Goal: Information Seeking & Learning: Learn about a topic

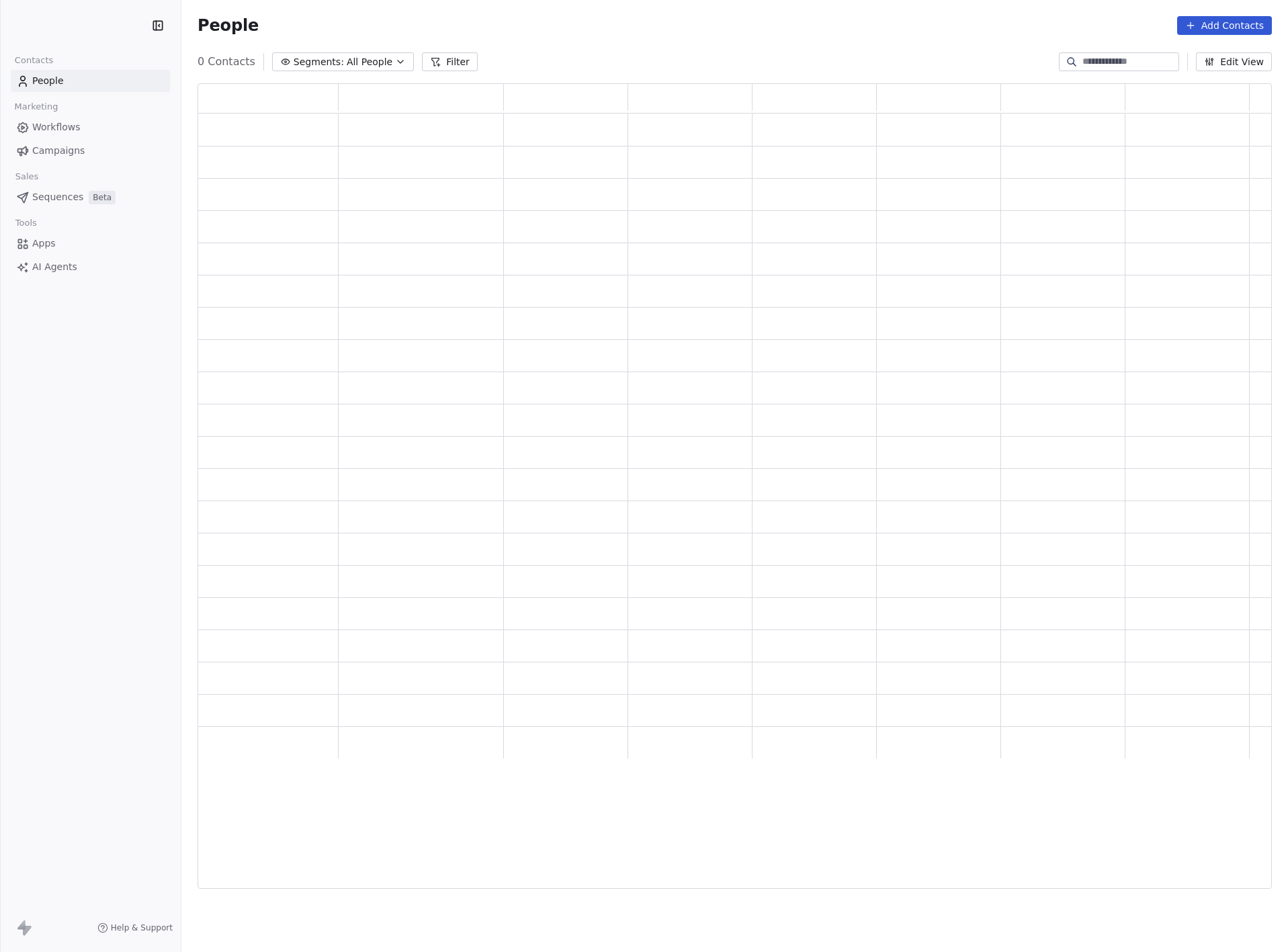
scroll to position [791, 1059]
click at [1220, 16] on button "Add Contacts" at bounding box center [1225, 25] width 95 height 19
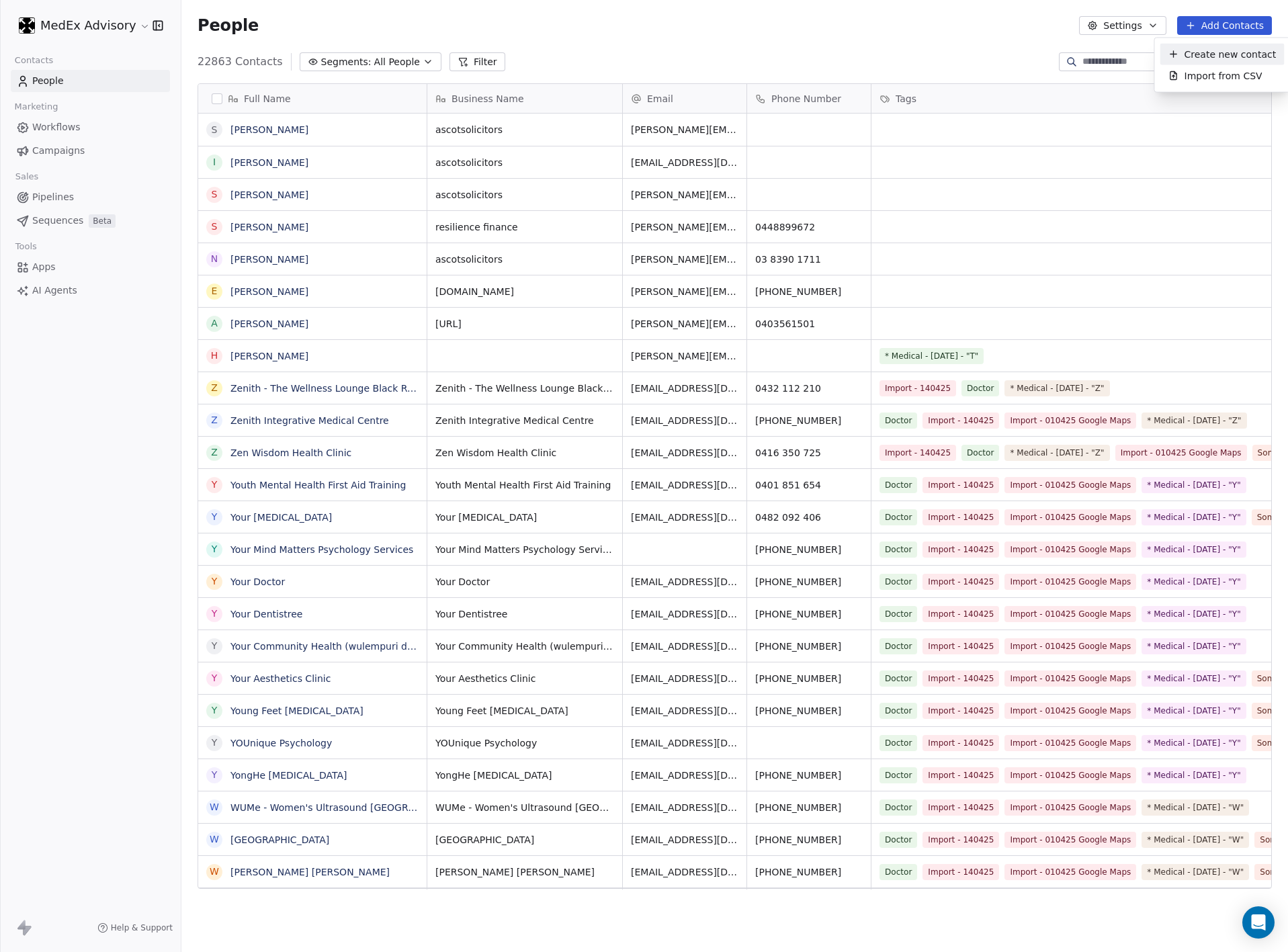
scroll to position [822, 1091]
click at [1207, 53] on span "Create new contact" at bounding box center [1231, 54] width 92 height 14
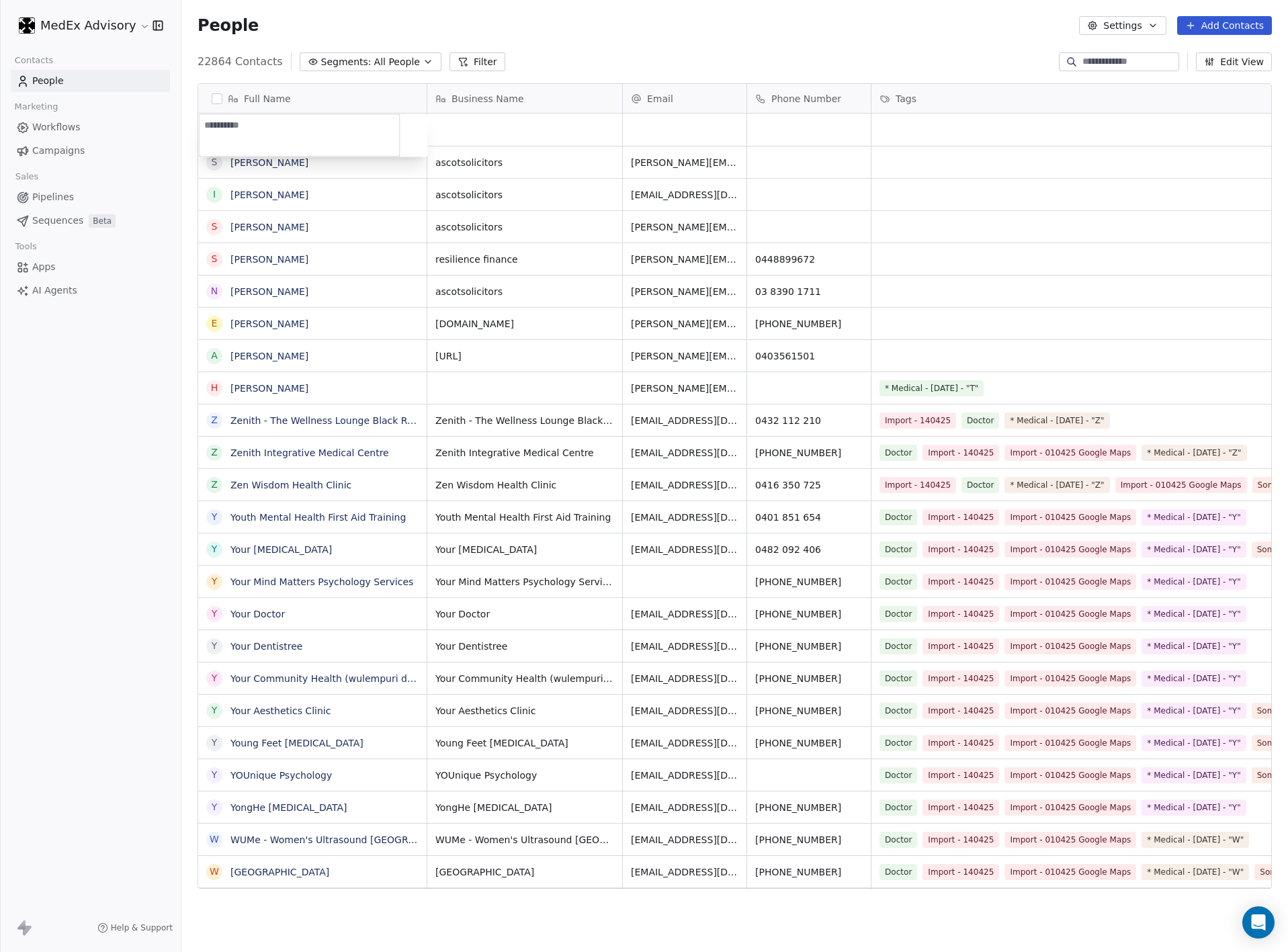
click at [312, 141] on textarea at bounding box center [300, 136] width 201 height 42
type textarea "**********"
click at [478, 129] on html "MedEx Advisory Contacts People Marketing Workflows Campaigns Sales Pipelines Se…" at bounding box center [644, 476] width 1288 height 952
click at [633, 127] on div "grid" at bounding box center [685, 129] width 124 height 32
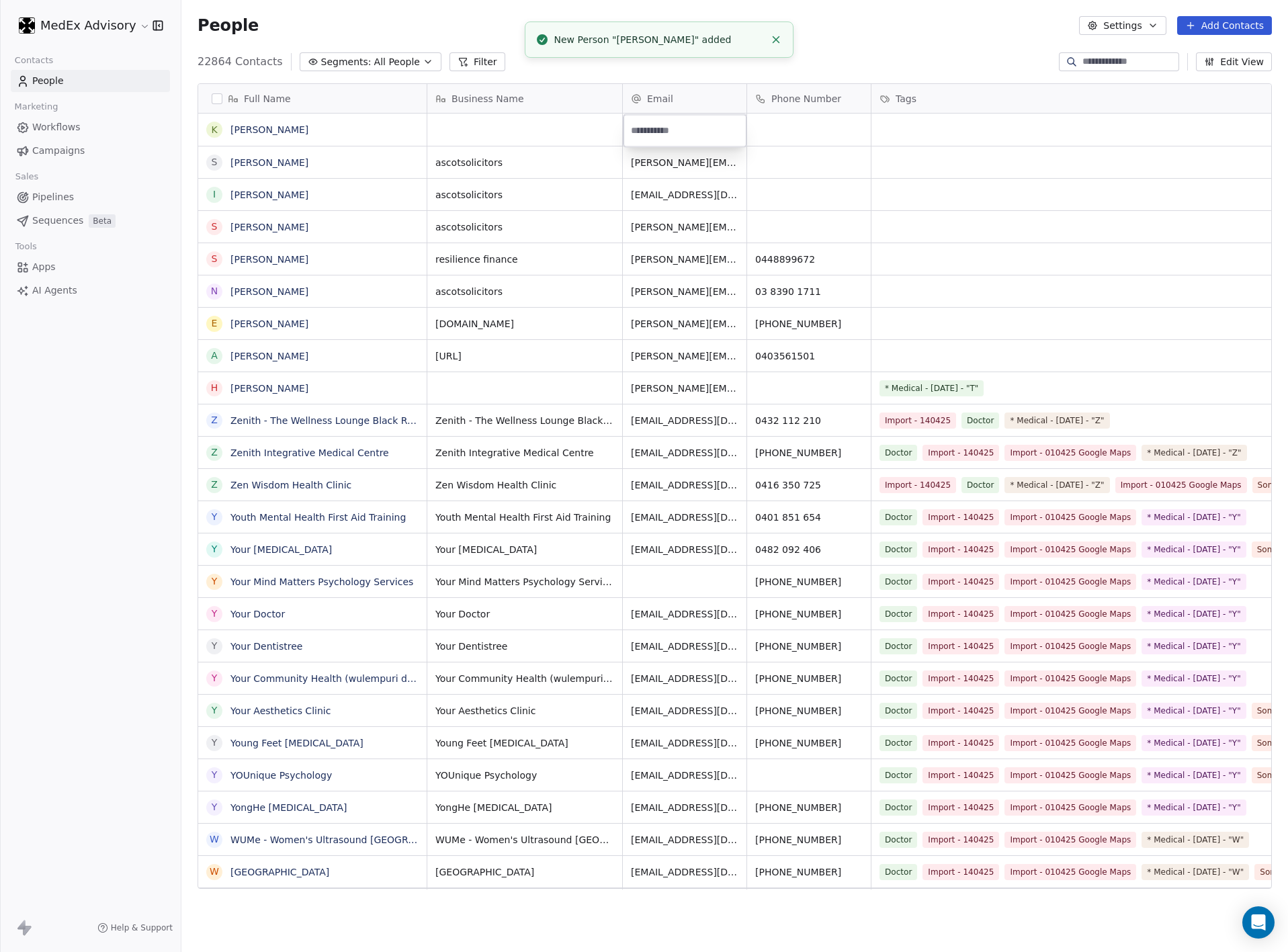
click at [766, 135] on html "MedEx Advisory Contacts People Marketing Workflows Campaigns Sales Pipelines Se…" at bounding box center [644, 476] width 1288 height 952
click at [770, 121] on div "grid" at bounding box center [809, 129] width 124 height 32
type input "**********"
click at [668, 130] on html "MedEx Advisory Contacts People Marketing Workflows Campaigns Sales Pipelines Se…" at bounding box center [644, 476] width 1288 height 952
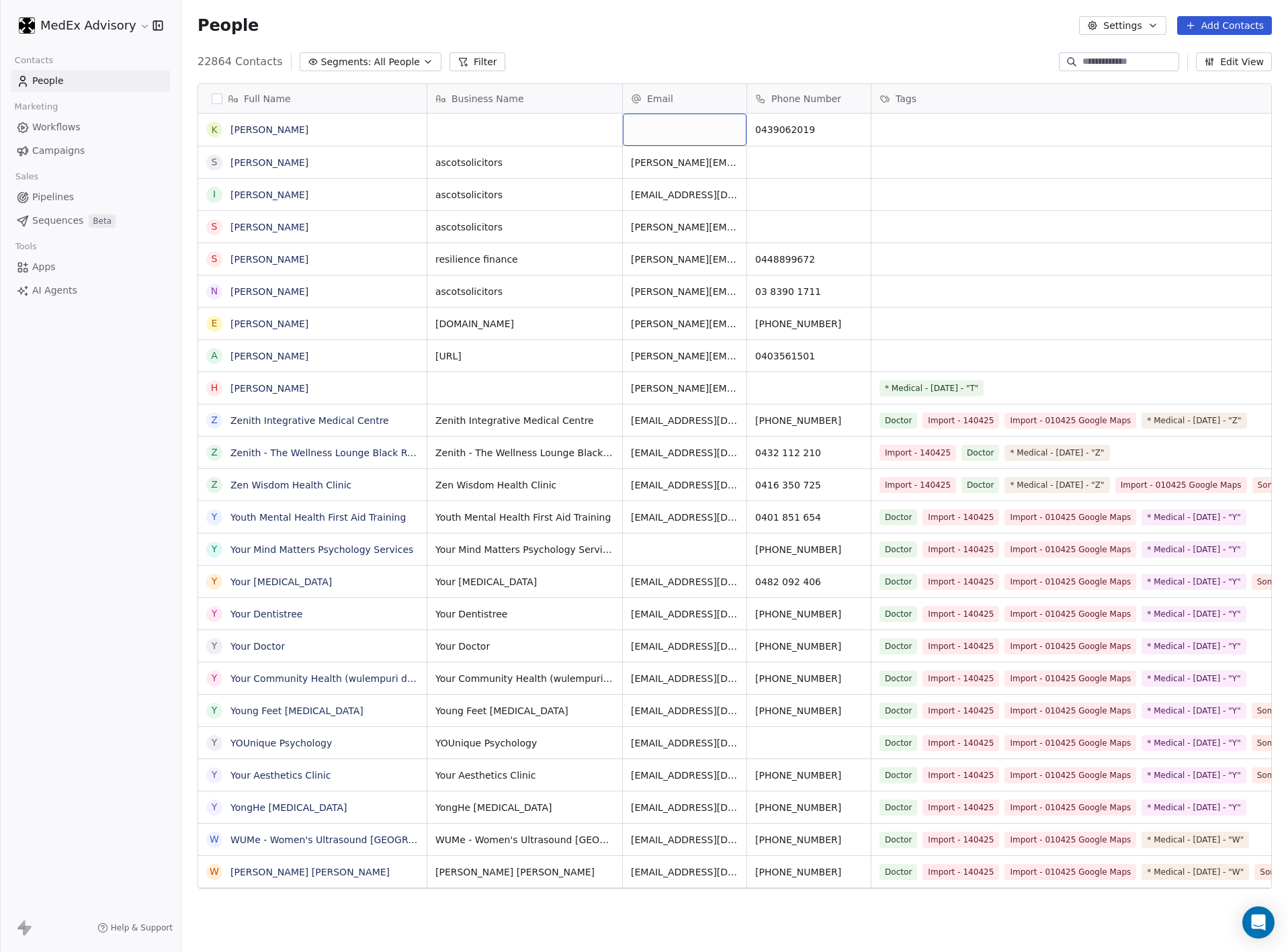
click at [643, 131] on div "grid" at bounding box center [685, 129] width 124 height 32
type input "**********"
click at [857, 24] on html "MedEx Advisory Contacts People Marketing Workflows Campaigns Sales Pipelines Se…" at bounding box center [644, 476] width 1288 height 952
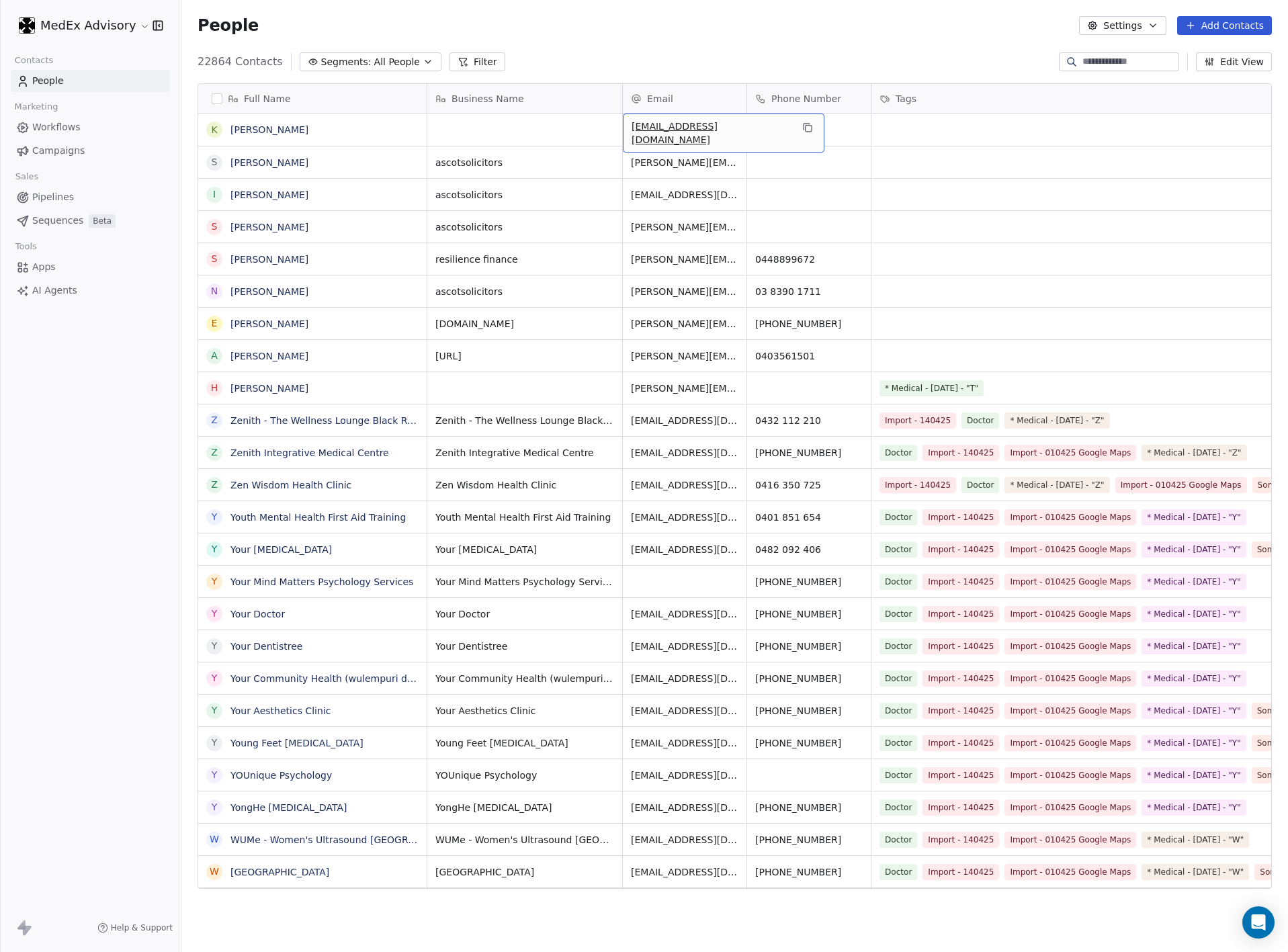
click at [32, 285] on span "AI Agents" at bounding box center [55, 290] width 45 height 14
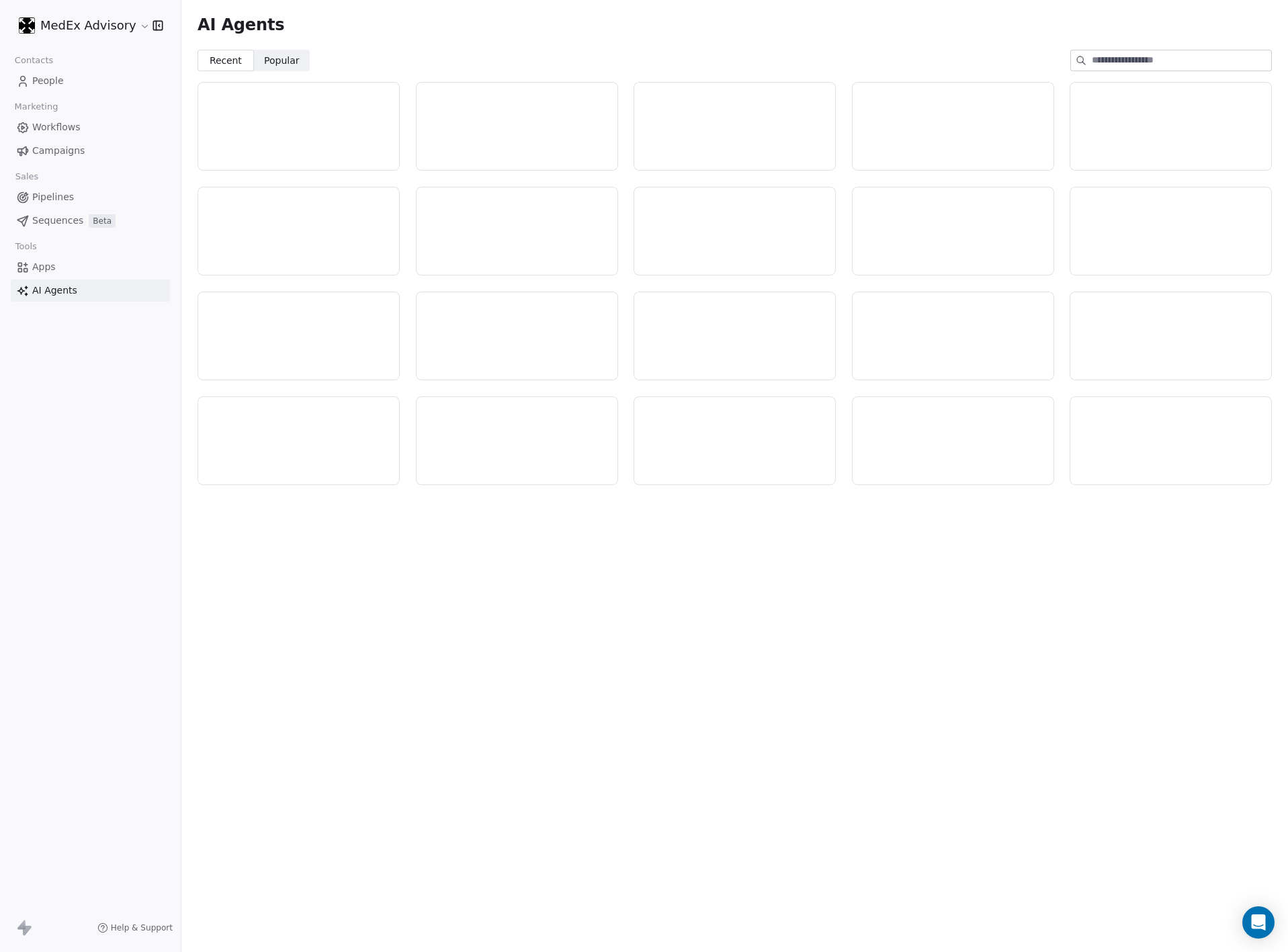
click at [32, 285] on span "AI Agents" at bounding box center [55, 290] width 45 height 14
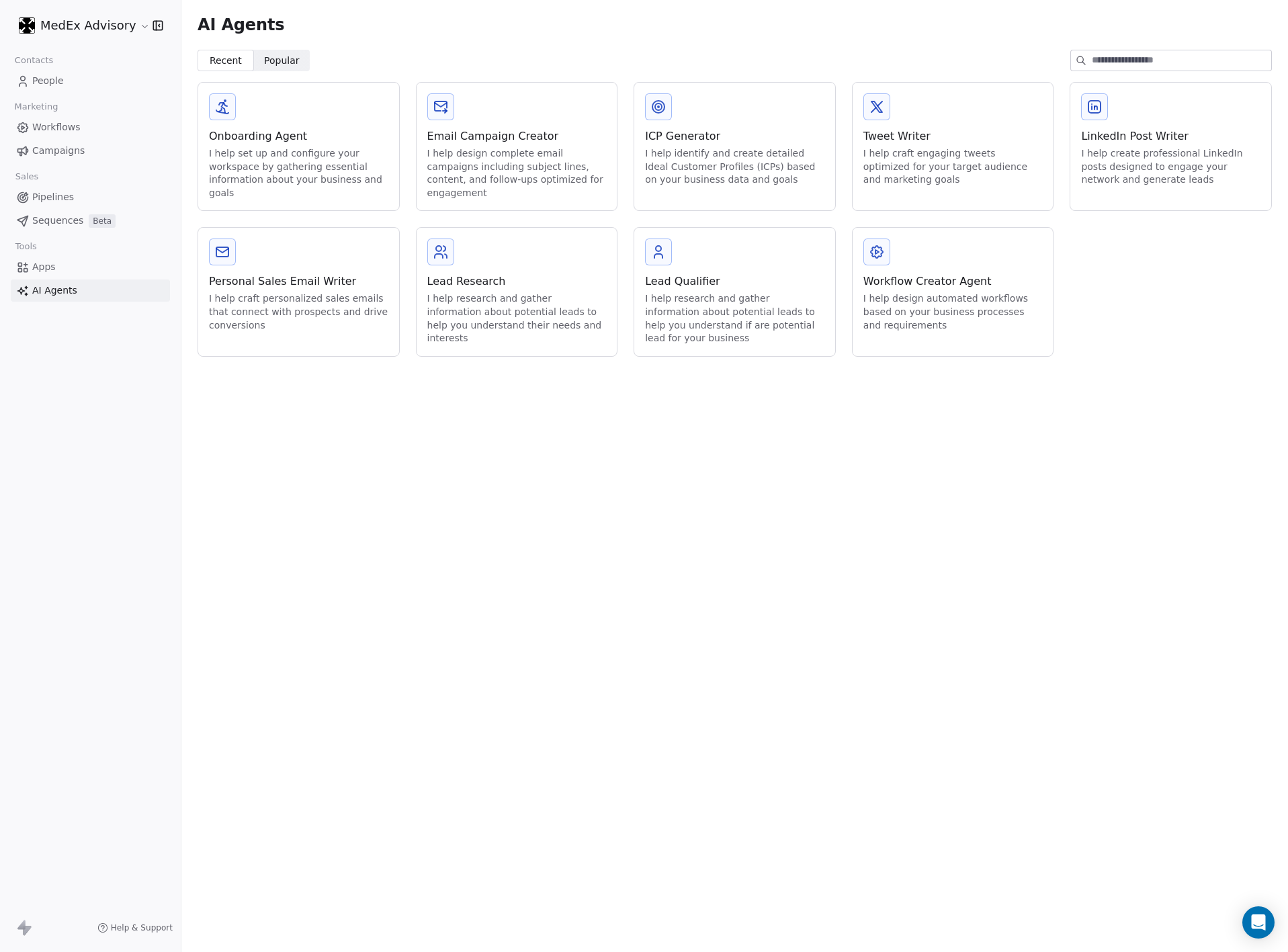
drag, startPoint x: 456, startPoint y: 292, endPoint x: 440, endPoint y: 323, distance: 34.9
click at [456, 291] on div "Lead Research I help research and gather information about potential leads to h…" at bounding box center [518, 310] width 180 height 72
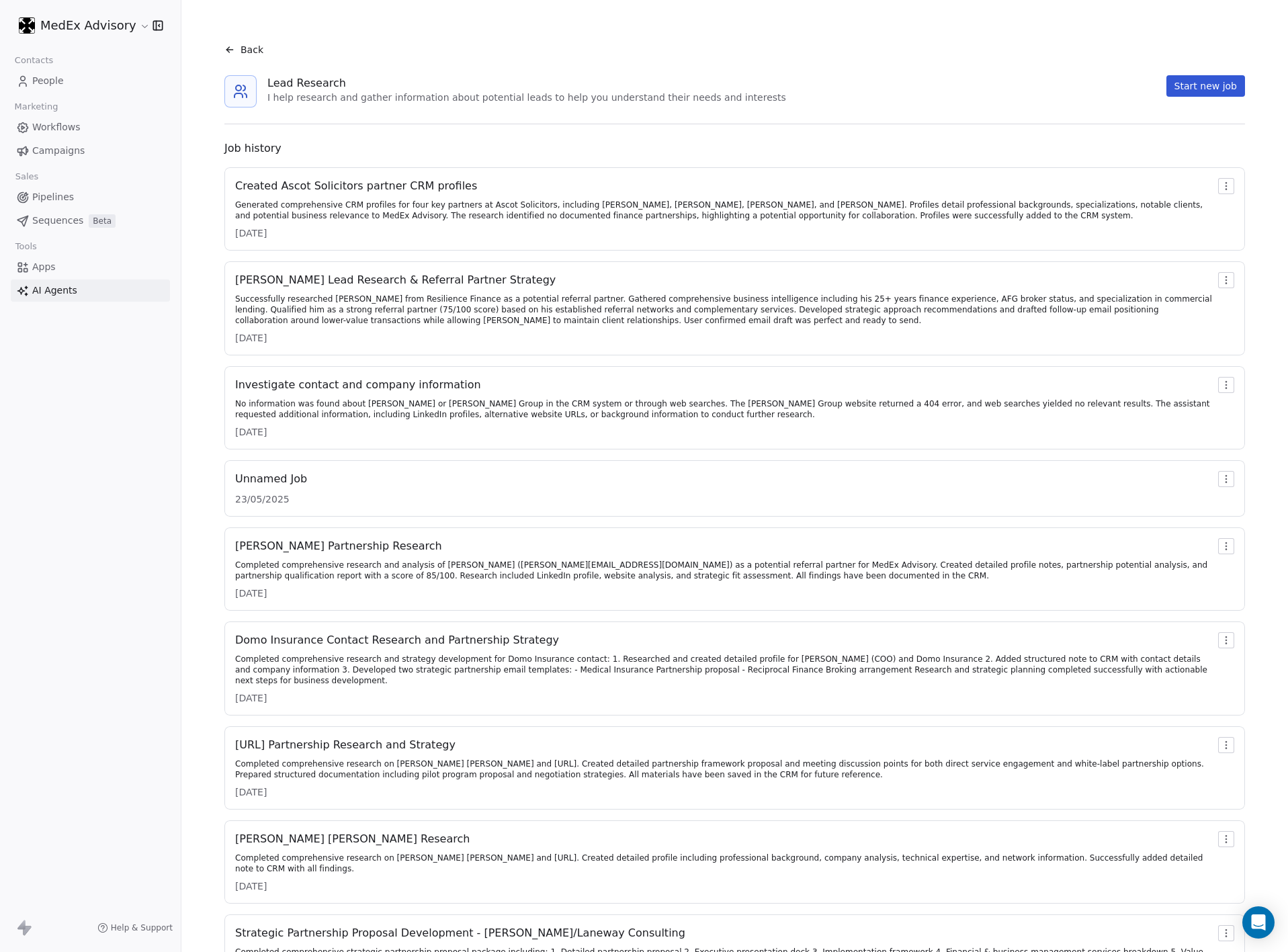
click at [1185, 87] on button "Start new job" at bounding box center [1206, 86] width 78 height 22
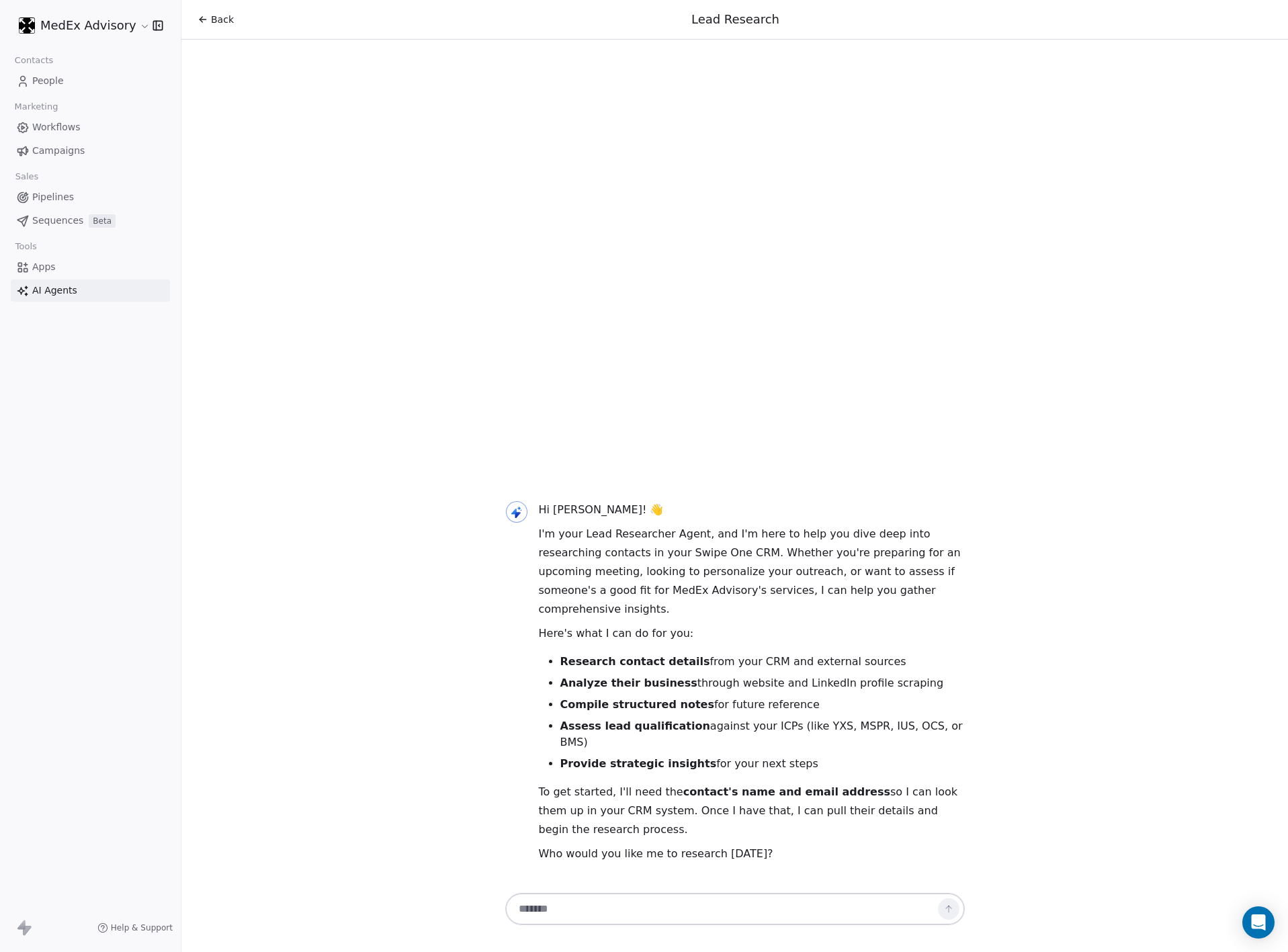
drag, startPoint x: 714, startPoint y: 714, endPoint x: 1193, endPoint y: 724, distance: 479.1
click at [714, 713] on li "Compile structured notes for future reference" at bounding box center [762, 704] width 404 height 16
click at [760, 742] on li "Assess lead qualification against your ICPs (like YXS, MSPR, IUS, OCS, or BMS)" at bounding box center [762, 734] width 404 height 32
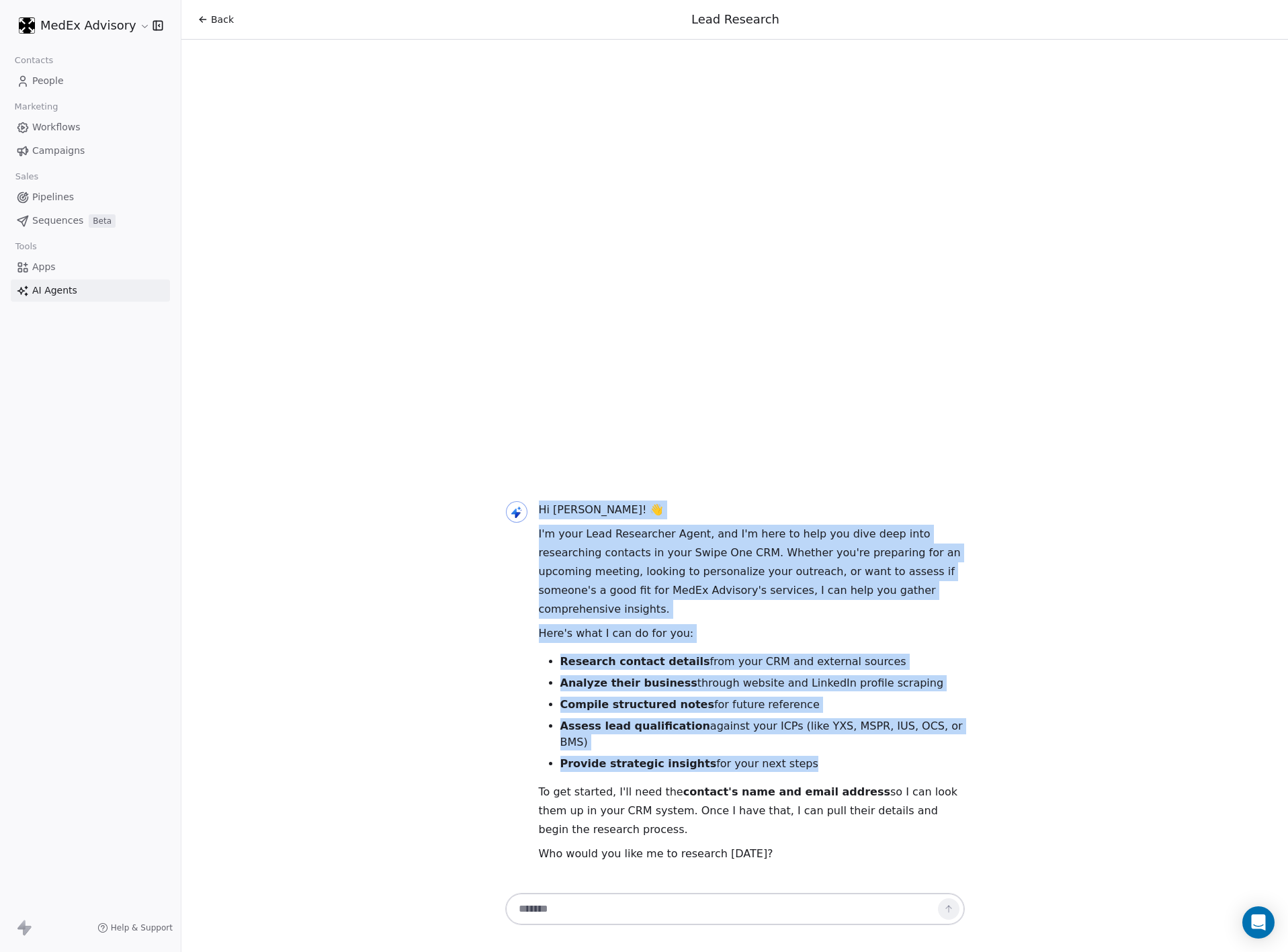
drag, startPoint x: 778, startPoint y: 761, endPoint x: 508, endPoint y: 653, distance: 290.8
click at [490, 676] on div "Hi [PERSON_NAME]! 👋 I'm your Lead Researcher Agent, and I'm here to help you di…" at bounding box center [735, 682] width 1107 height 417
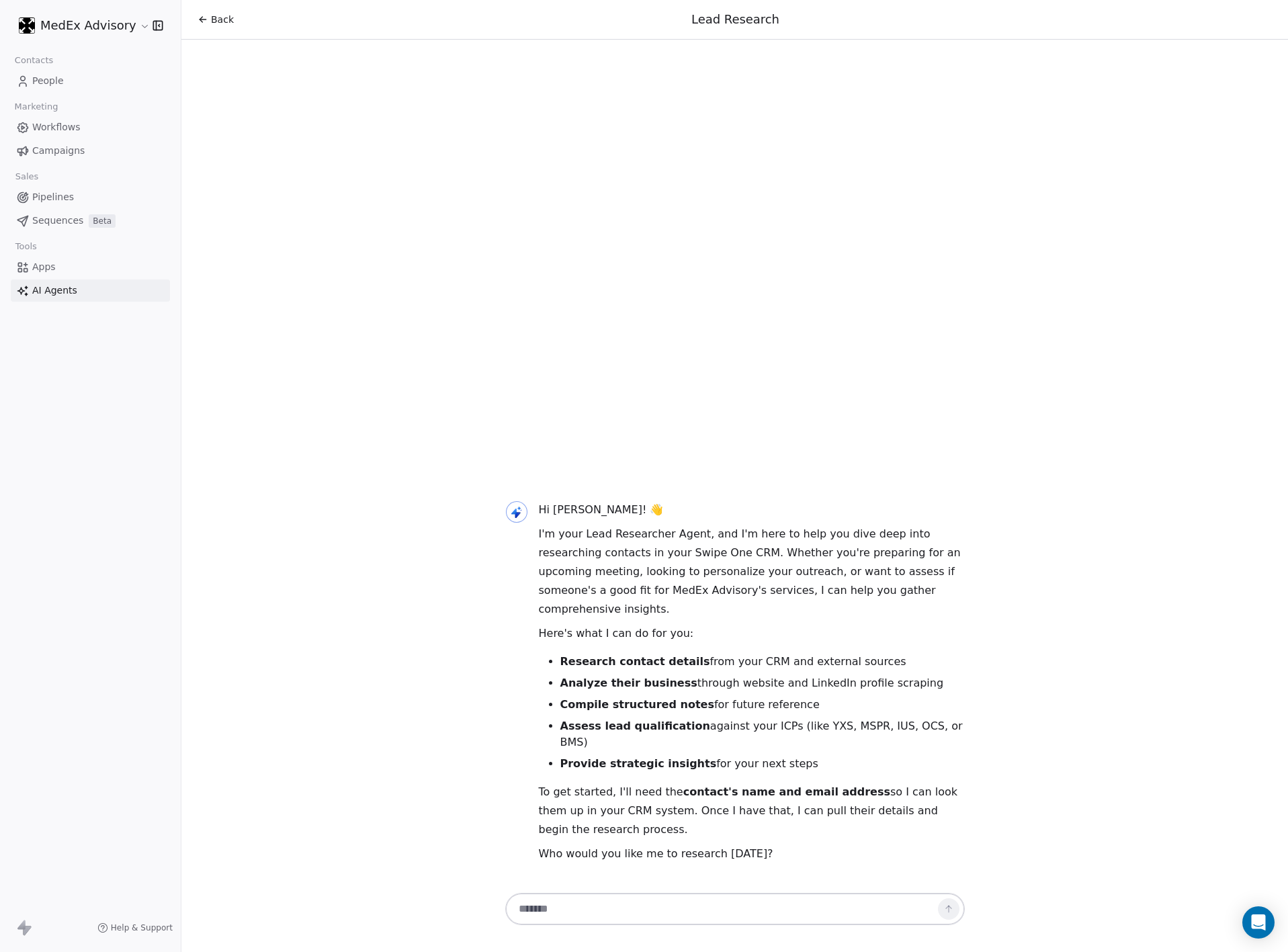
click at [531, 665] on div "Hi [PERSON_NAME]! 👋 I'm your Lead Researcher Agent, and I'm here to help you di…" at bounding box center [735, 685] width 459 height 369
click at [664, 887] on div "Hi [PERSON_NAME]! 👋 I'm your Lead Researcher Agent, and I'm here to help you di…" at bounding box center [735, 682] width 1107 height 417
click at [595, 906] on textarea at bounding box center [722, 909] width 421 height 26
click at [597, 907] on textarea at bounding box center [722, 909] width 421 height 26
paste textarea "**********"
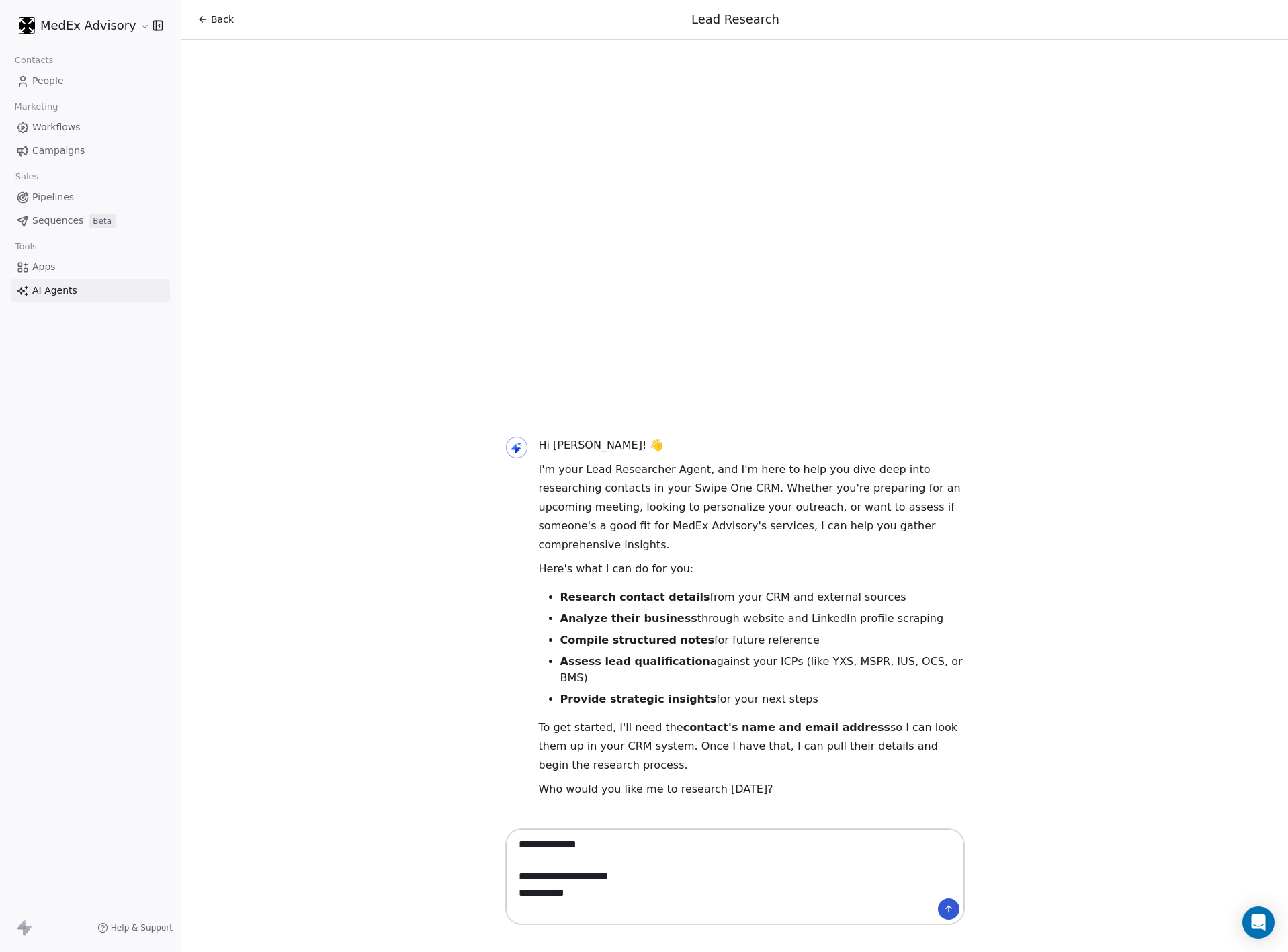
type textarea "**********"
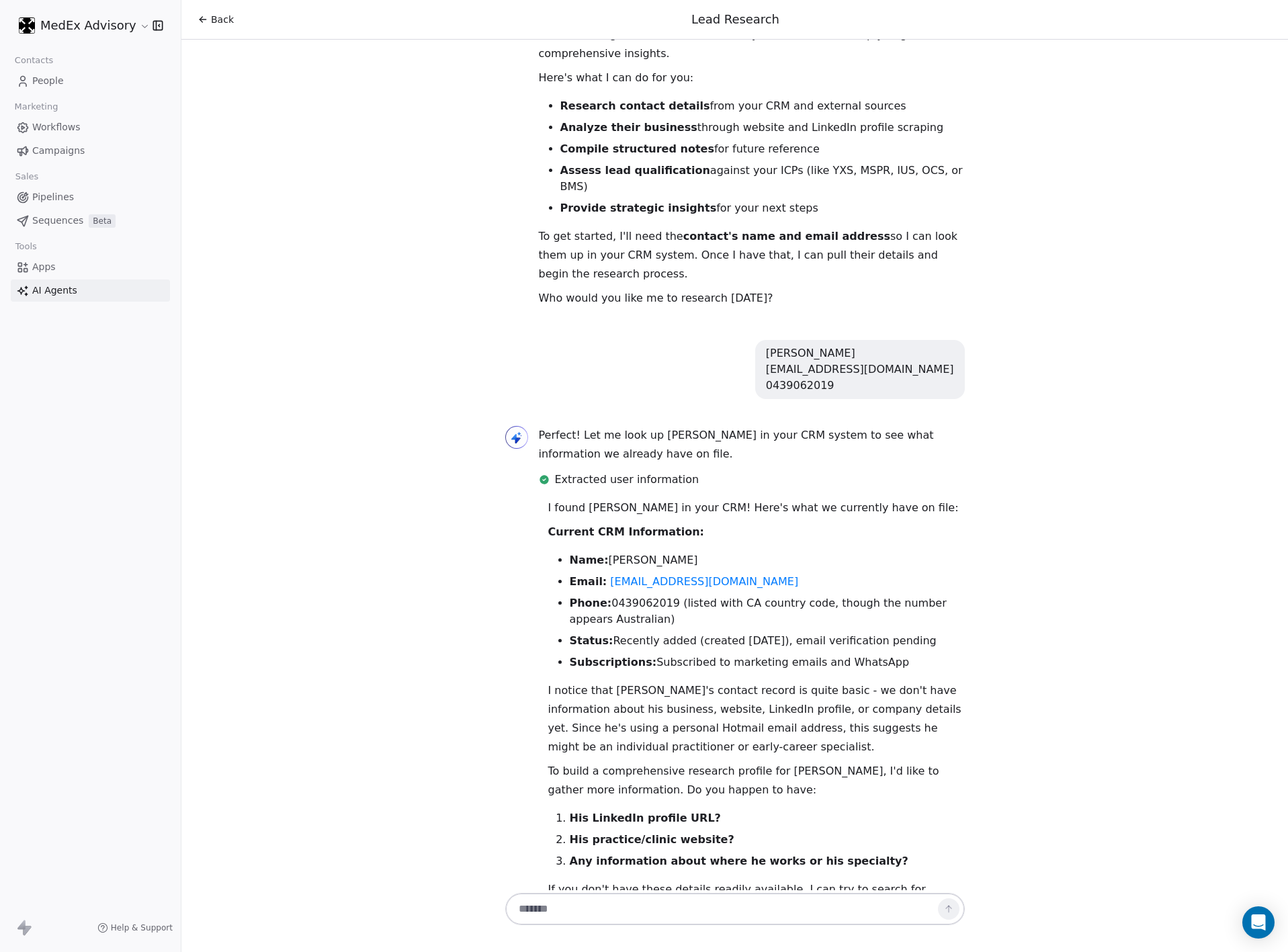
scroll to position [141, 0]
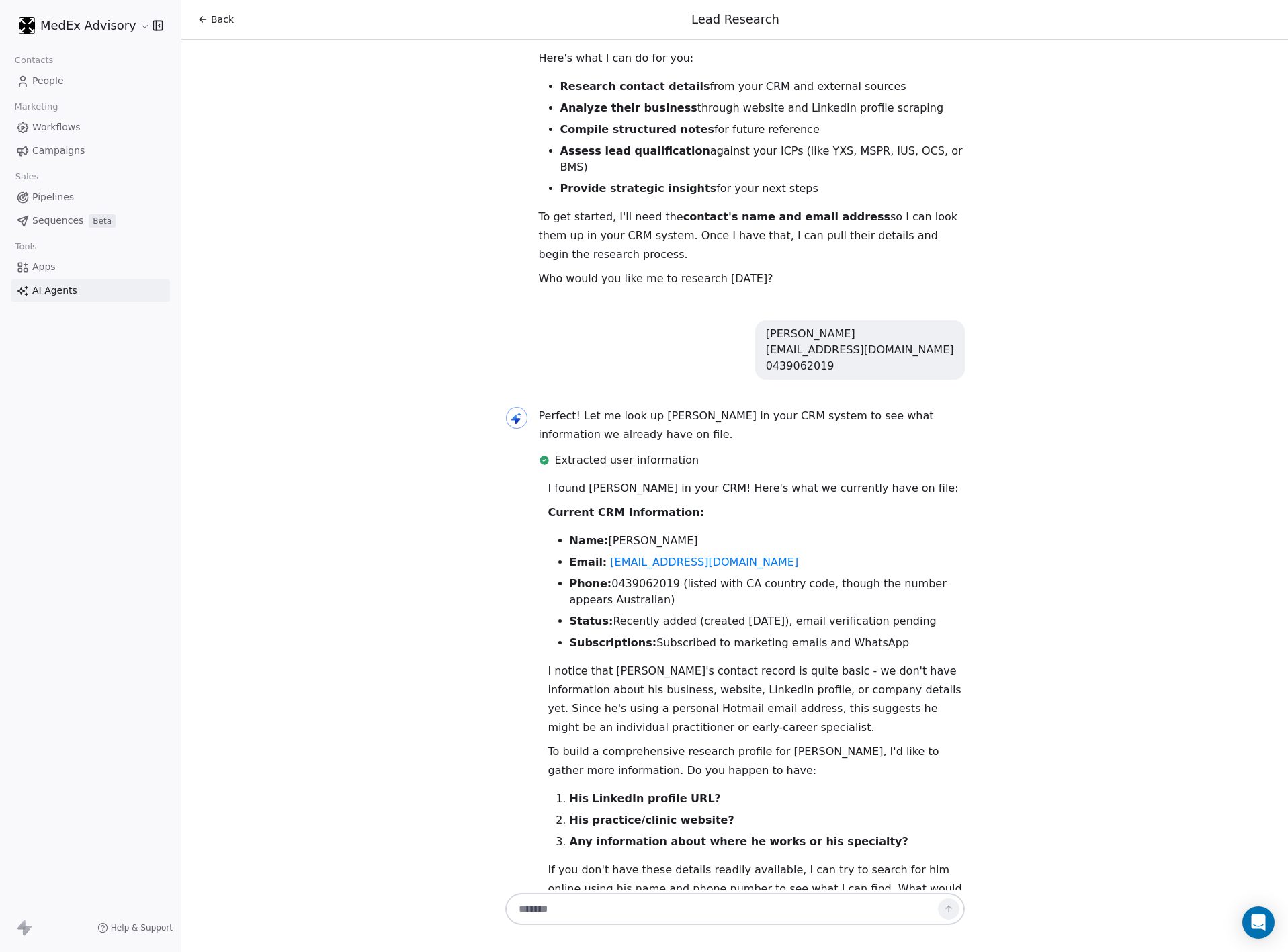
click at [623, 835] on strong "Any information about where he works or his specialty?" at bounding box center [739, 841] width 339 height 12
click at [557, 662] on p "I notice that [PERSON_NAME]'s contact record is quite basic - we don't have inf…" at bounding box center [756, 699] width 417 height 75
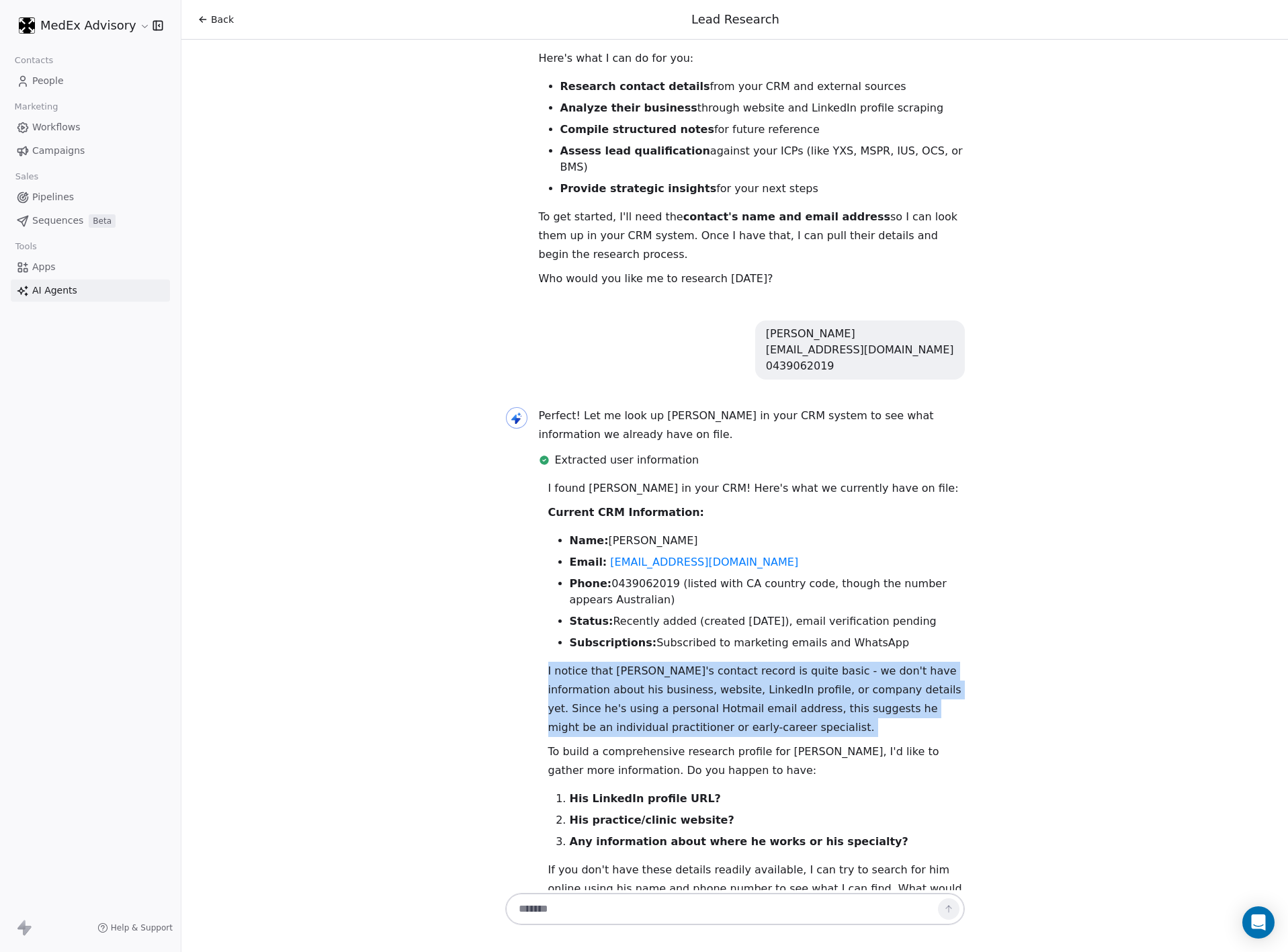
click at [557, 662] on p "I notice that [PERSON_NAME]'s contact record is quite basic - we don't have inf…" at bounding box center [756, 699] width 417 height 75
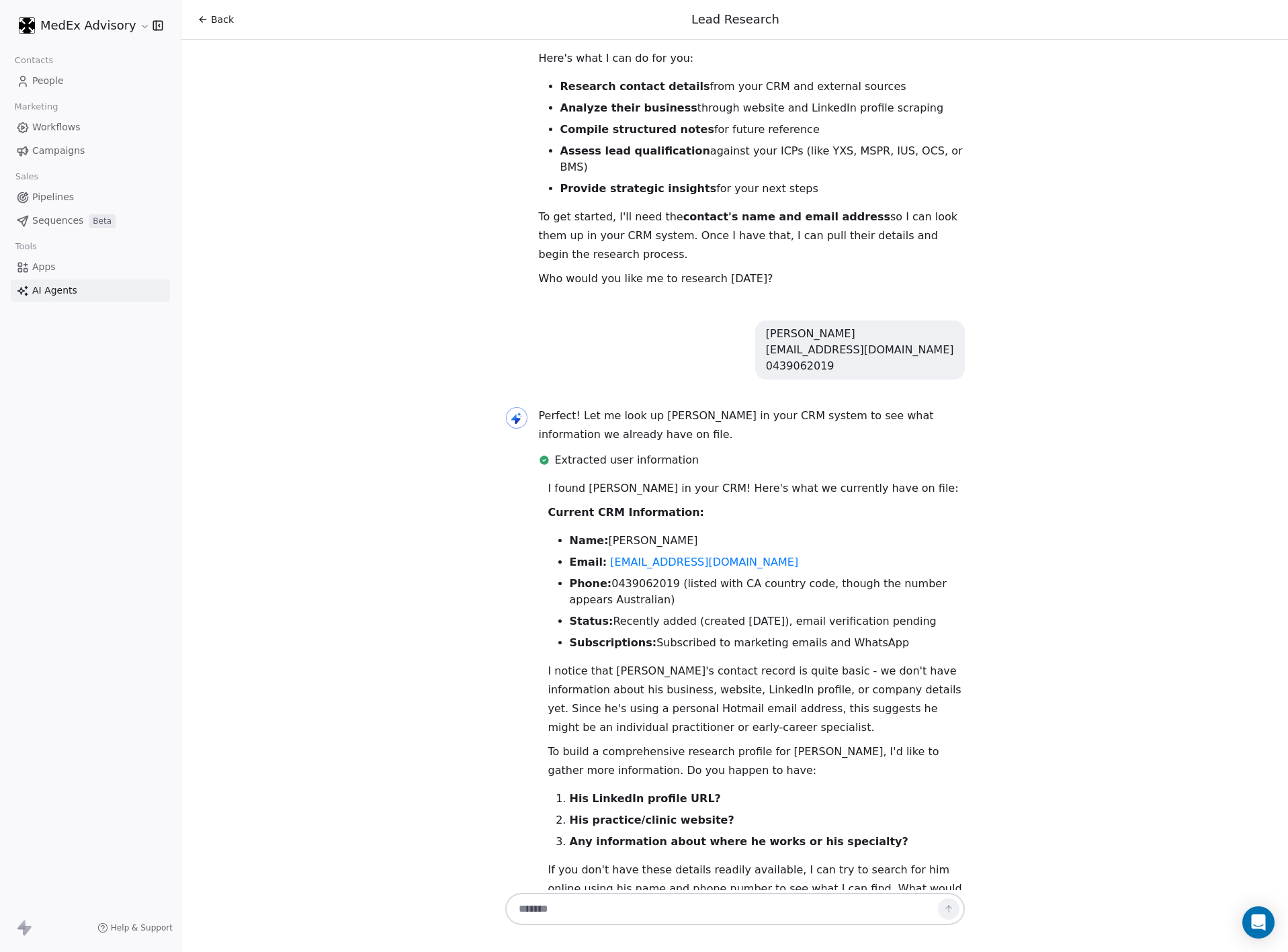
click at [557, 662] on p "I notice that [PERSON_NAME]'s contact record is quite basic - we don't have inf…" at bounding box center [756, 699] width 417 height 75
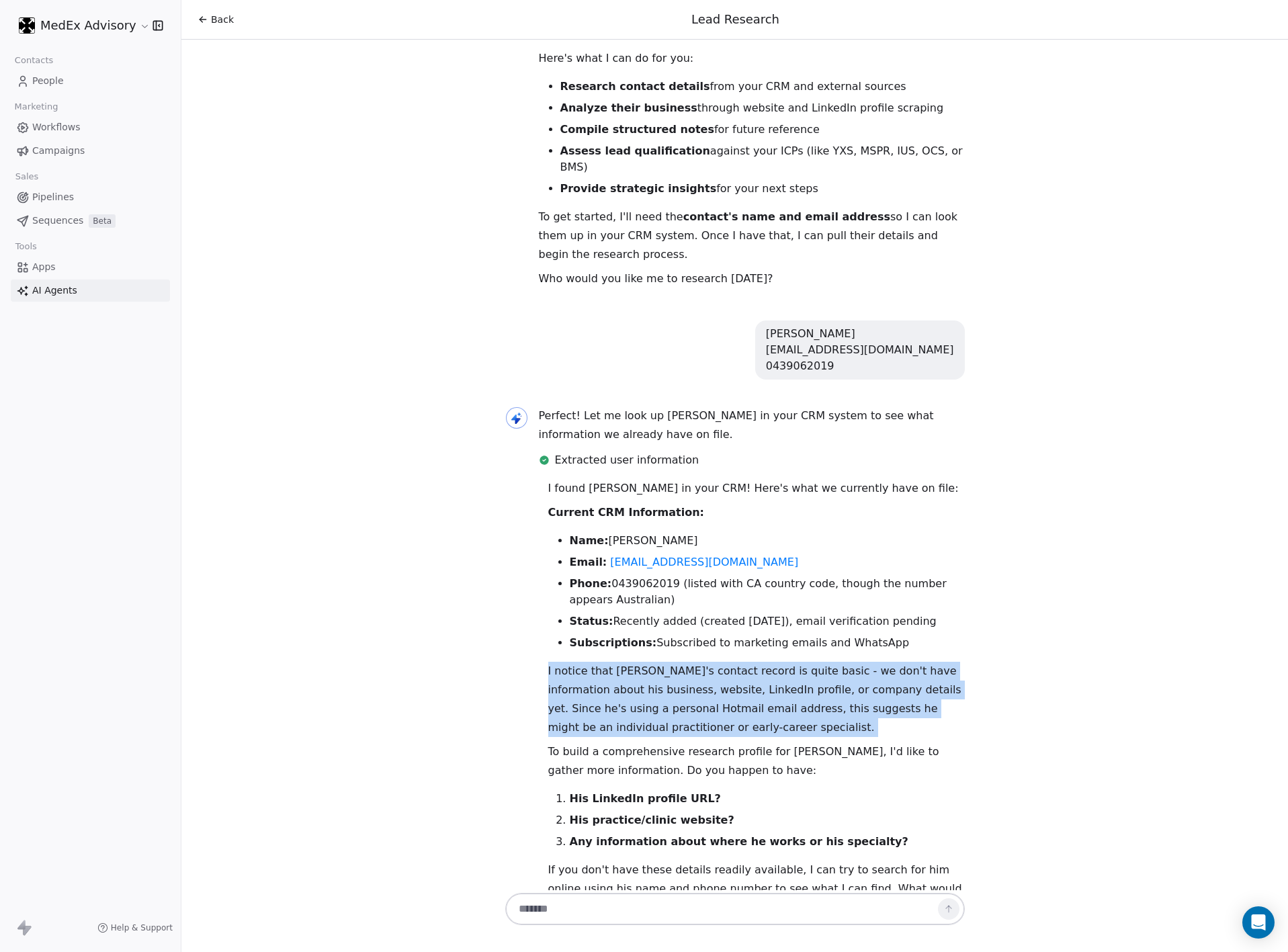
click at [557, 662] on p "I notice that [PERSON_NAME]'s contact record is quite basic - we don't have inf…" at bounding box center [756, 699] width 417 height 75
click at [601, 662] on p "I notice that [PERSON_NAME]'s contact record is quite basic - we don't have inf…" at bounding box center [756, 699] width 417 height 75
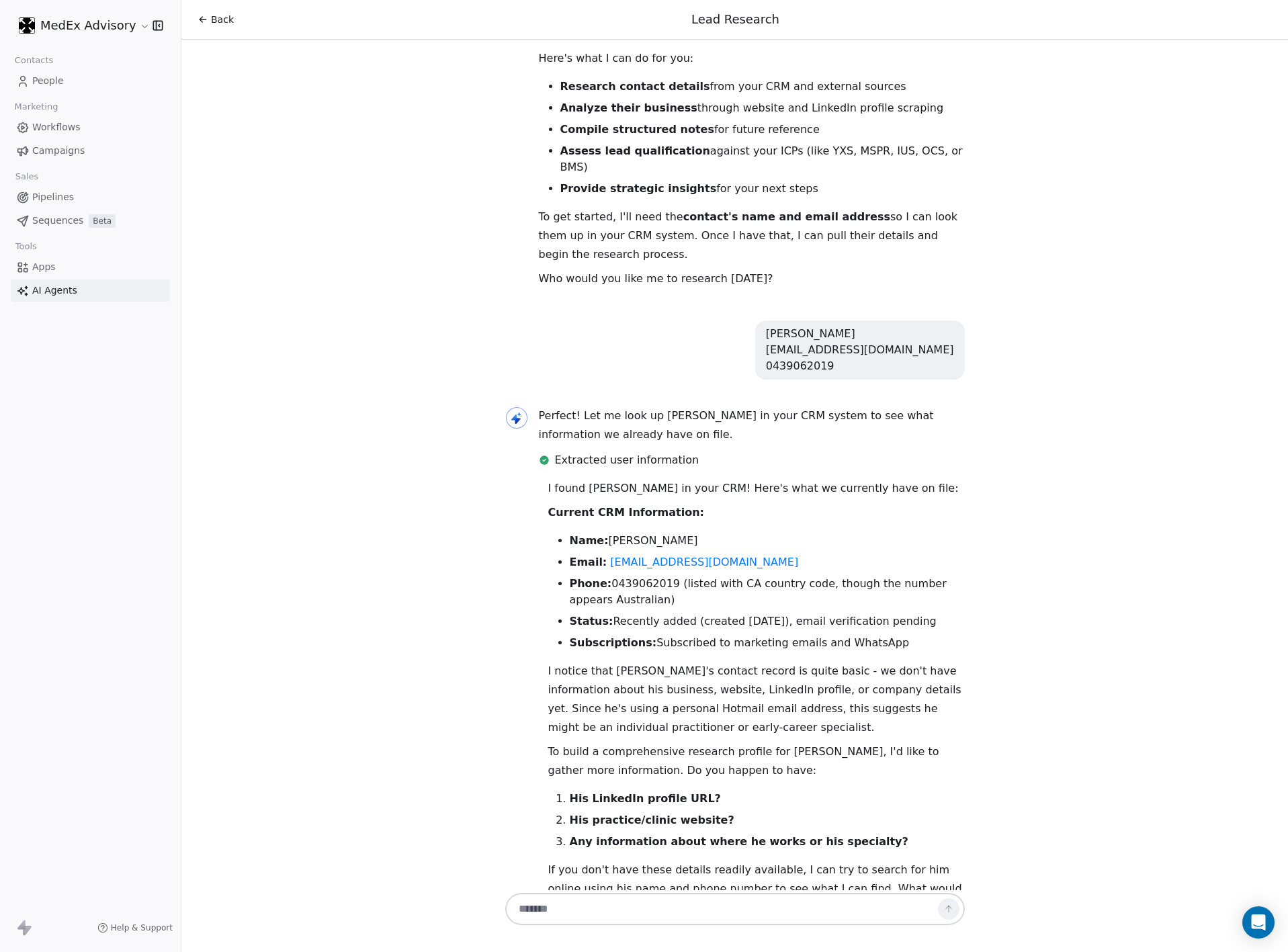
click at [599, 662] on p "I notice that [PERSON_NAME]'s contact record is quite basic - we don't have inf…" at bounding box center [756, 699] width 417 height 75
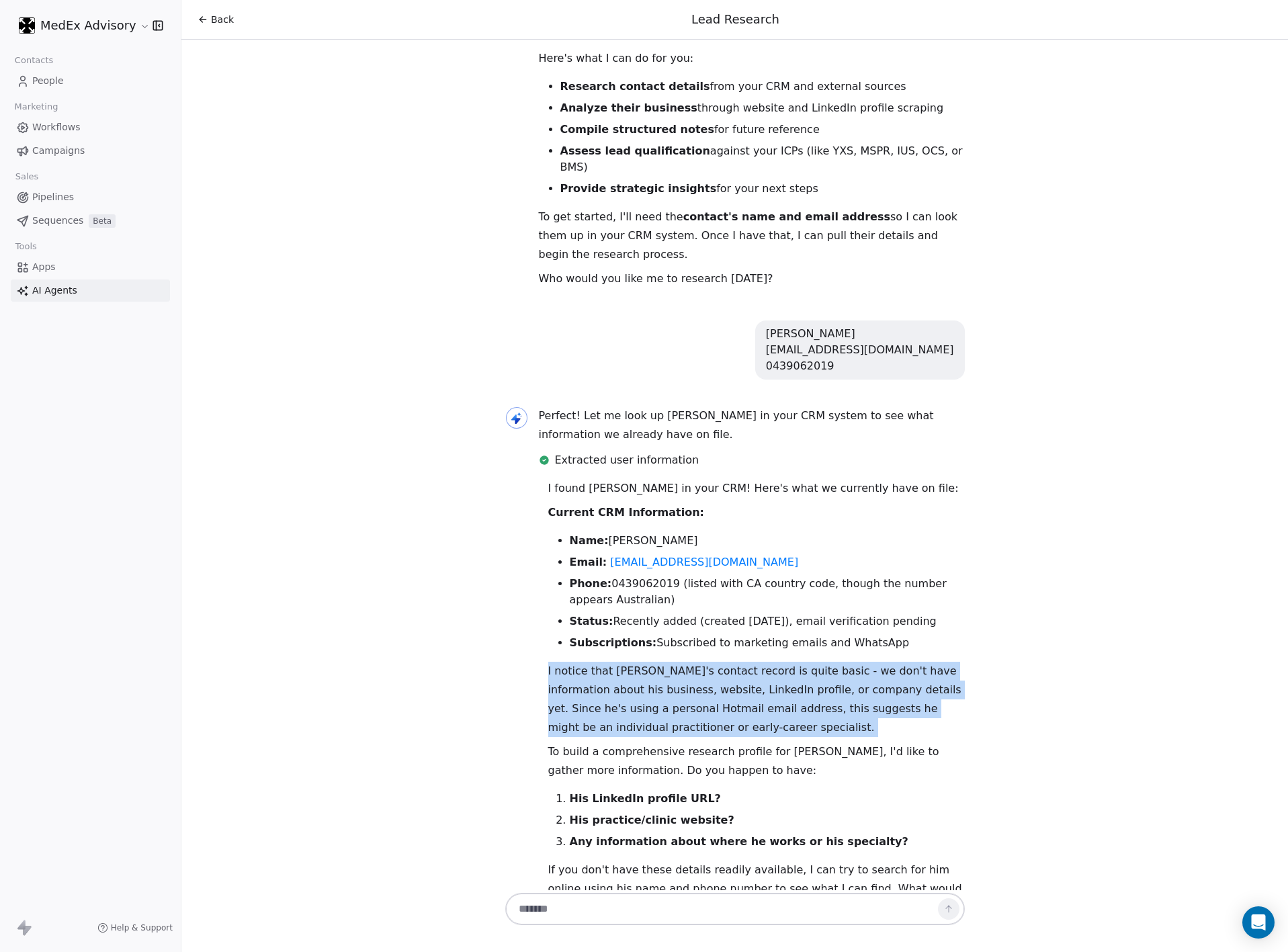
click at [599, 662] on p "I notice that [PERSON_NAME]'s contact record is quite basic - we don't have inf…" at bounding box center [756, 699] width 417 height 75
click at [597, 662] on p "I notice that [PERSON_NAME]'s contact record is quite basic - we don't have inf…" at bounding box center [756, 699] width 417 height 75
click at [589, 662] on p "I notice that [PERSON_NAME]'s contact record is quite basic - we don't have inf…" at bounding box center [756, 699] width 417 height 75
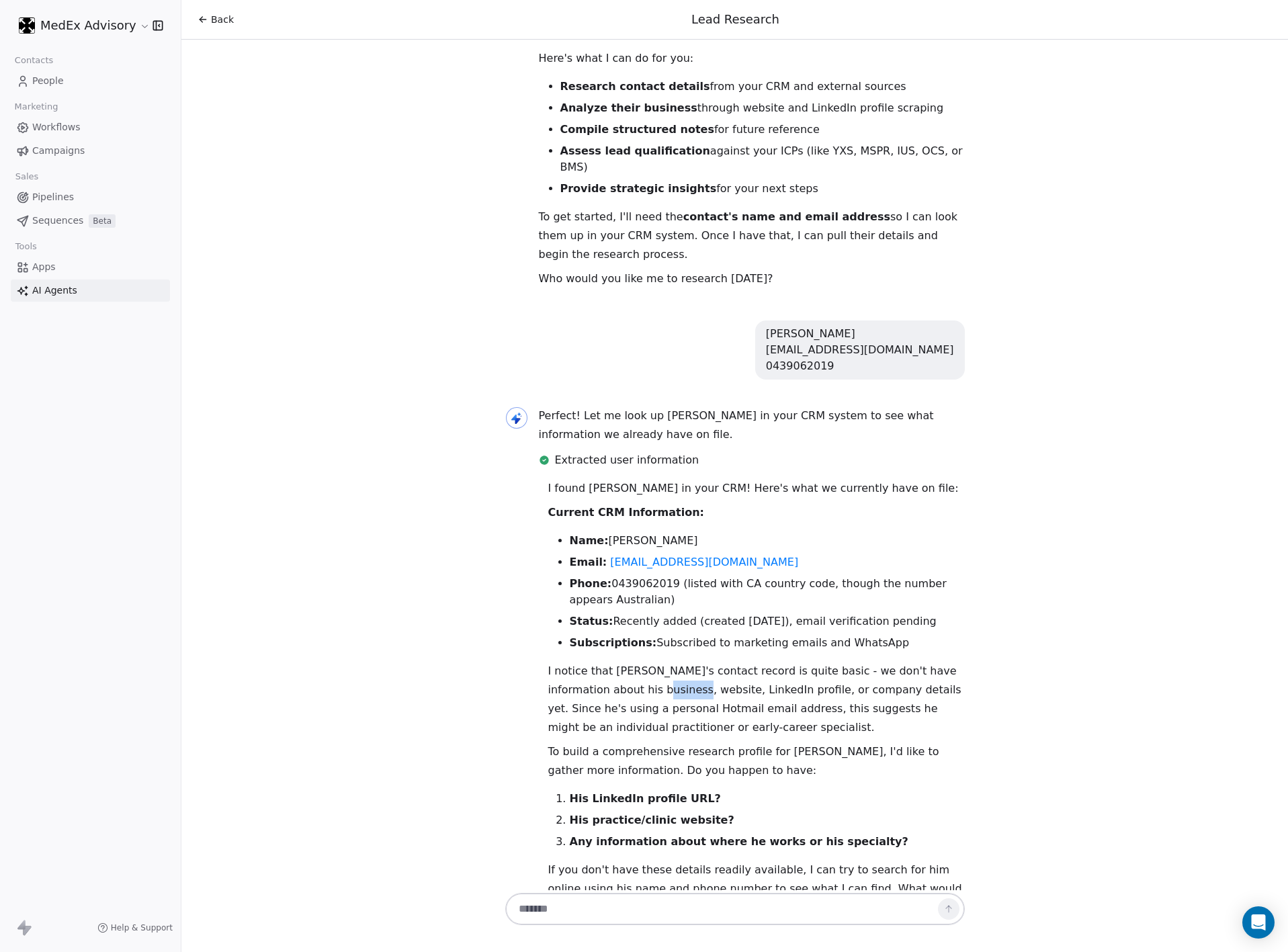
click at [589, 662] on p "I notice that [PERSON_NAME]'s contact record is quite basic - we don't have inf…" at bounding box center [756, 699] width 417 height 75
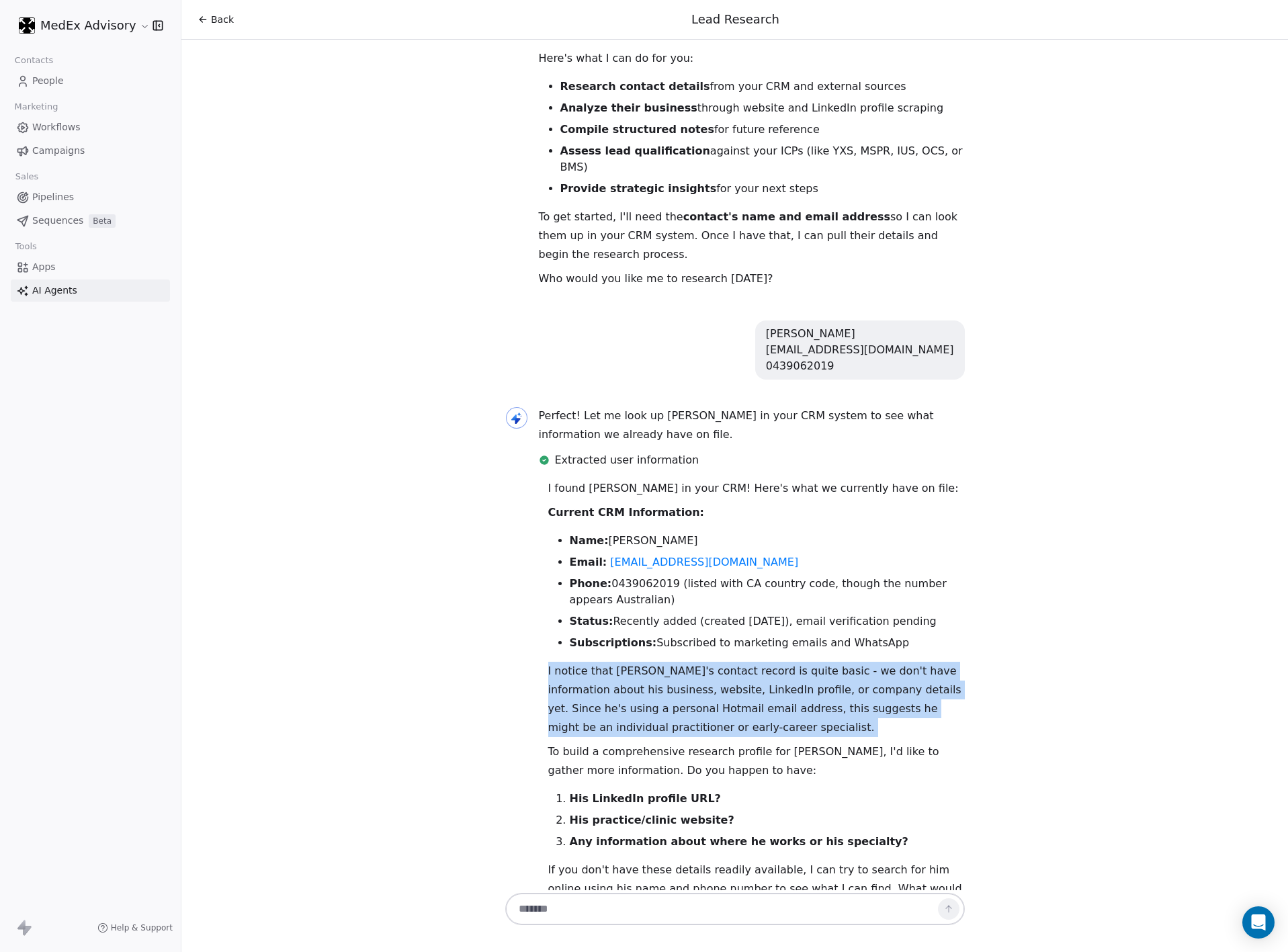
click at [589, 662] on p "I notice that [PERSON_NAME]'s contact record is quite basic - we don't have inf…" at bounding box center [756, 699] width 417 height 75
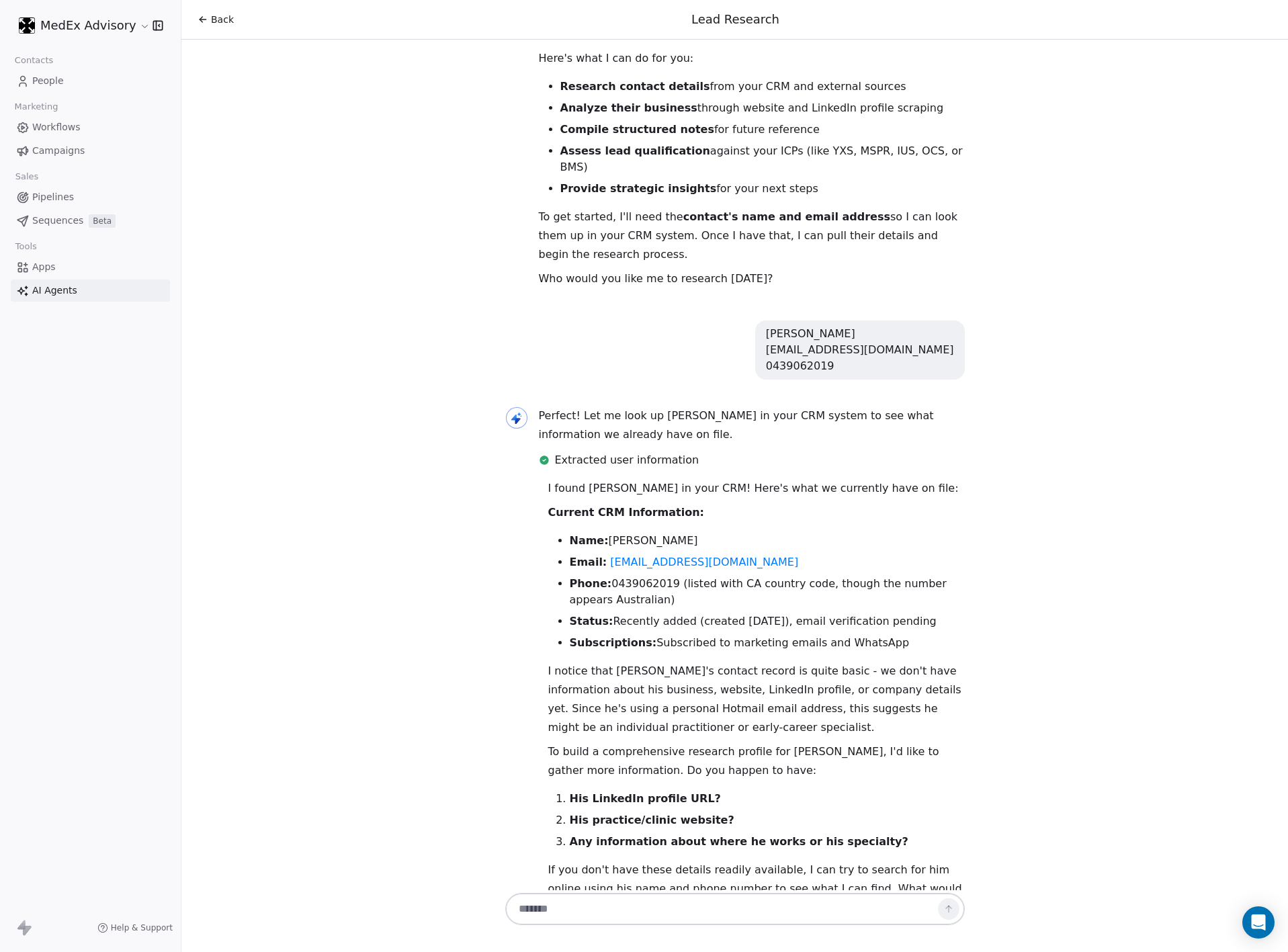
click at [589, 662] on p "I notice that [PERSON_NAME]'s contact record is quite basic - we don't have inf…" at bounding box center [756, 699] width 417 height 75
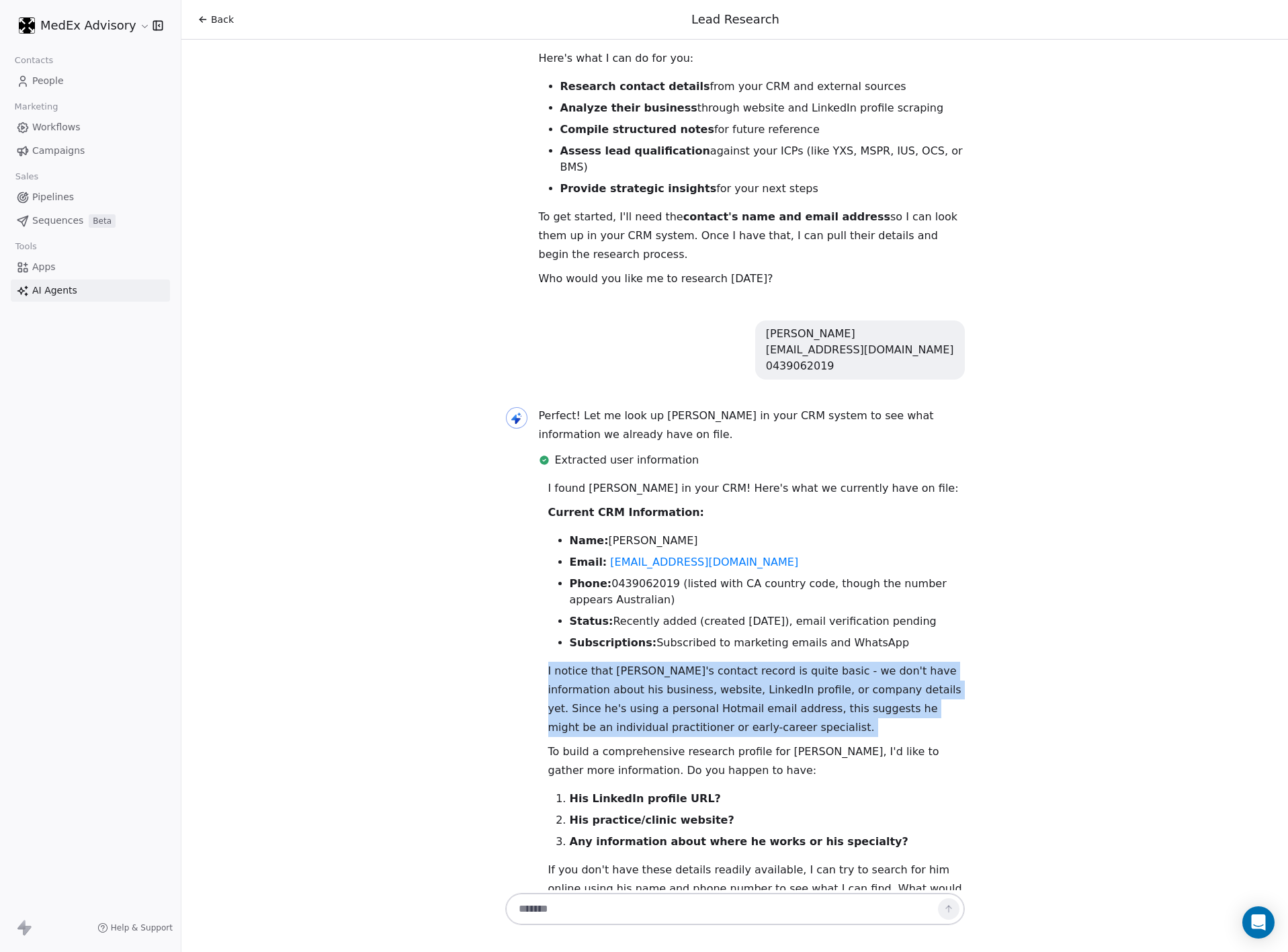
click at [589, 662] on p "I notice that [PERSON_NAME]'s contact record is quite basic - we don't have inf…" at bounding box center [756, 699] width 417 height 75
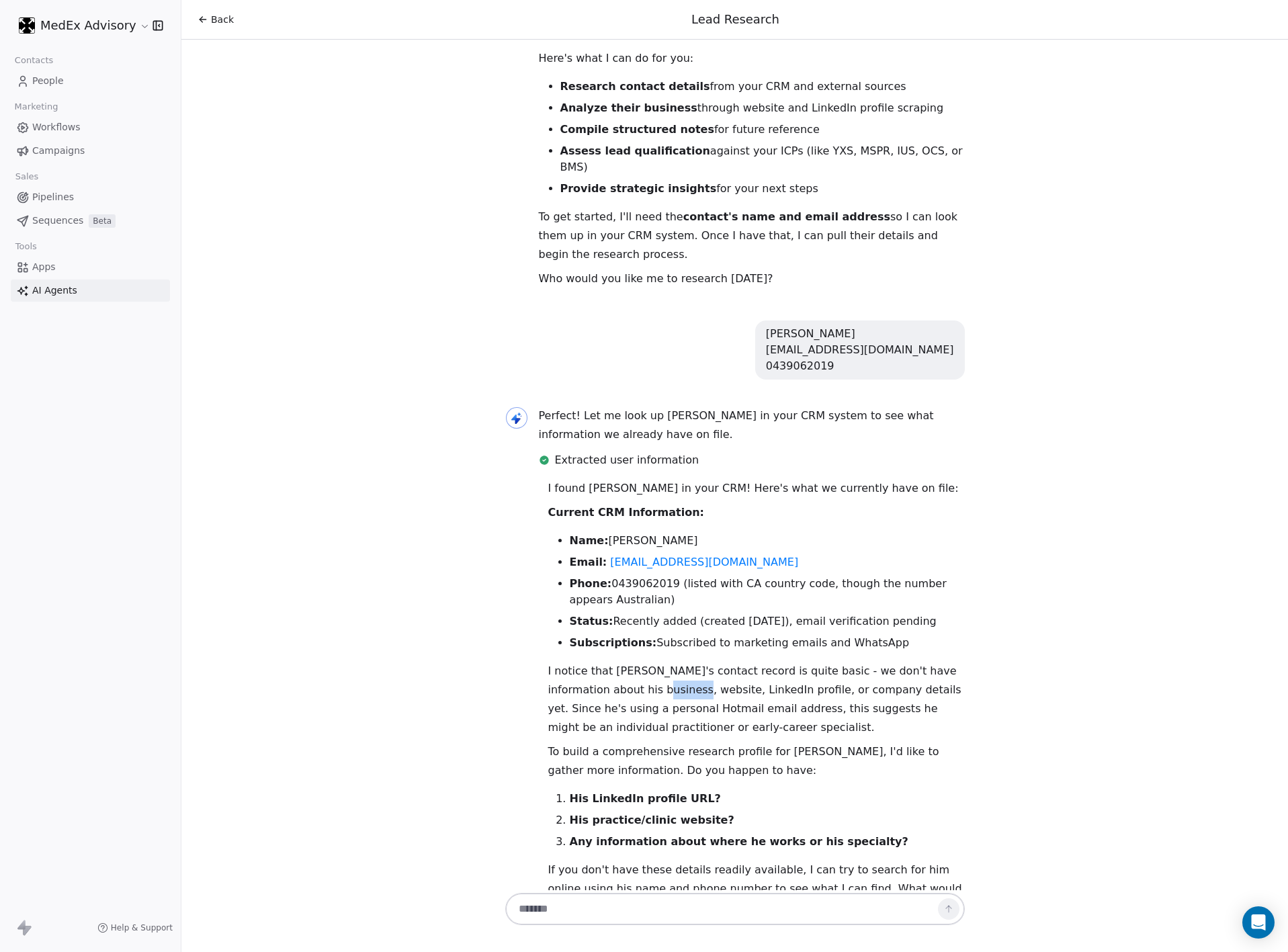
click at [589, 662] on p "I notice that [PERSON_NAME]'s contact record is quite basic - we don't have inf…" at bounding box center [756, 699] width 417 height 75
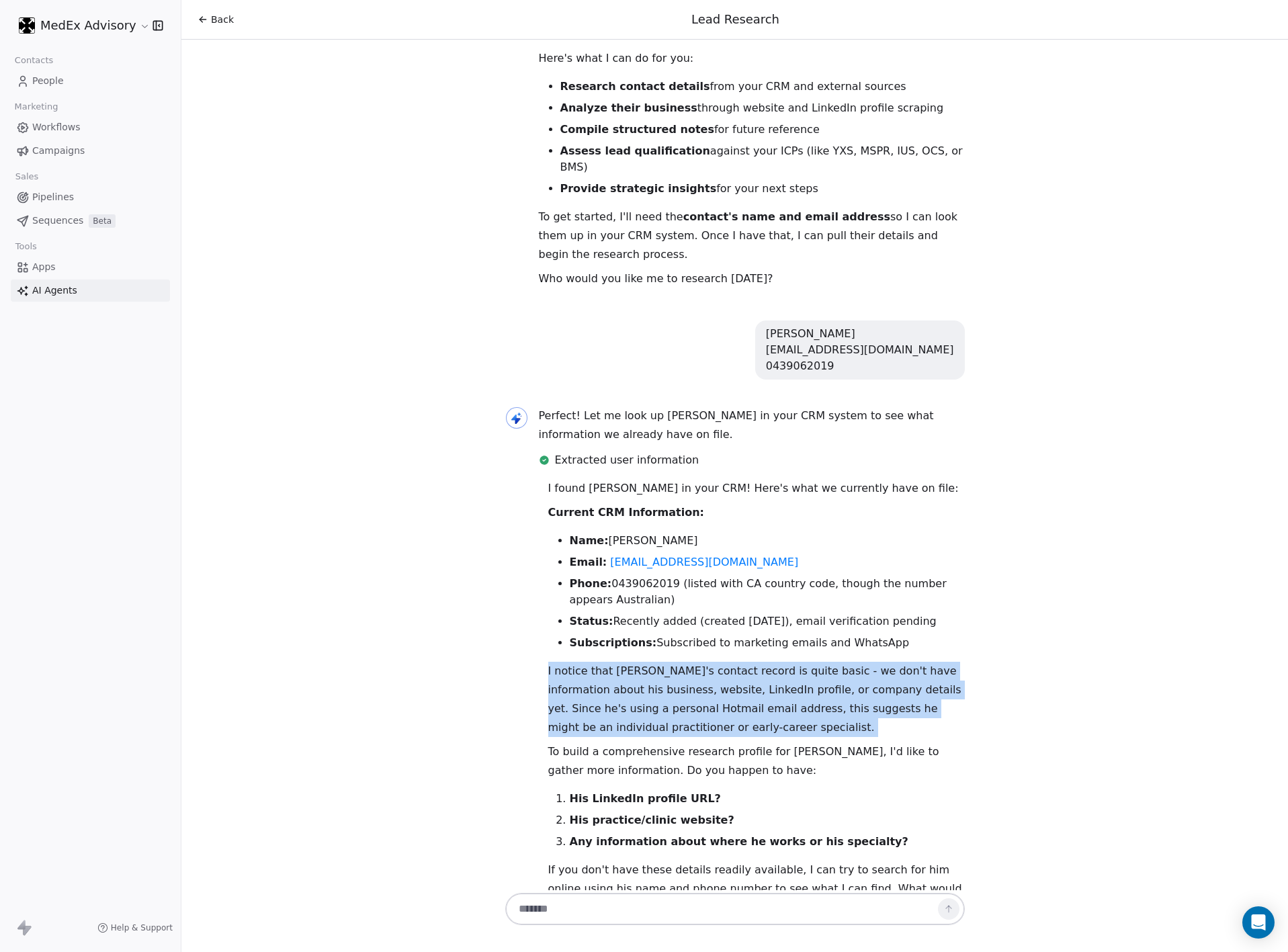
click at [589, 662] on p "I notice that [PERSON_NAME]'s contact record is quite basic - we don't have inf…" at bounding box center [756, 699] width 417 height 75
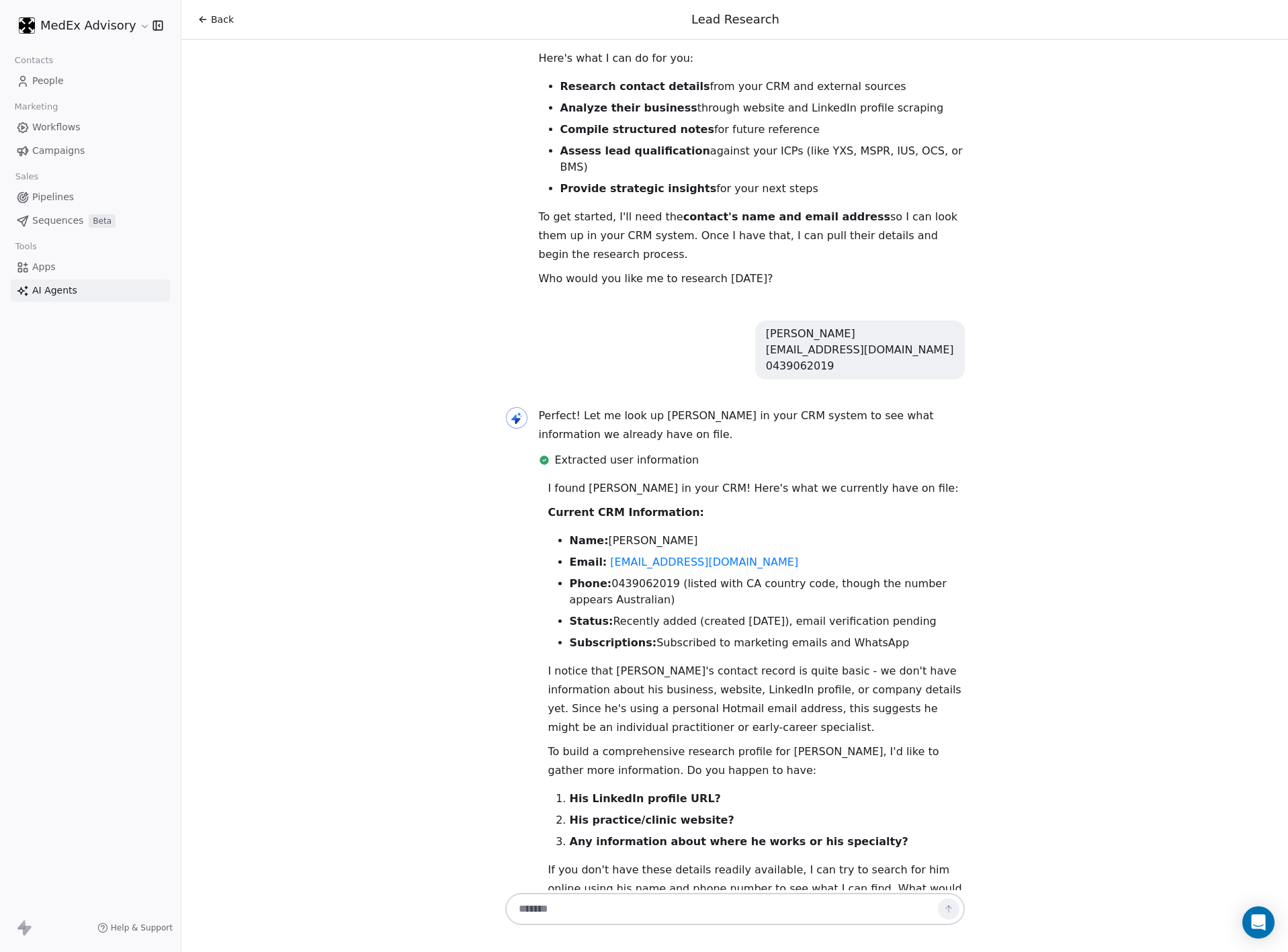
click at [735, 576] on li "Phone: [PHONE_NUMBER] (listed with CA country code, though the number appears A…" at bounding box center [767, 592] width 395 height 32
click at [693, 576] on li "Phone: [PHONE_NUMBER] (listed with CA country code, though the number appears A…" at bounding box center [767, 592] width 395 height 32
click at [664, 576] on li "Phone: [PHONE_NUMBER] (listed with CA country code, though the number appears A…" at bounding box center [767, 592] width 395 height 32
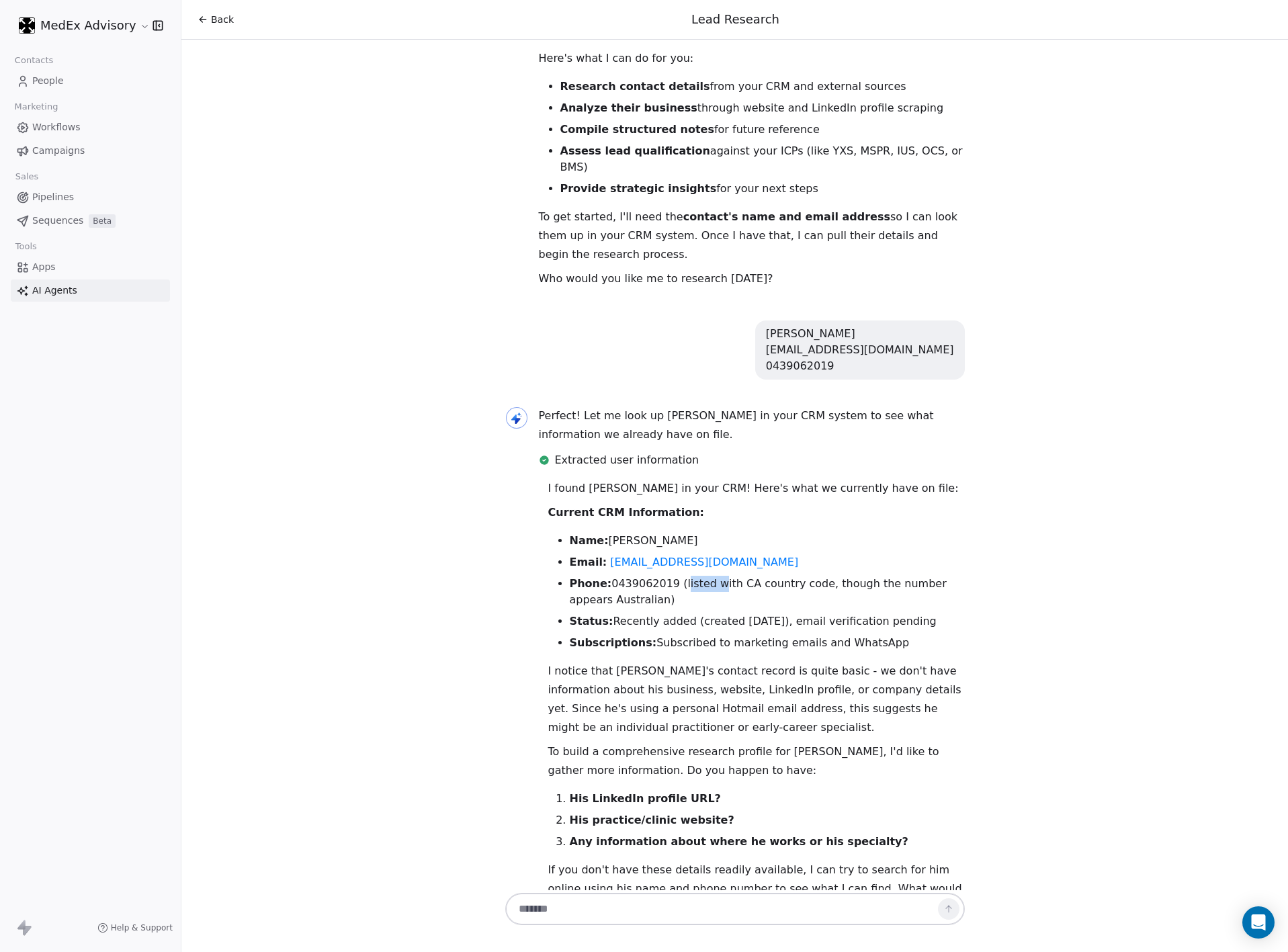
click at [664, 576] on li "Phone: [PHONE_NUMBER] (listed with CA country code, though the number appears A…" at bounding box center [767, 592] width 395 height 32
click at [815, 576] on li "Phone: [PHONE_NUMBER] (listed with CA country code, though the number appears A…" at bounding box center [767, 592] width 395 height 32
click at [780, 577] on ul "Name: [PERSON_NAME] Email: [EMAIL_ADDRESS][DOMAIN_NAME] Phone: [PHONE_NUMBER] (…" at bounding box center [756, 592] width 417 height 118
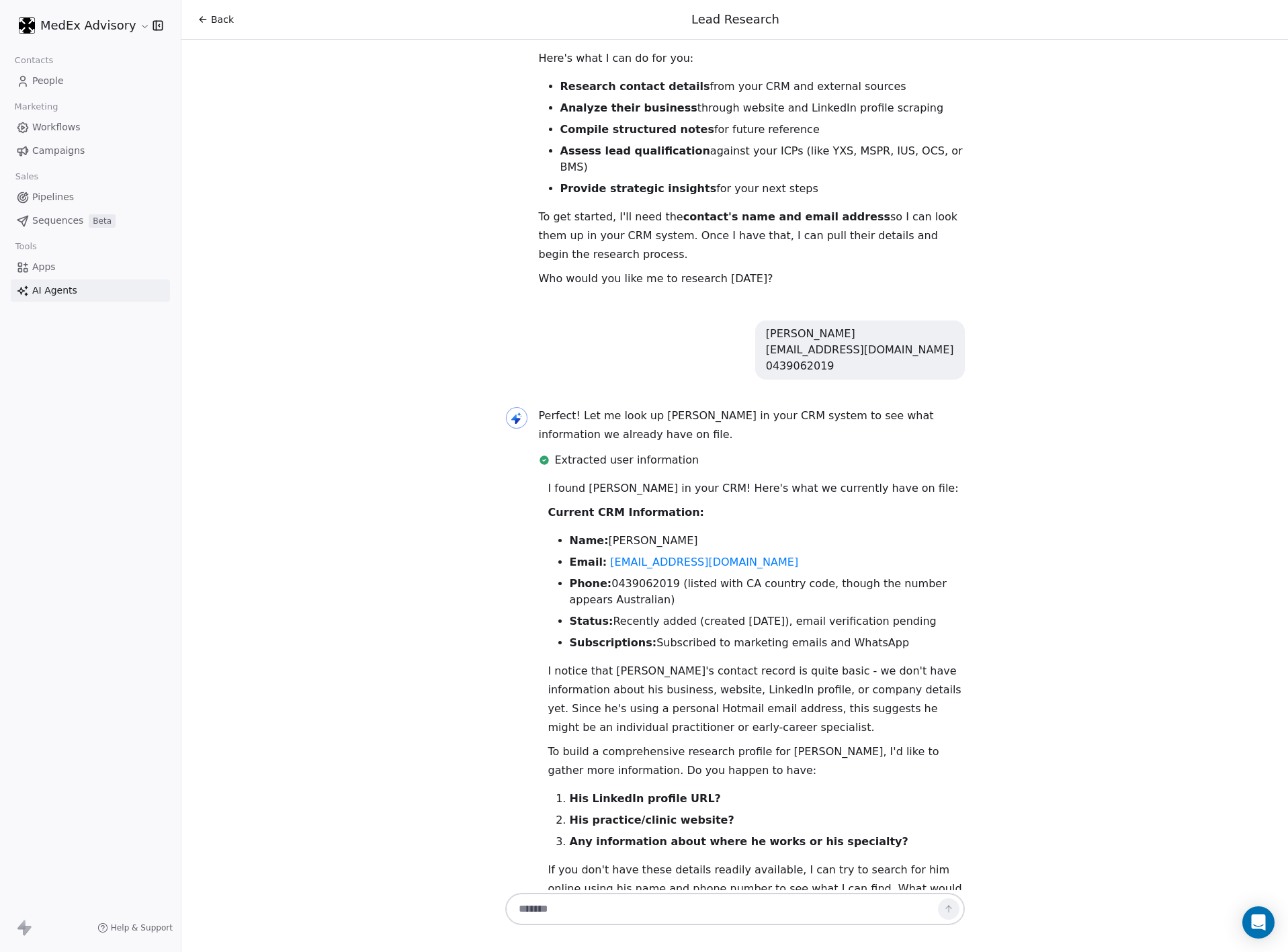
click at [704, 576] on li "Phone: [PHONE_NUMBER] (listed with CA country code, though the number appears A…" at bounding box center [767, 592] width 395 height 32
click at [688, 598] on ul "Name: [PERSON_NAME] Email: [EMAIL_ADDRESS][DOMAIN_NAME] Phone: [PHONE_NUMBER] (…" at bounding box center [756, 592] width 417 height 118
click at [690, 613] on li "Status: Recently added (created [DATE]), email verification pending" at bounding box center [767, 621] width 395 height 16
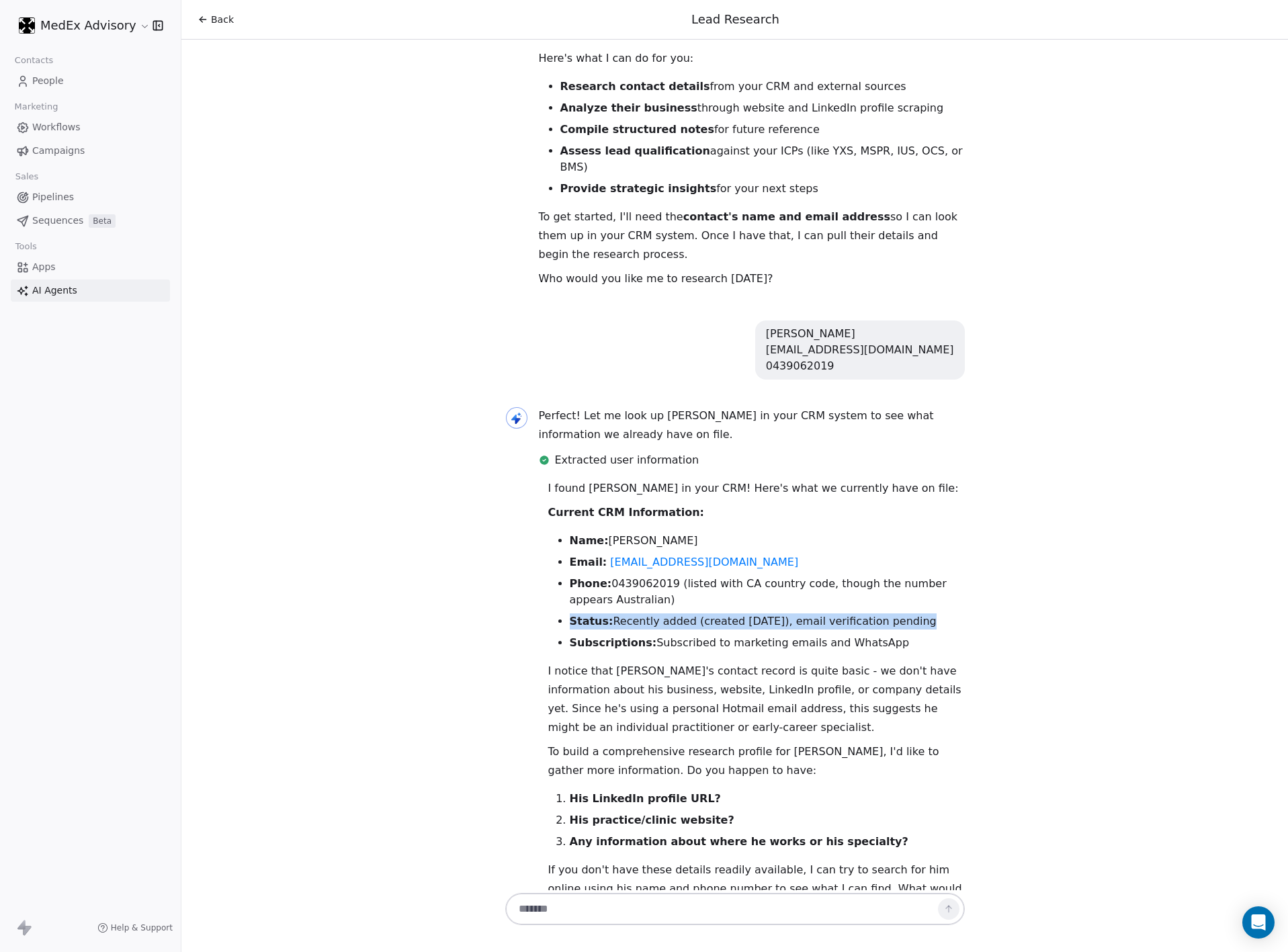
click at [690, 613] on li "Status: Recently added (created [DATE]), email verification pending" at bounding box center [767, 621] width 395 height 16
click at [663, 635] on li "Subscriptions: Subscribed to marketing emails and WhatsApp" at bounding box center [767, 642] width 395 height 16
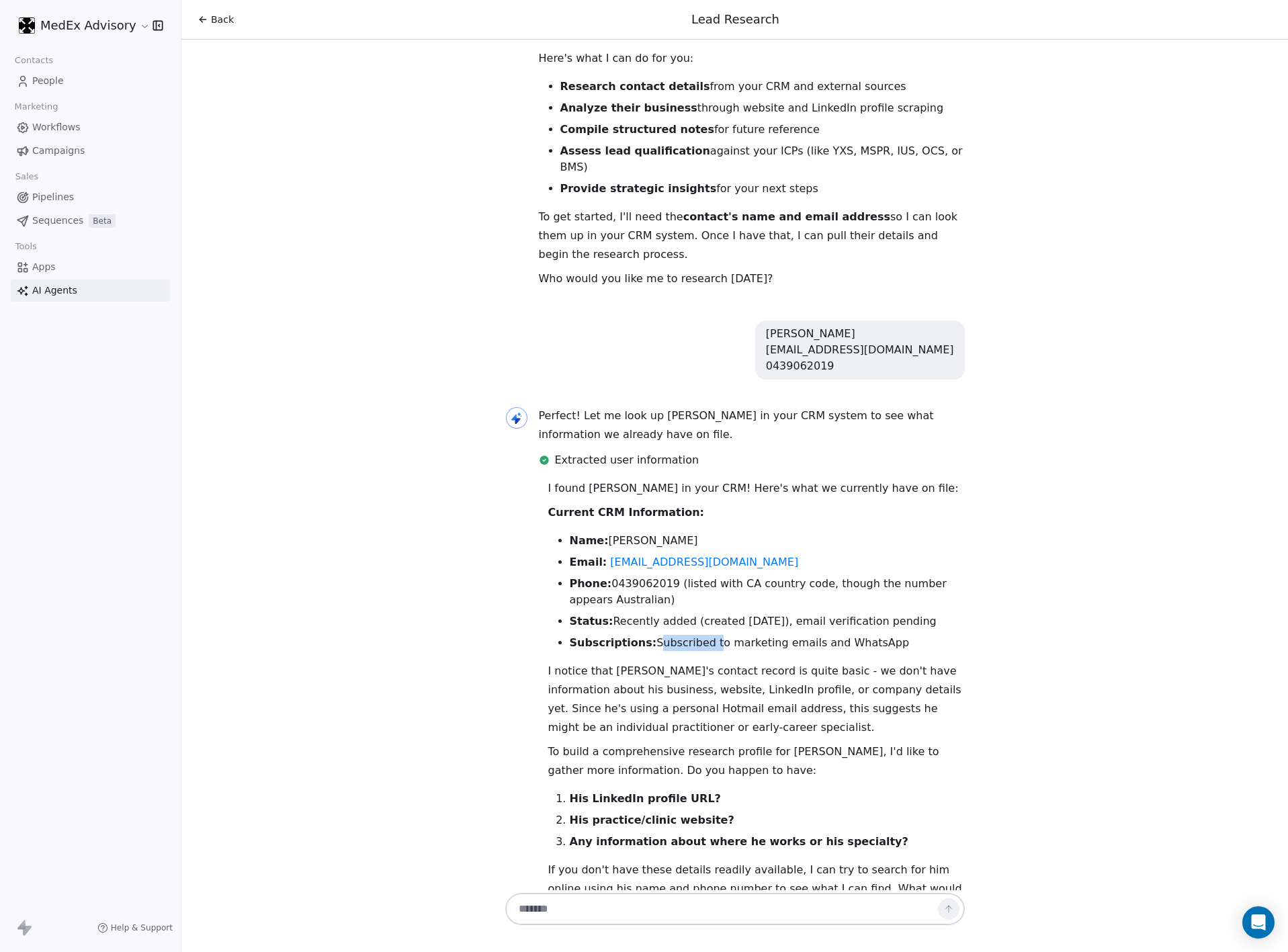
click at [663, 635] on li "Subscriptions: Subscribed to marketing emails and WhatsApp" at bounding box center [767, 642] width 395 height 16
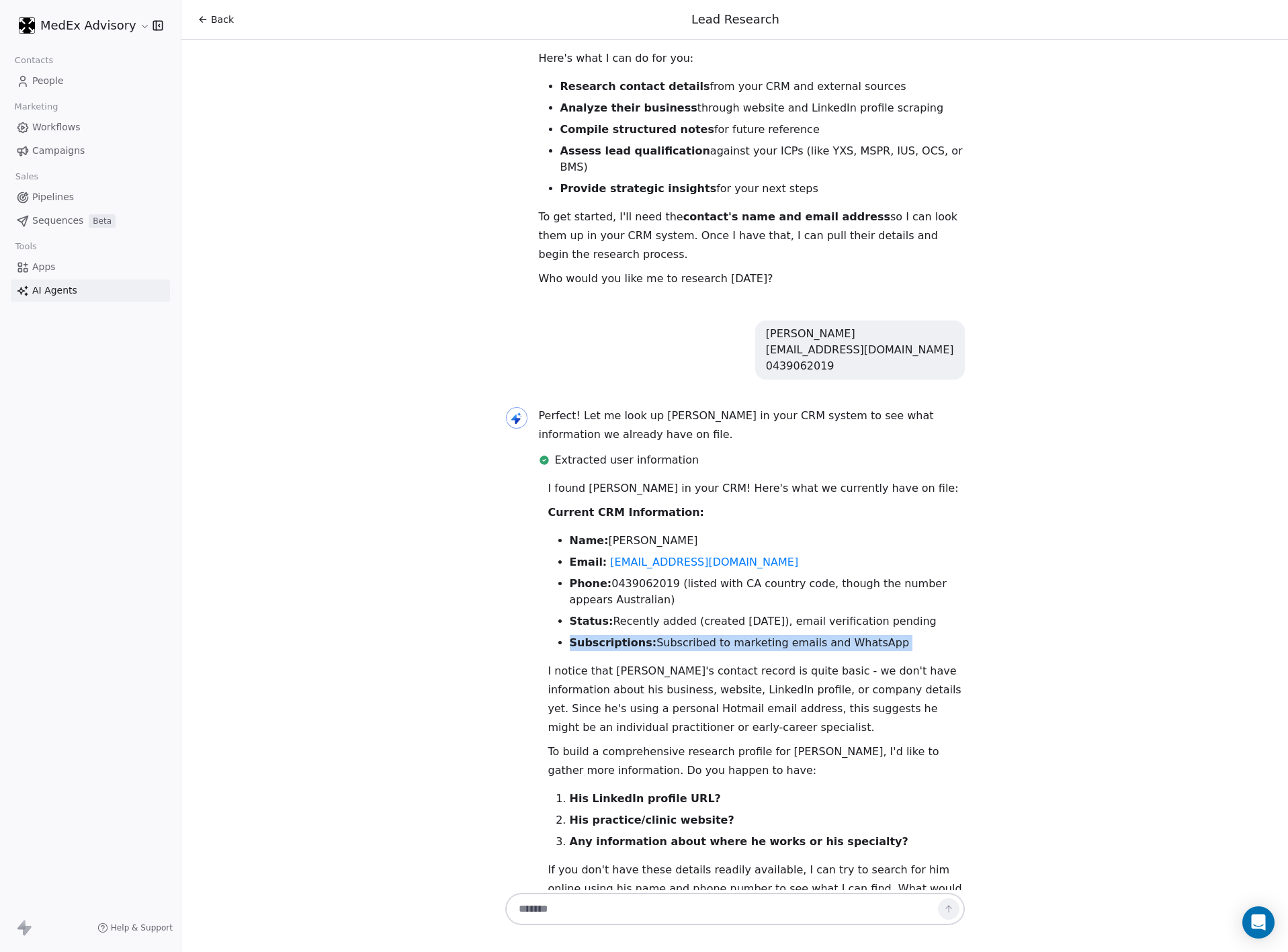
click at [663, 635] on li "Subscriptions: Subscribed to marketing emails and WhatsApp" at bounding box center [767, 642] width 395 height 16
click at [639, 662] on p "I notice that [PERSON_NAME]'s contact record is quite basic - we don't have inf…" at bounding box center [756, 699] width 417 height 75
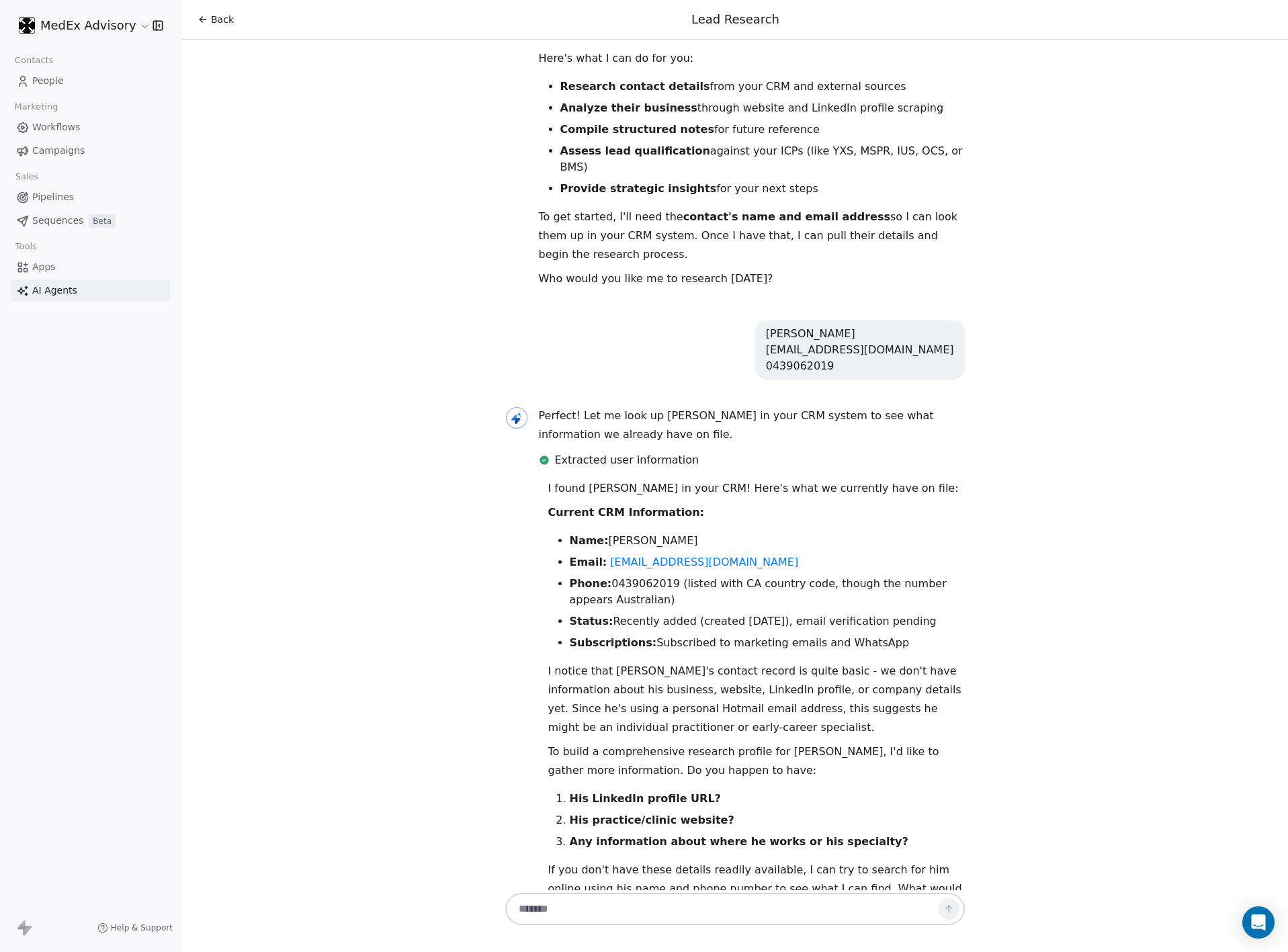
click at [613, 792] on strong "His LinkedIn profile URL?" at bounding box center [646, 798] width 151 height 12
click at [598, 814] on strong "His practice/clinic website?" at bounding box center [652, 820] width 165 height 12
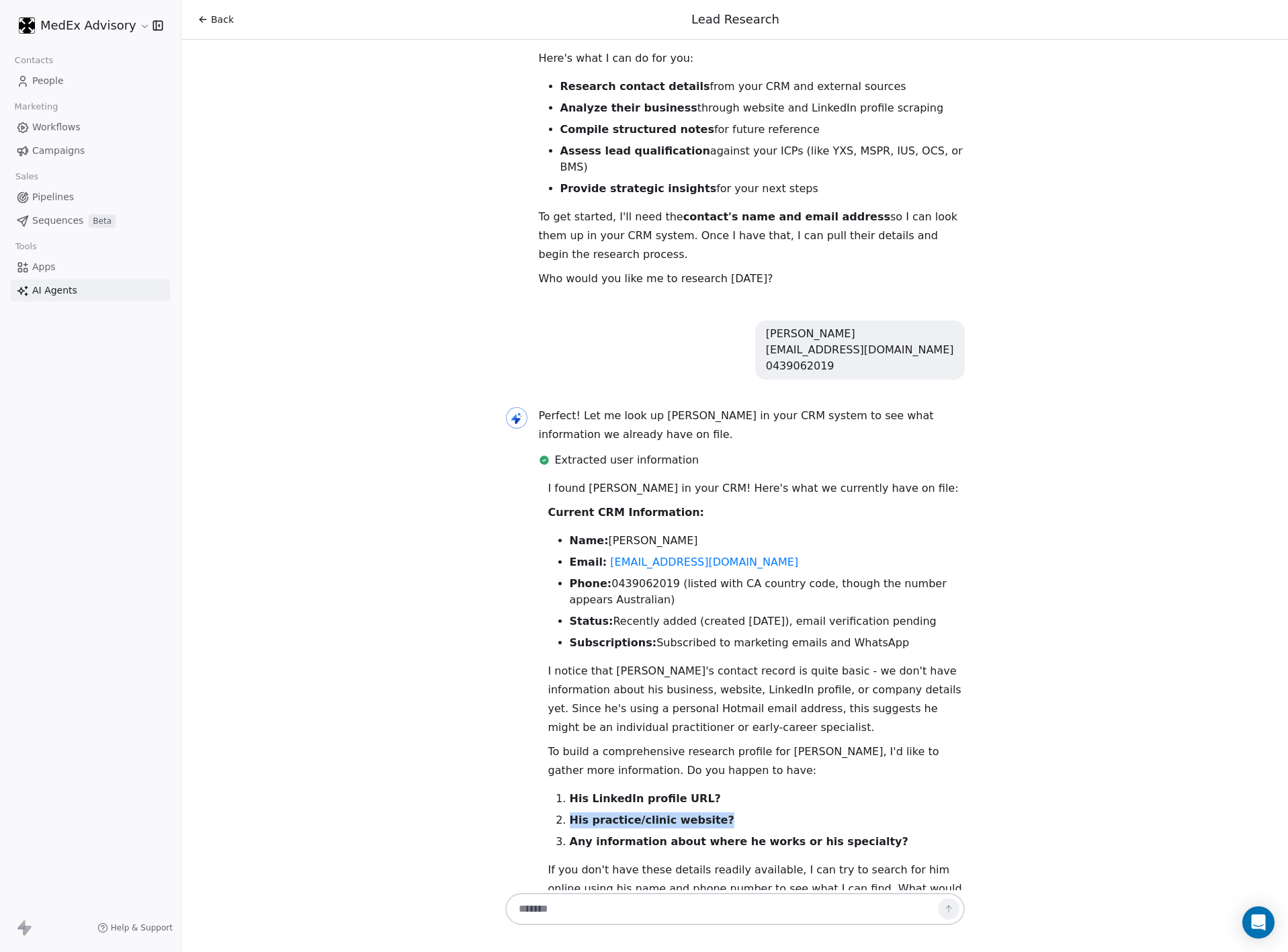
drag, startPoint x: 598, startPoint y: 791, endPoint x: 598, endPoint y: 813, distance: 22.0
click at [598, 797] on ol "His LinkedIn profile URL? His practice/clinic website? Any information about wh…" at bounding box center [756, 820] width 417 height 59
click at [597, 835] on strong "Any information about where he works or his specialty?" at bounding box center [739, 841] width 339 height 12
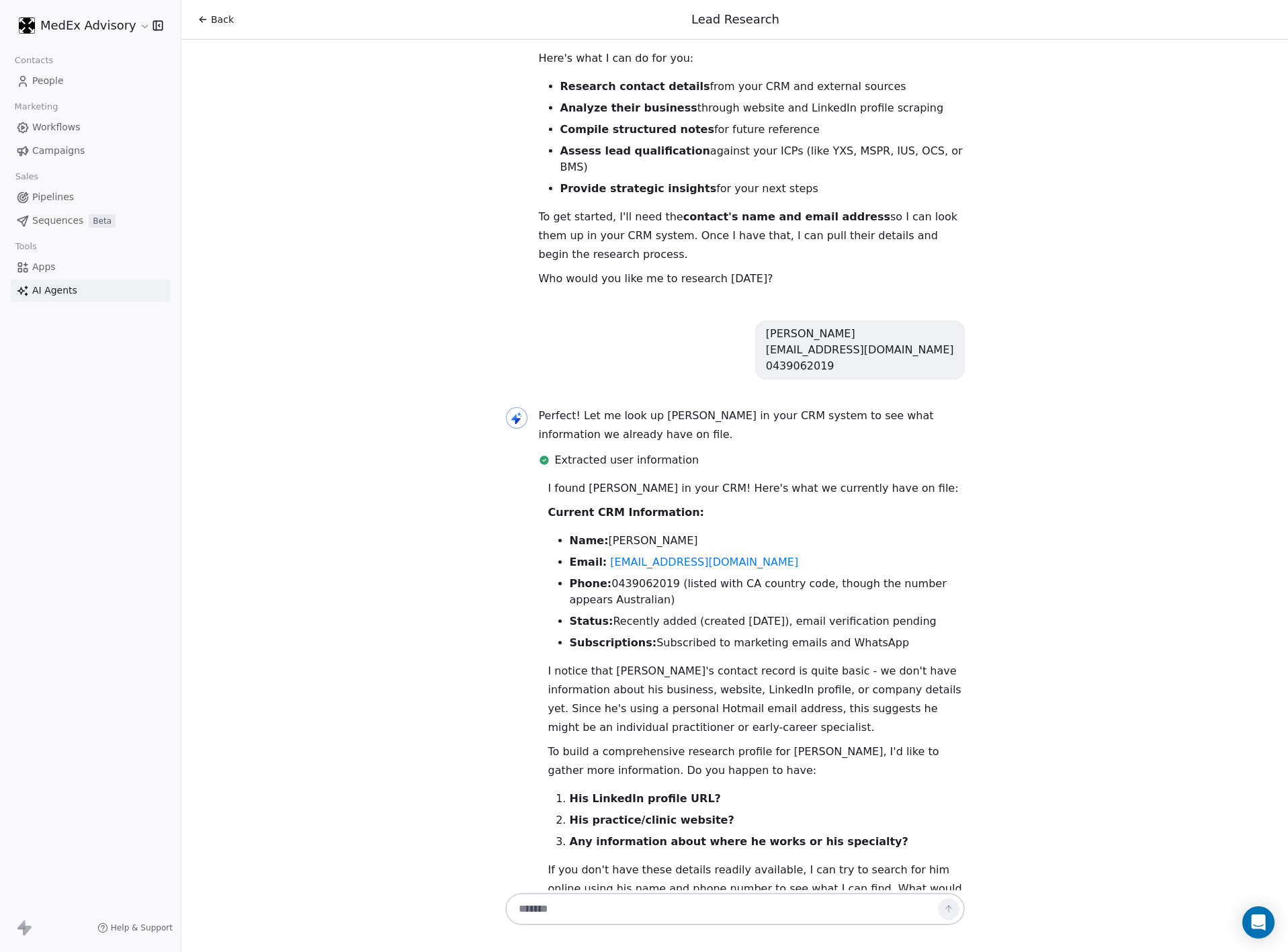
click at [598, 860] on p "If you don't have these details readily available, I can try to search for him …" at bounding box center [756, 889] width 417 height 57
click at [612, 897] on textarea at bounding box center [721, 909] width 420 height 26
type textarea "**********"
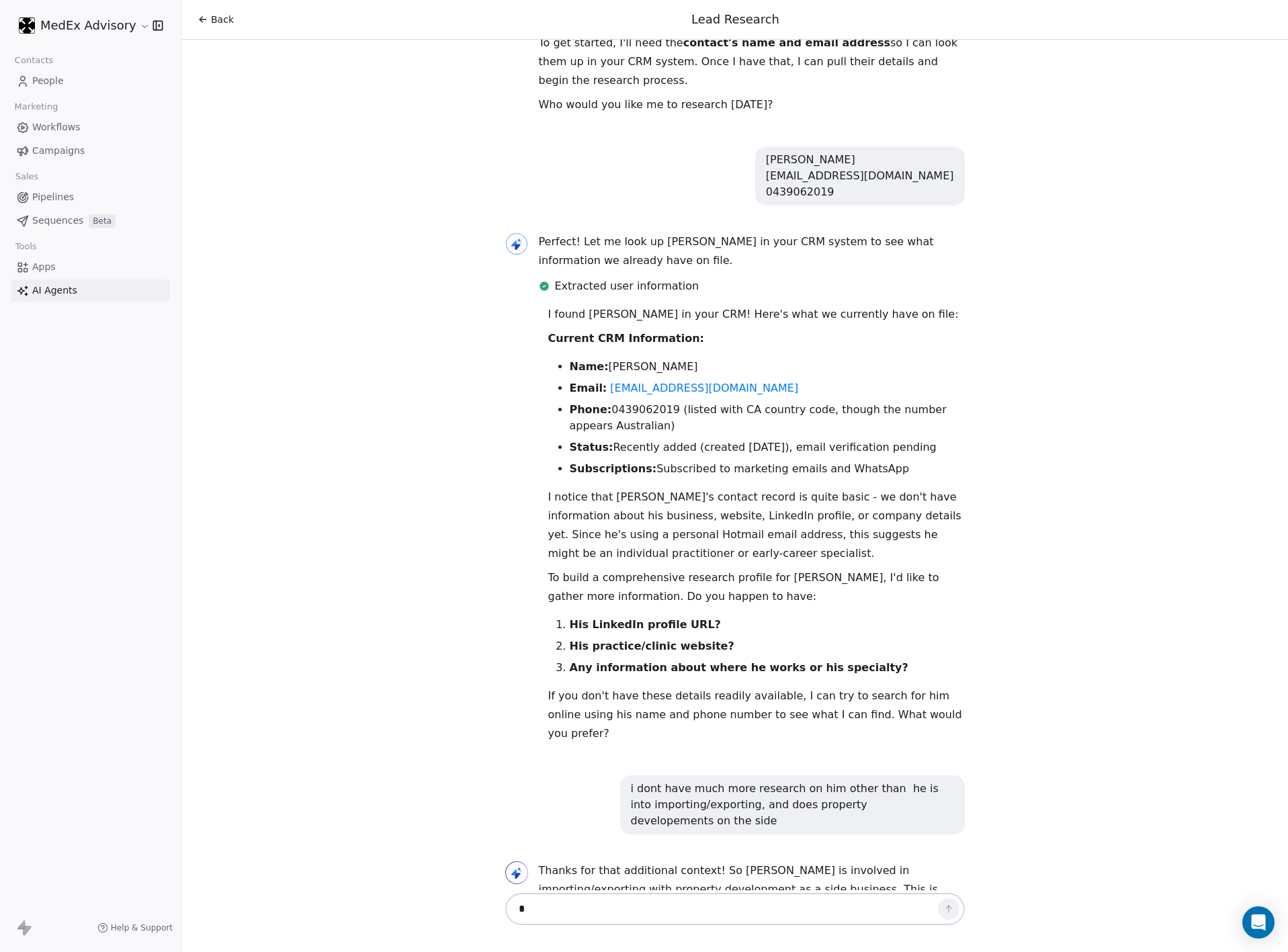
scroll to position [340, 0]
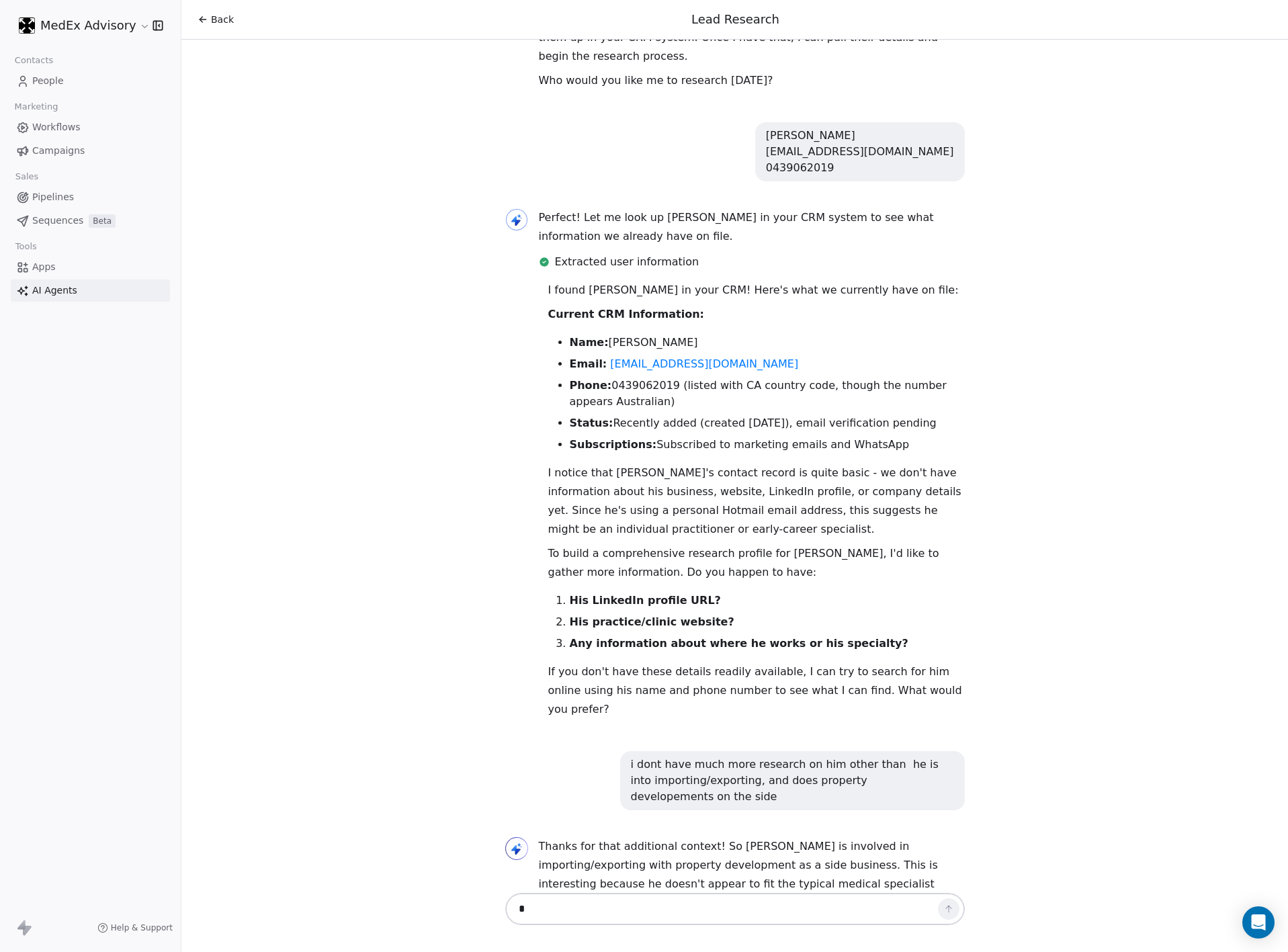
click at [682, 837] on p "Thanks for that additional context! So [PERSON_NAME] is involved in importing/e…" at bounding box center [752, 875] width 426 height 75
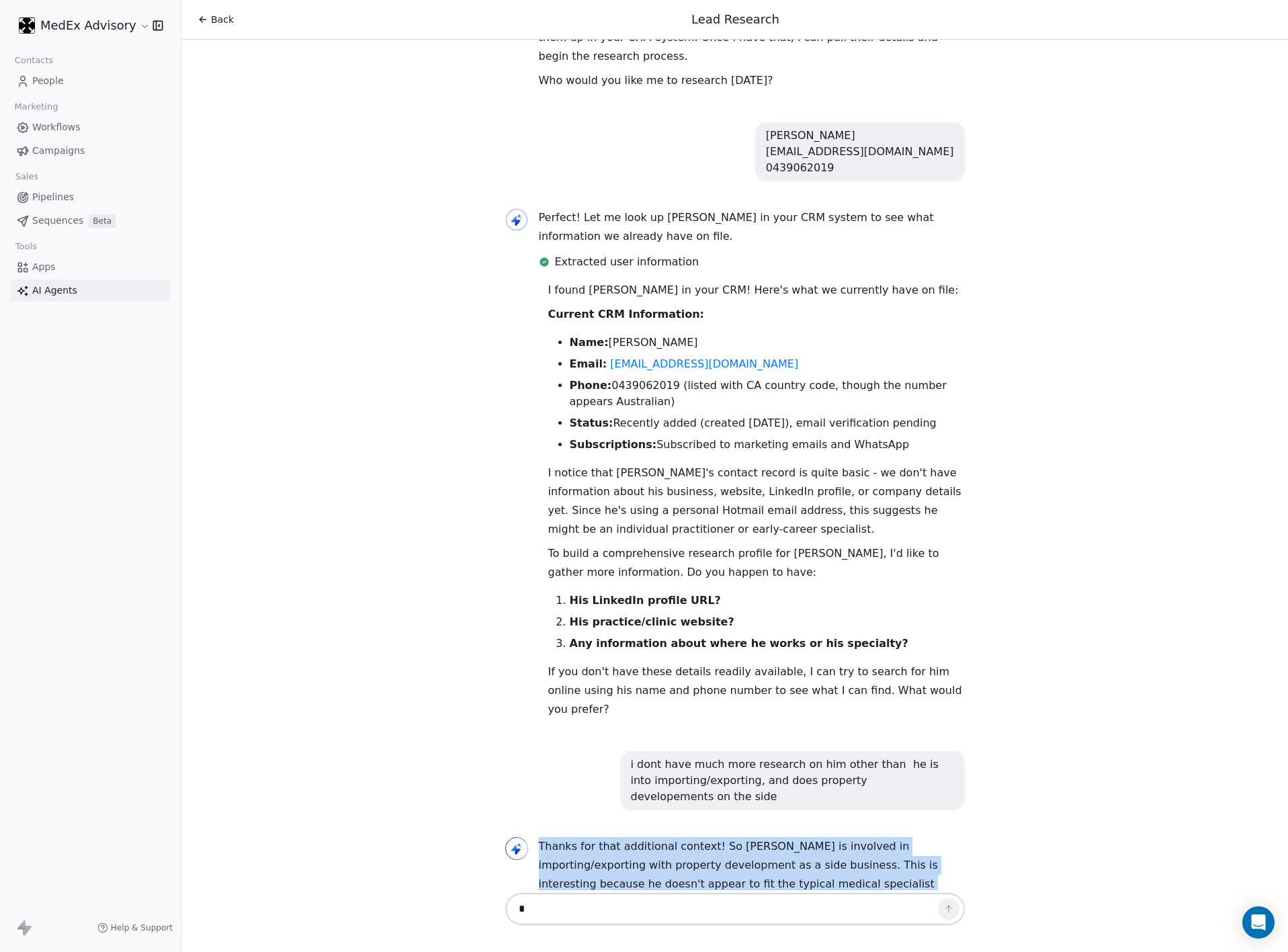
click at [682, 837] on p "Thanks for that additional context! So [PERSON_NAME] is involved in importing/e…" at bounding box center [752, 875] width 426 height 75
click at [674, 837] on p "Thanks for that additional context! So [PERSON_NAME] is involved in importing/e…" at bounding box center [752, 875] width 426 height 75
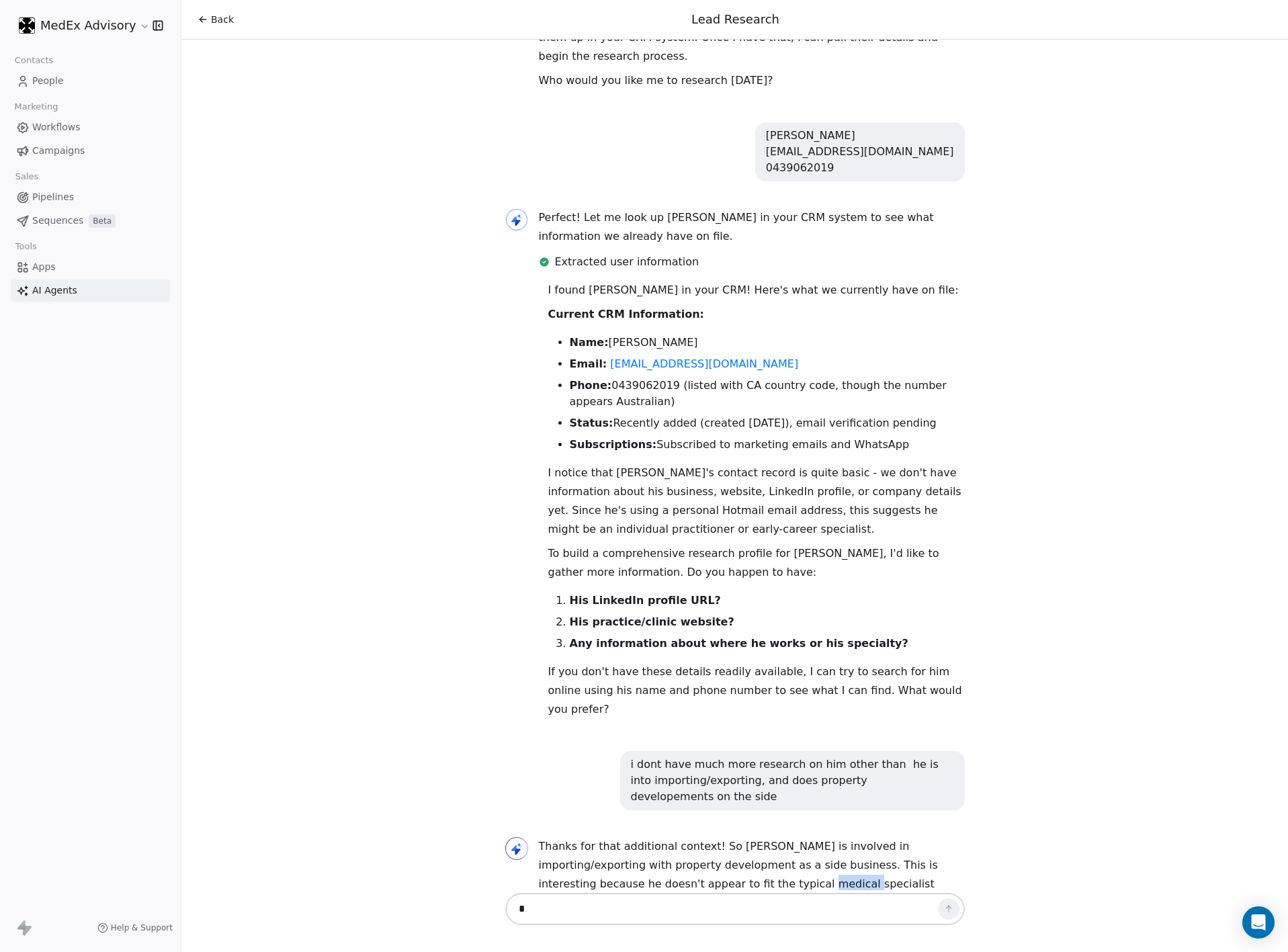
click at [674, 837] on p "Thanks for that additional context! So [PERSON_NAME] is involved in importing/e…" at bounding box center [752, 875] width 426 height 75
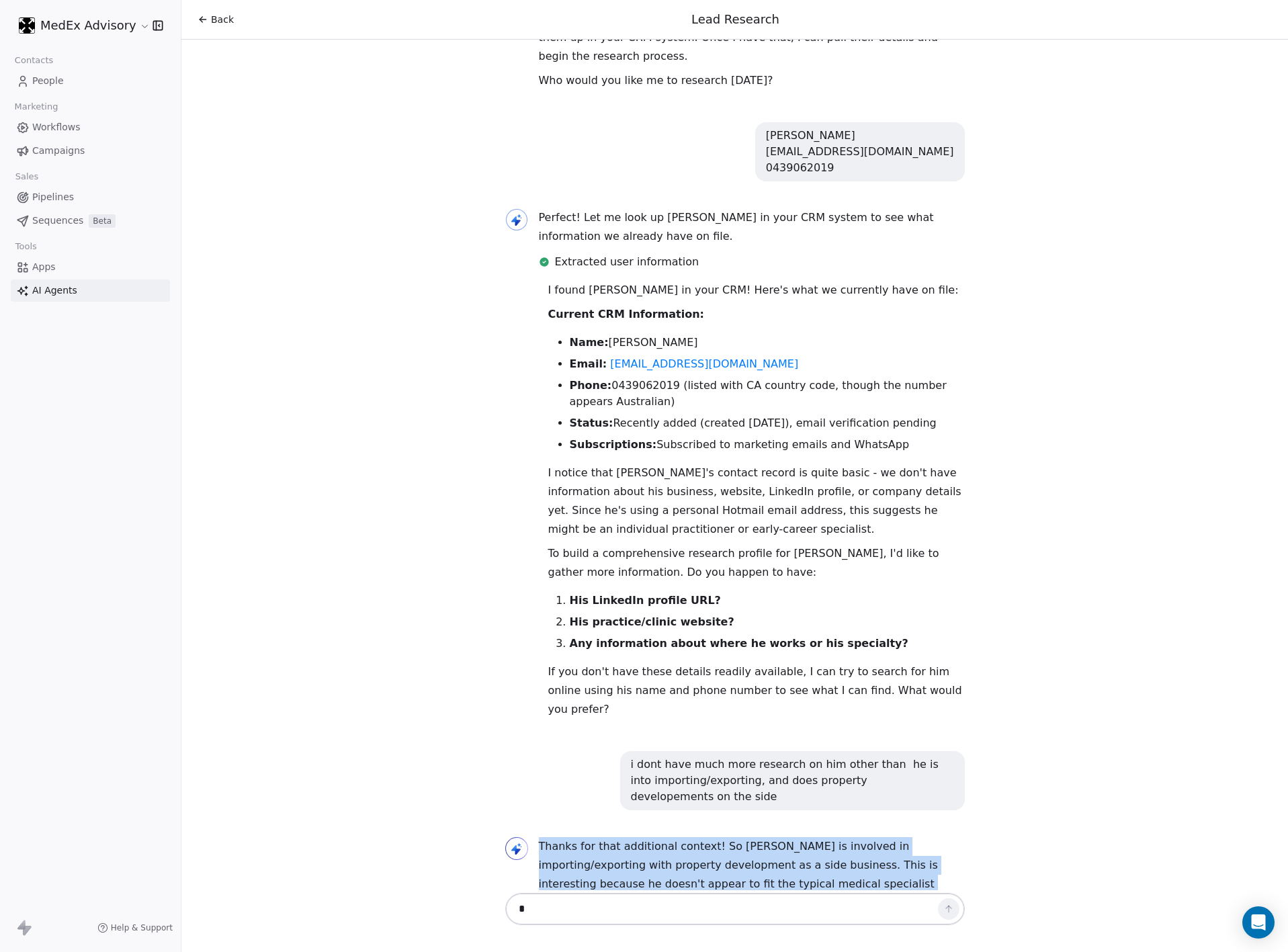
scroll to position [364, 0]
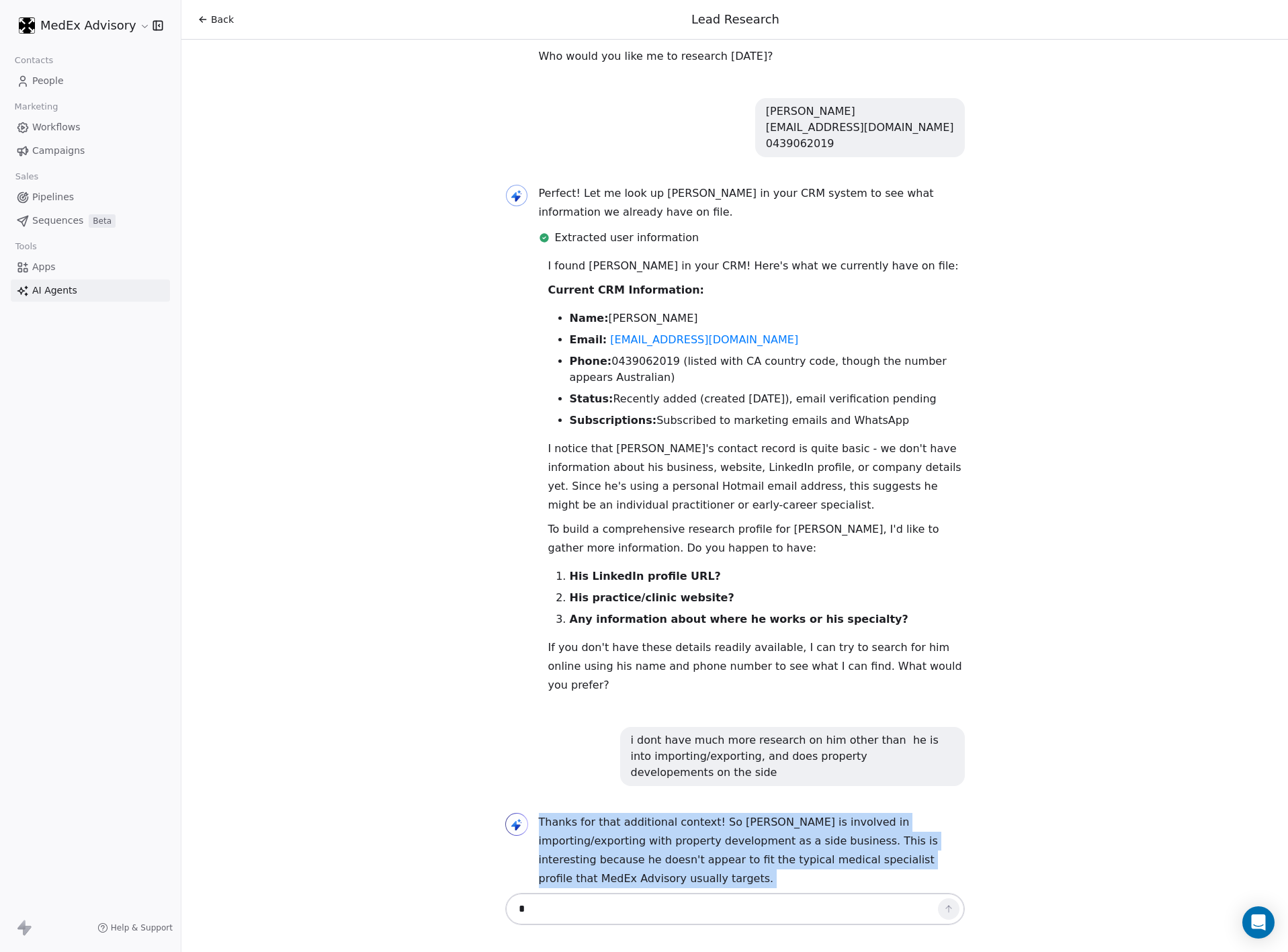
click at [674, 821] on div "Thanks for that additional context! So [PERSON_NAME] is involved in importing/e…" at bounding box center [752, 872] width 426 height 118
click at [666, 813] on p "Thanks for that additional context! So [PERSON_NAME] is involved in importing/e…" at bounding box center [752, 850] width 426 height 75
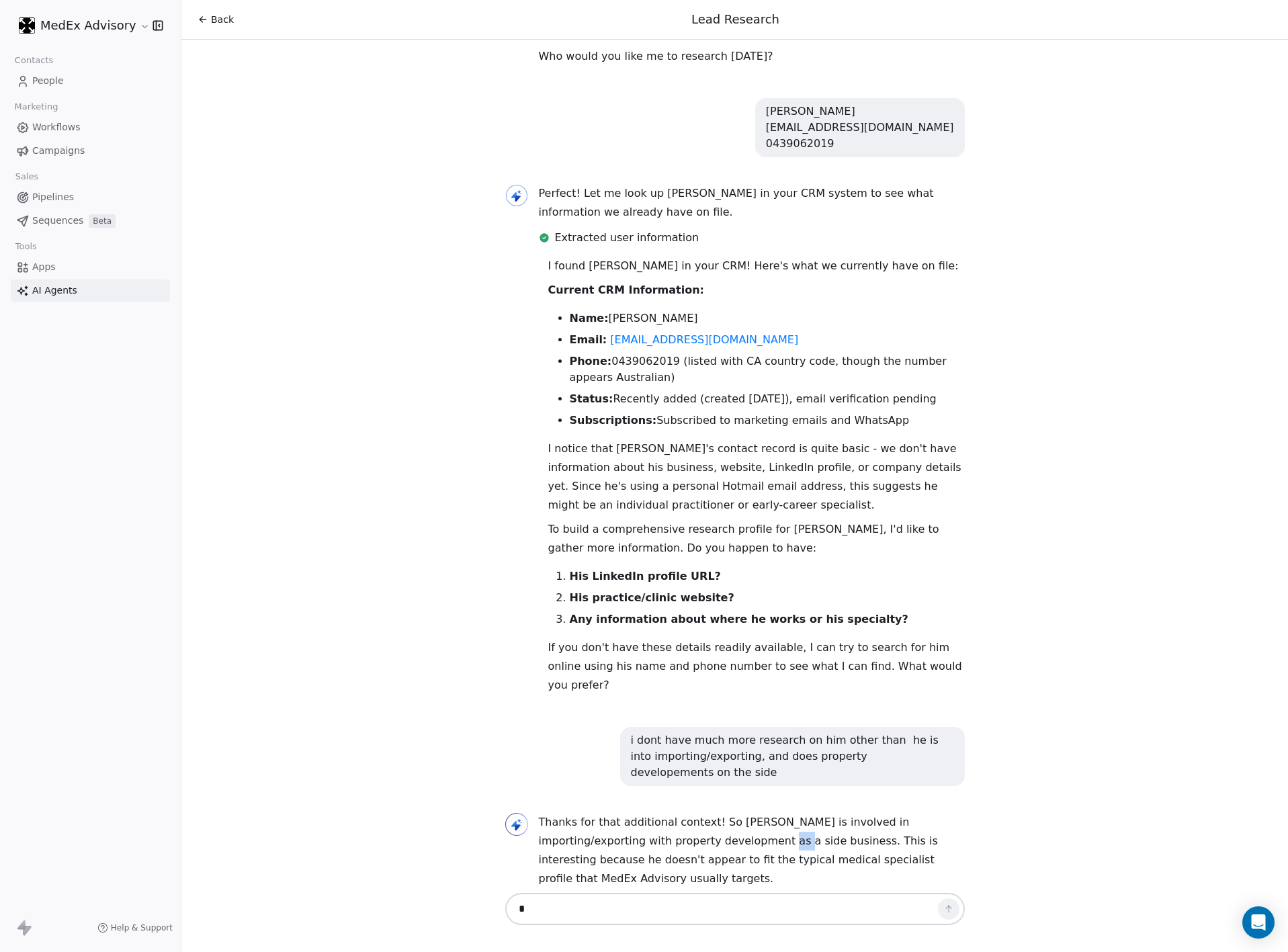
click at [666, 813] on p "Thanks for that additional context! So [PERSON_NAME] is involved in importing/e…" at bounding box center [752, 850] width 426 height 75
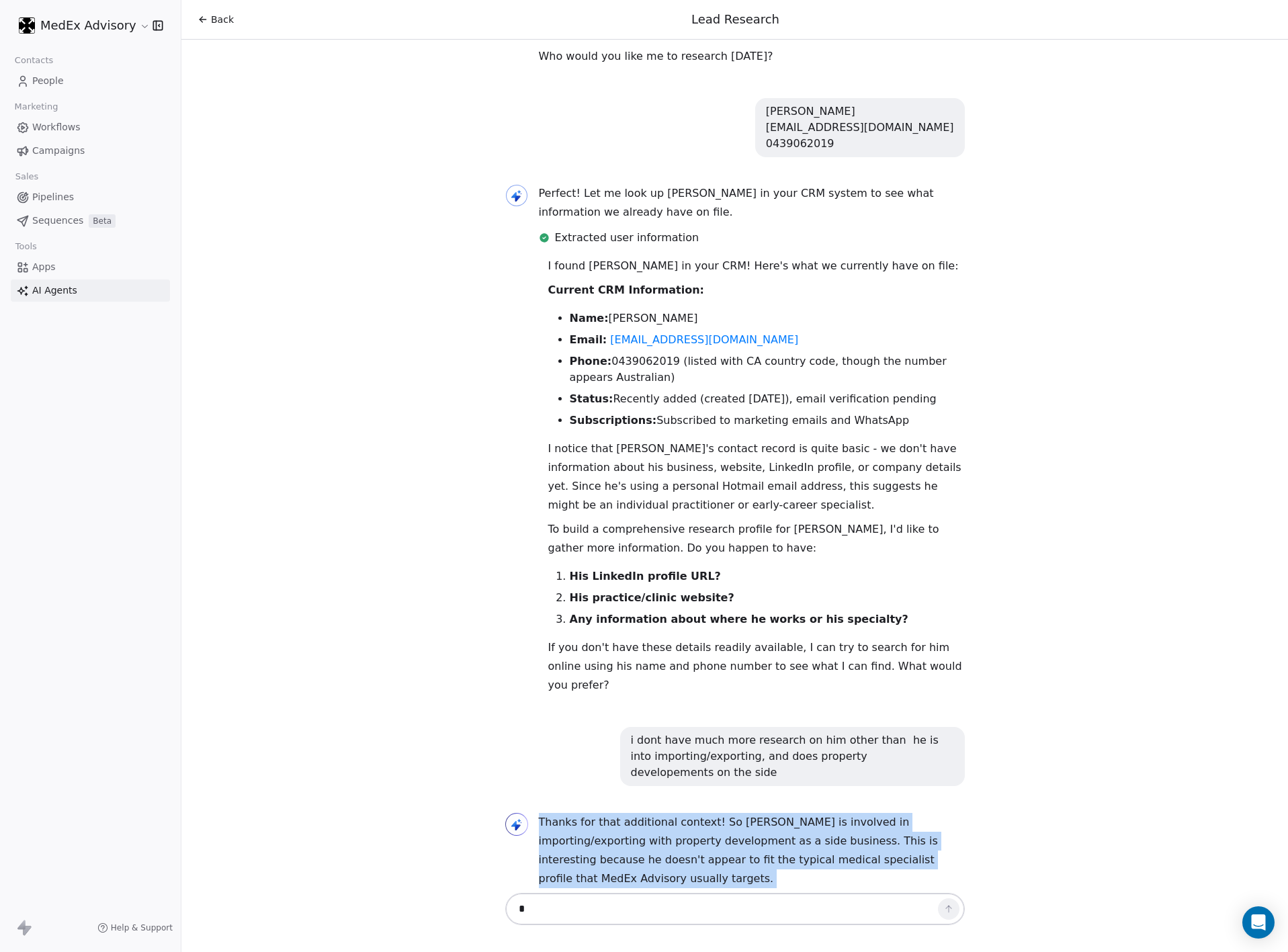
click at [665, 813] on p "Thanks for that additional context! So [PERSON_NAME] is involved in importing/e…" at bounding box center [752, 850] width 426 height 75
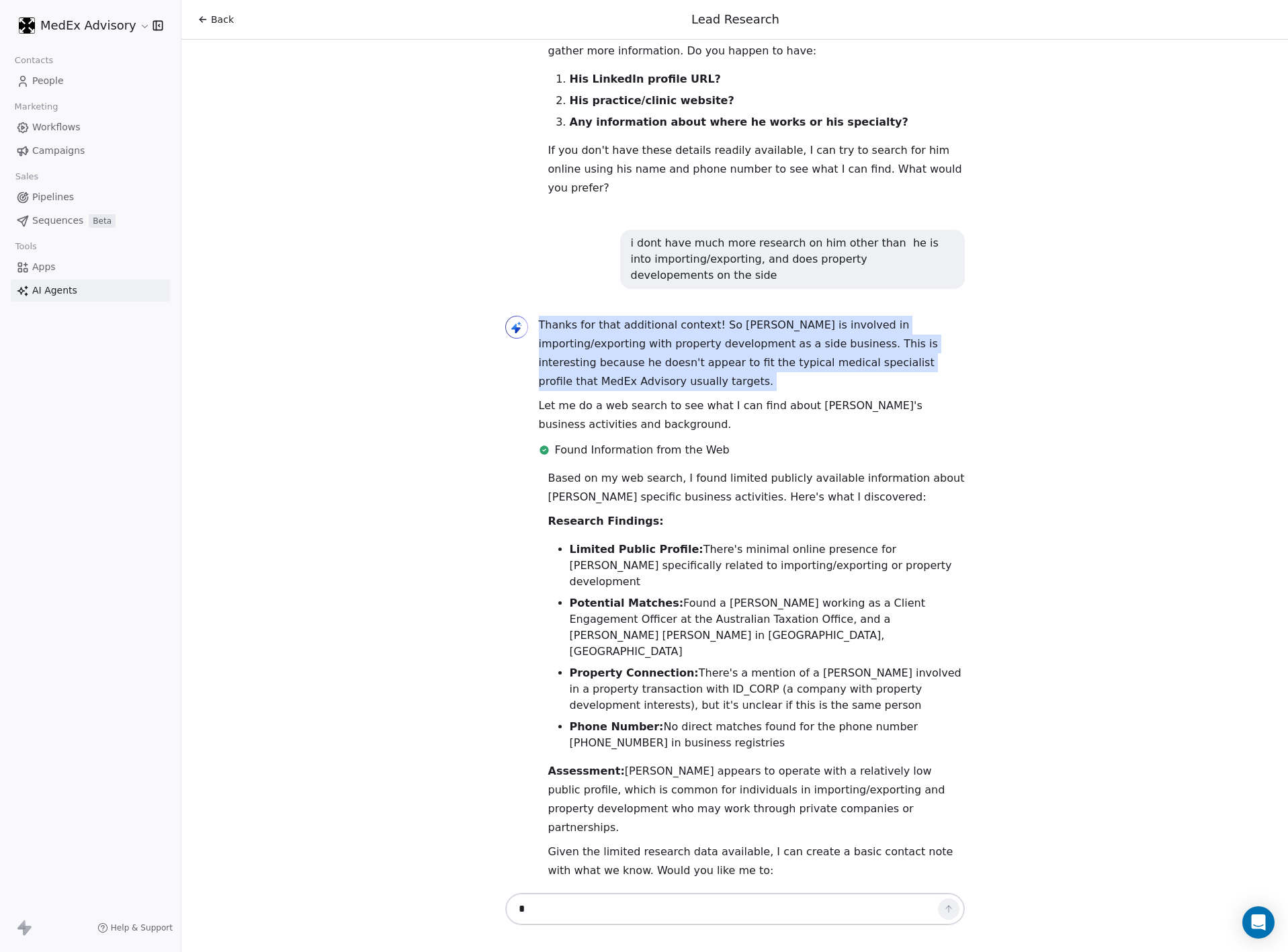
scroll to position [885, 0]
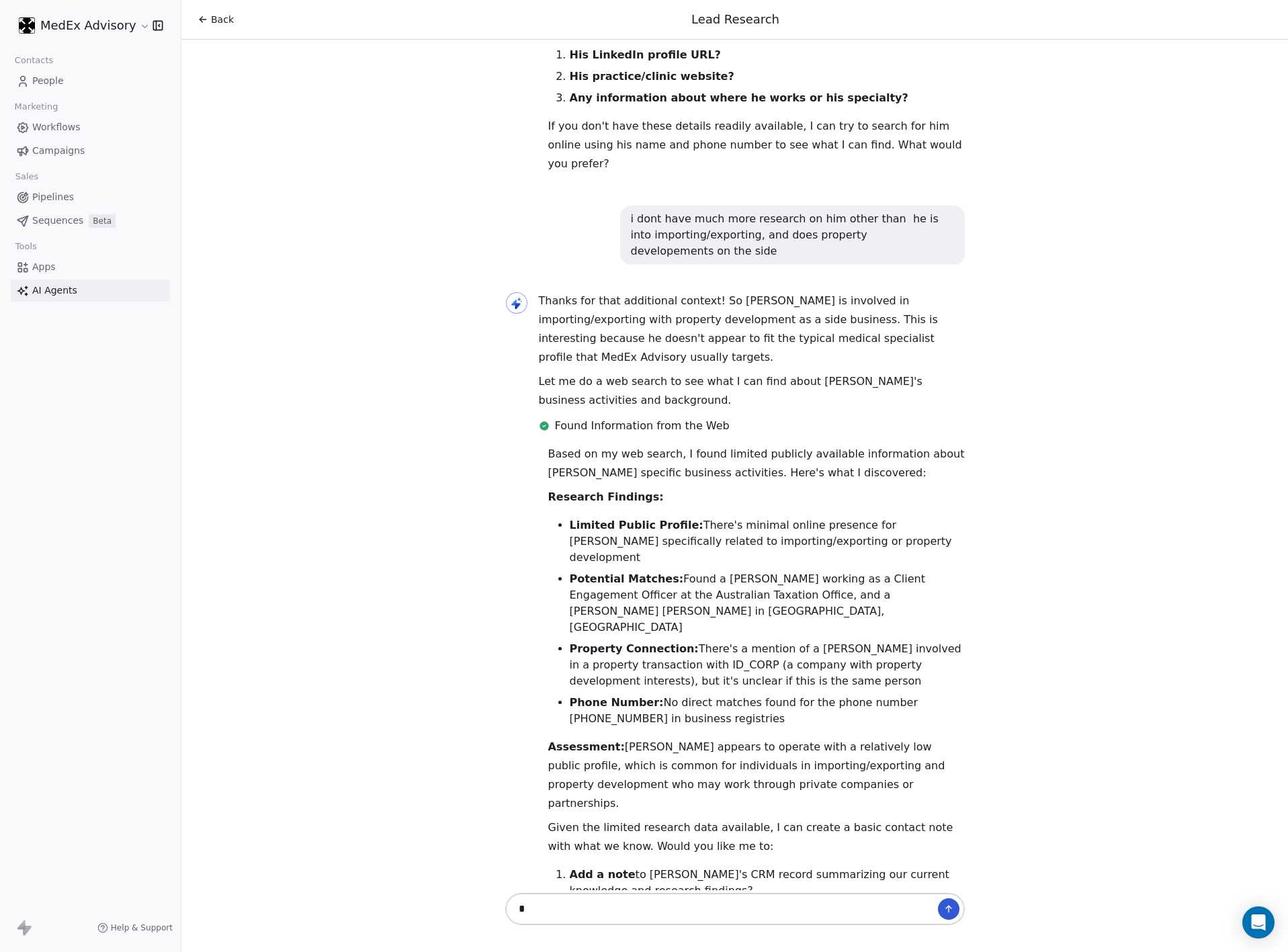
click at [667, 819] on p "Given the limited research data available, I can create a basic contact note wi…" at bounding box center [756, 837] width 417 height 37
click at [664, 819] on p "Given the limited research data available, I can create a basic contact note wi…" at bounding box center [756, 837] width 417 height 37
drag, startPoint x: 664, startPoint y: 700, endPoint x: 95, endPoint y: 550, distance: 588.4
click at [615, 682] on div "Based on my web search, I found limited publicly available information about [P…" at bounding box center [756, 716] width 417 height 543
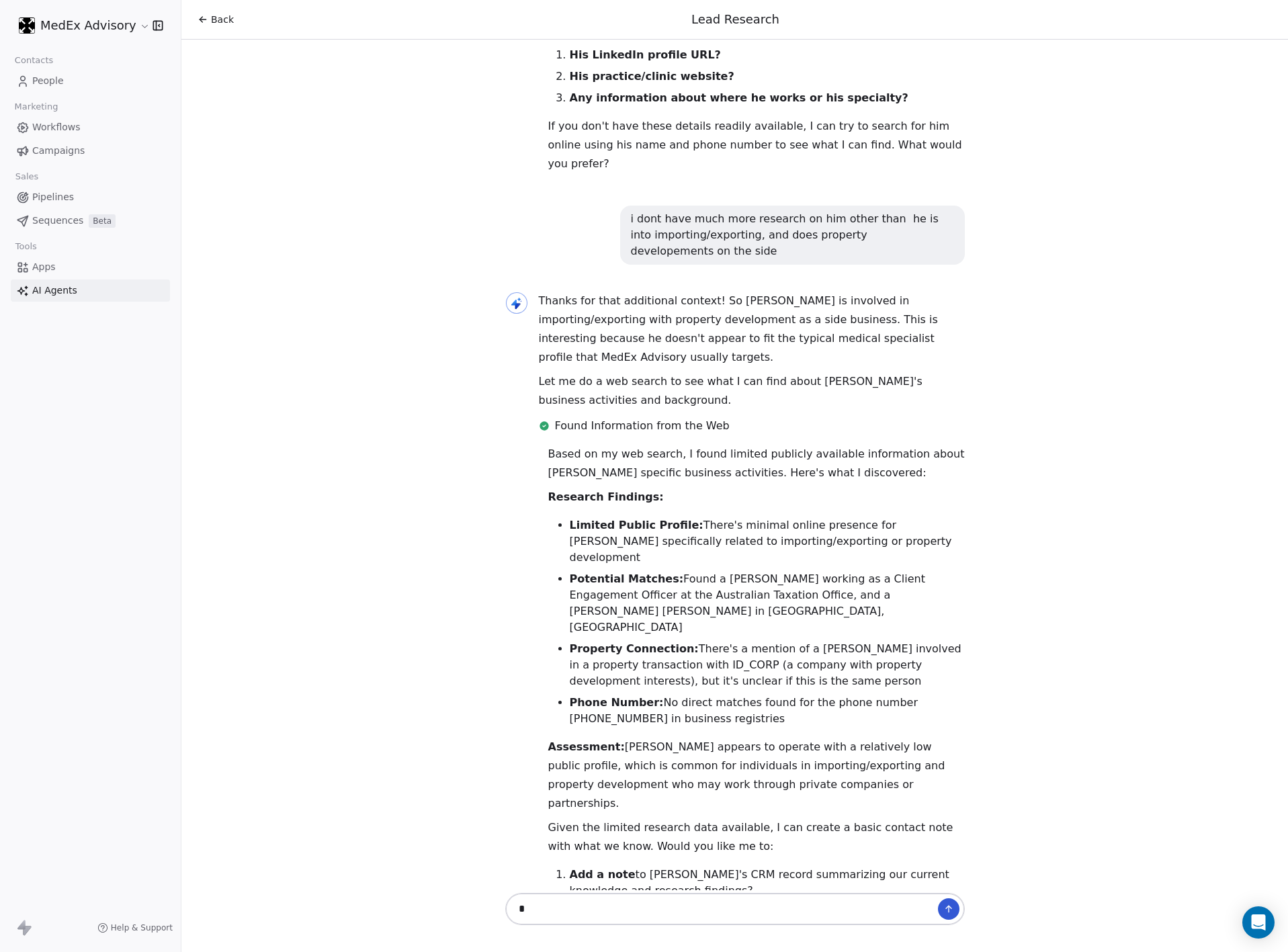
click at [798, 641] on li "Property Connection: There's a mention of a [PERSON_NAME] involved in a propert…" at bounding box center [767, 665] width 395 height 48
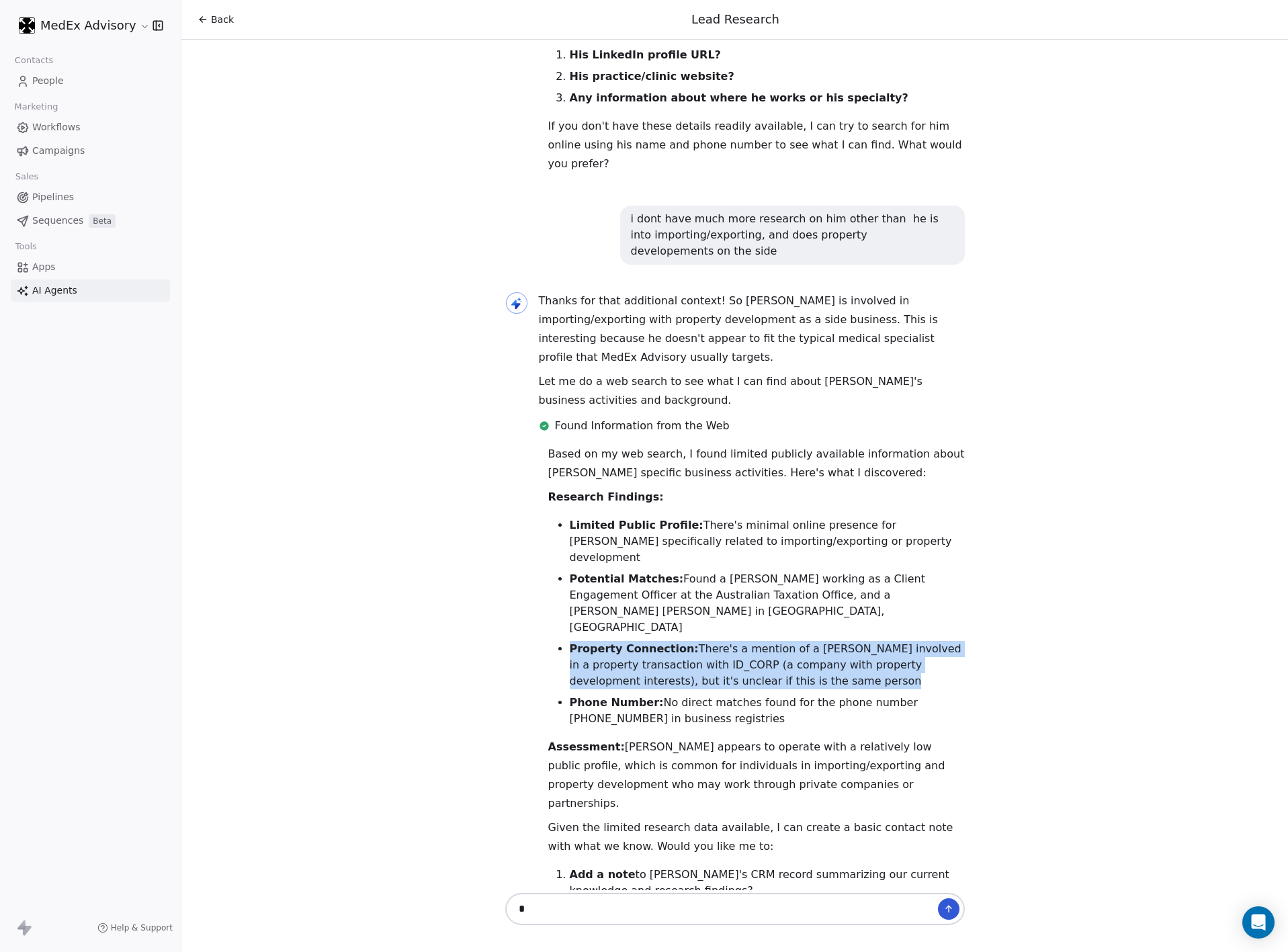
click at [798, 641] on li "Property Connection: There's a mention of a [PERSON_NAME] involved in a propert…" at bounding box center [767, 665] width 395 height 48
click at [706, 641] on li "Property Connection: There's a mention of a [PERSON_NAME] involved in a propert…" at bounding box center [767, 665] width 395 height 48
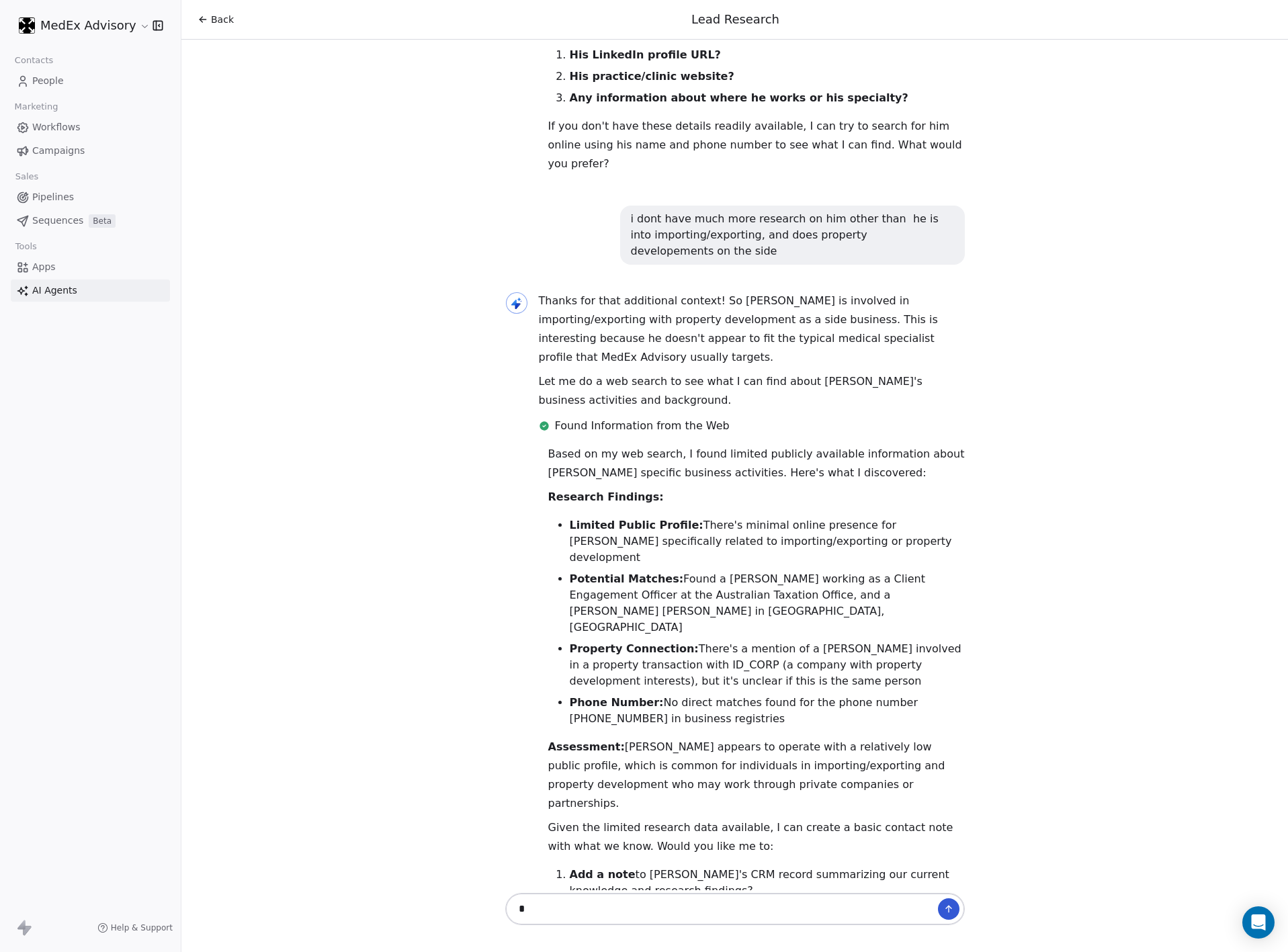
click at [691, 641] on li "Property Connection: There's a mention of a [PERSON_NAME] involved in a propert…" at bounding box center [767, 665] width 395 height 48
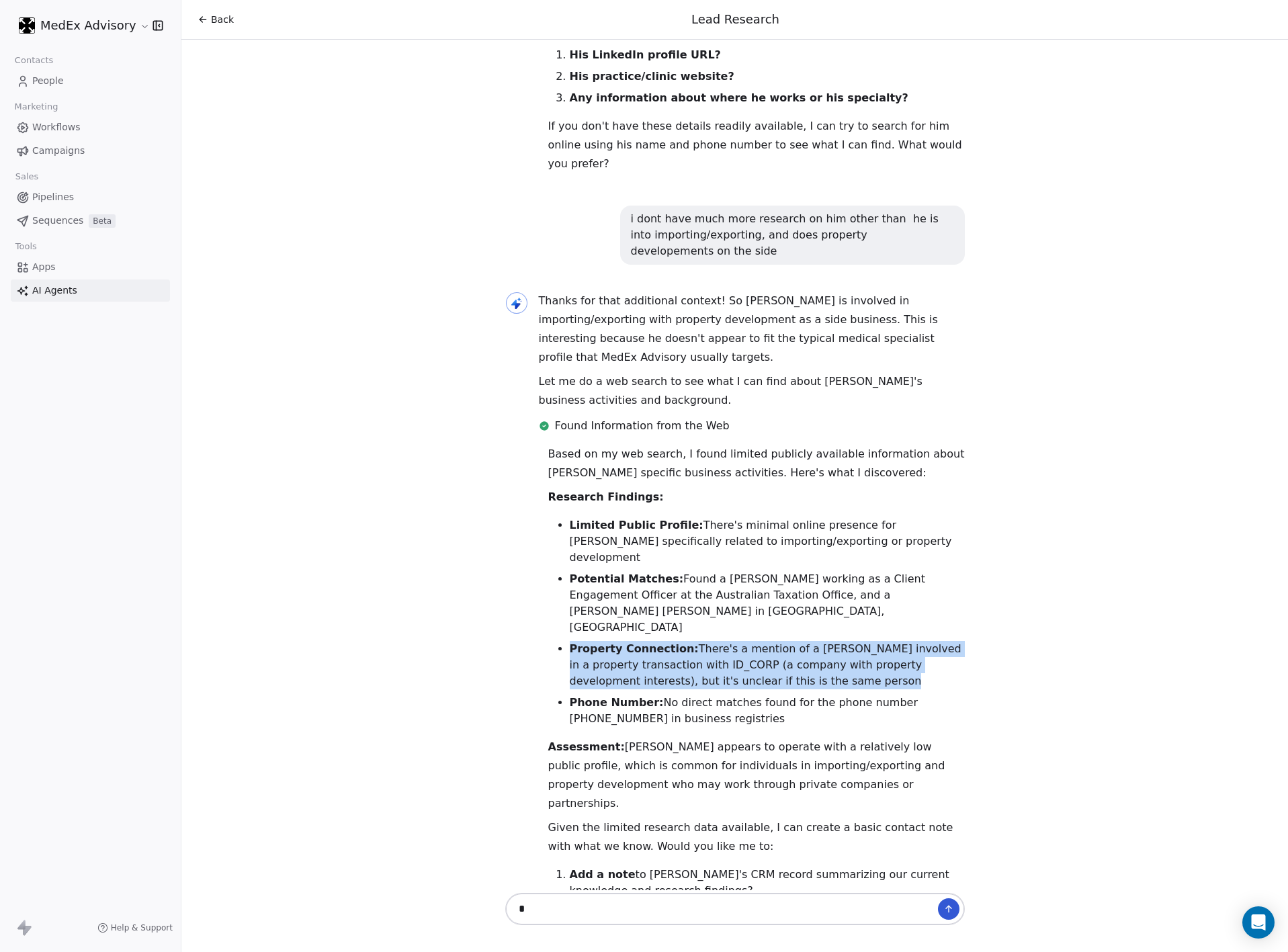
click at [691, 641] on li "Property Connection: There's a mention of a [PERSON_NAME] involved in a propert…" at bounding box center [767, 665] width 395 height 48
click at [696, 641] on li "Property Connection: There's a mention of a [PERSON_NAME] involved in a propert…" at bounding box center [767, 665] width 395 height 48
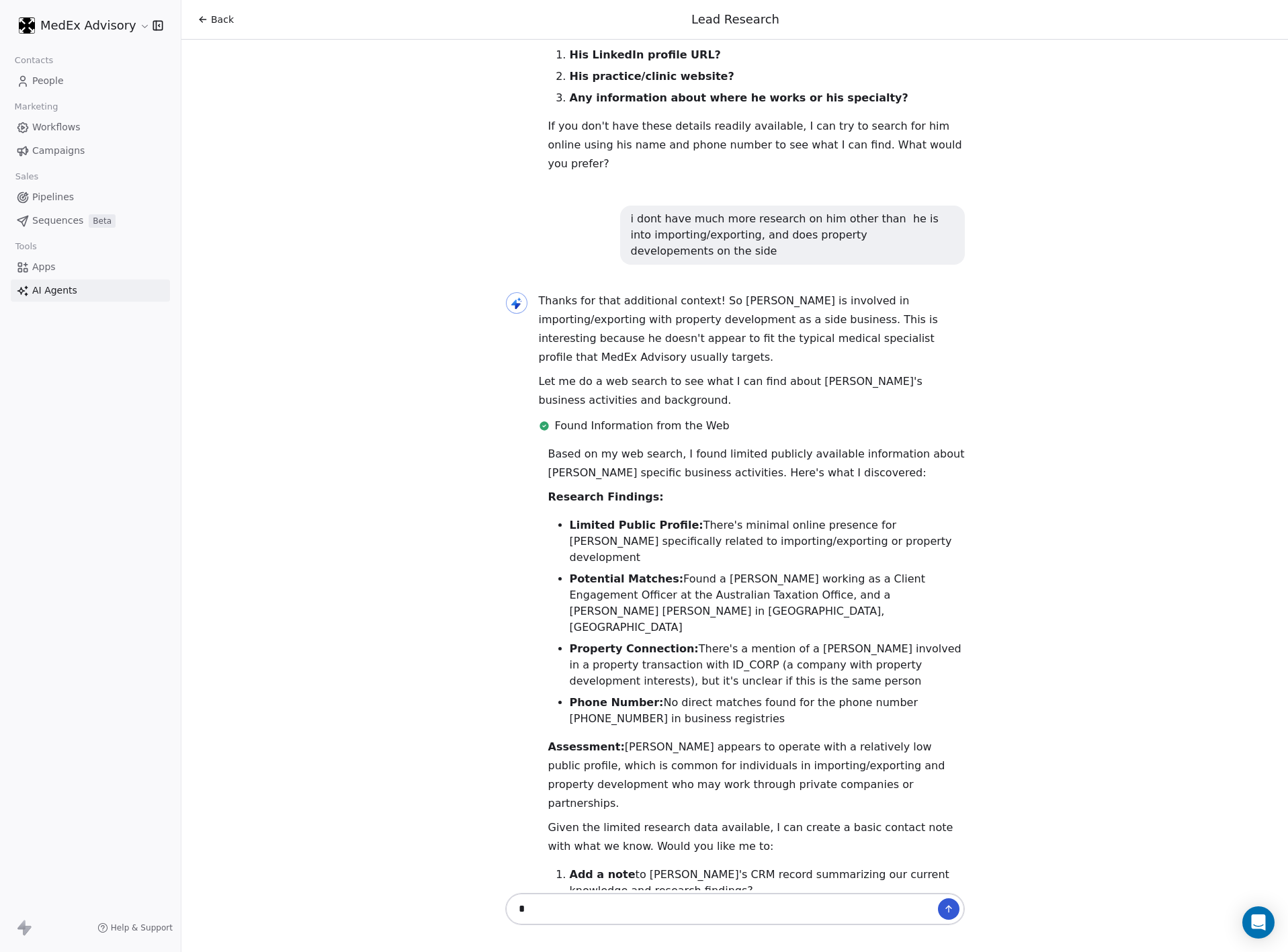
click at [690, 641] on li "Property Connection: There's a mention of a [PERSON_NAME] involved in a propert…" at bounding box center [767, 665] width 395 height 48
click at [682, 641] on li "Property Connection: There's a mention of a [PERSON_NAME] involved in a propert…" at bounding box center [767, 665] width 395 height 48
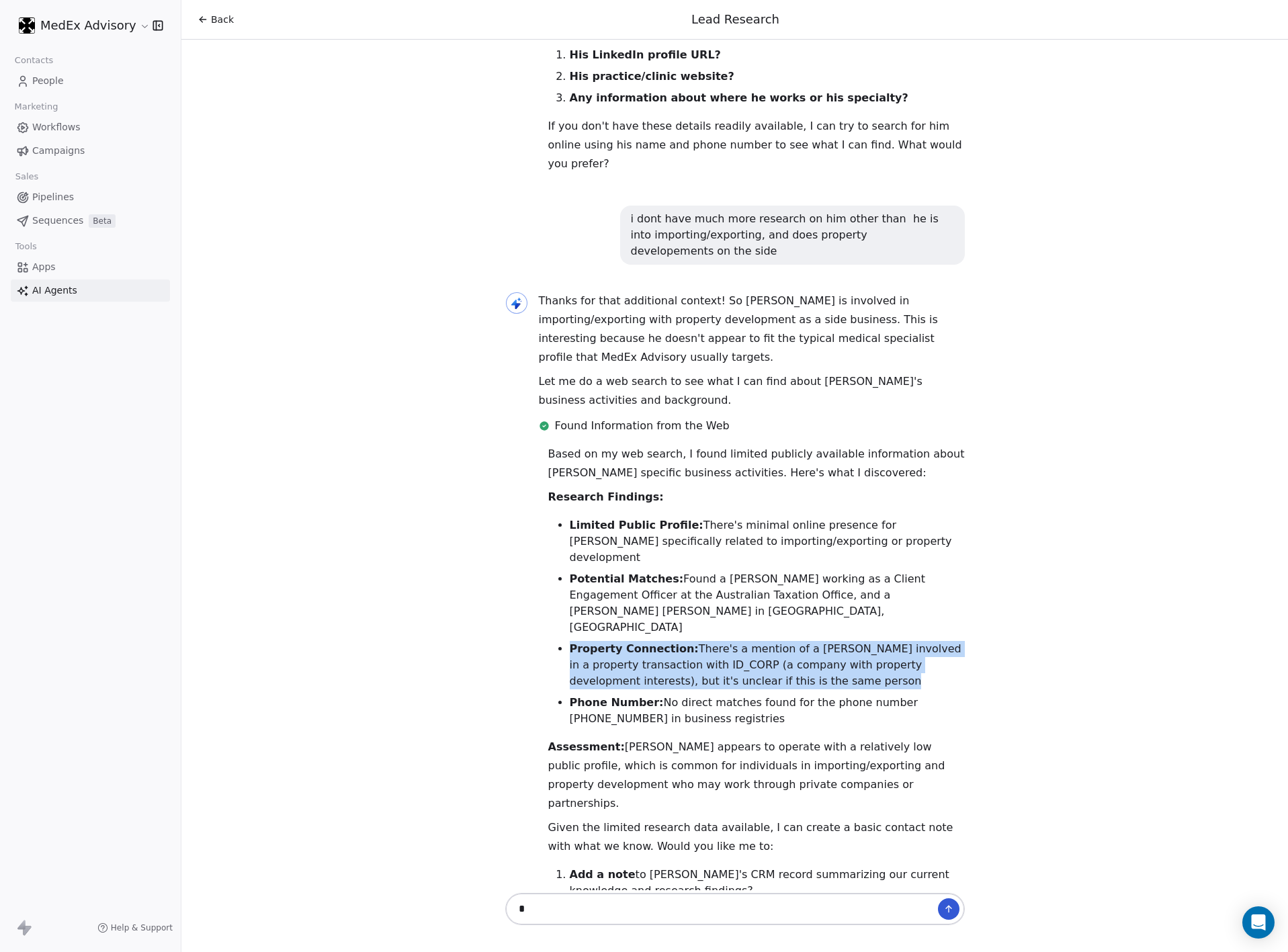
click at [682, 641] on li "Property Connection: There's a mention of a [PERSON_NAME] involved in a propert…" at bounding box center [767, 665] width 395 height 48
click at [742, 641] on li "Property Connection: There's a mention of a [PERSON_NAME] involved in a propert…" at bounding box center [767, 665] width 395 height 48
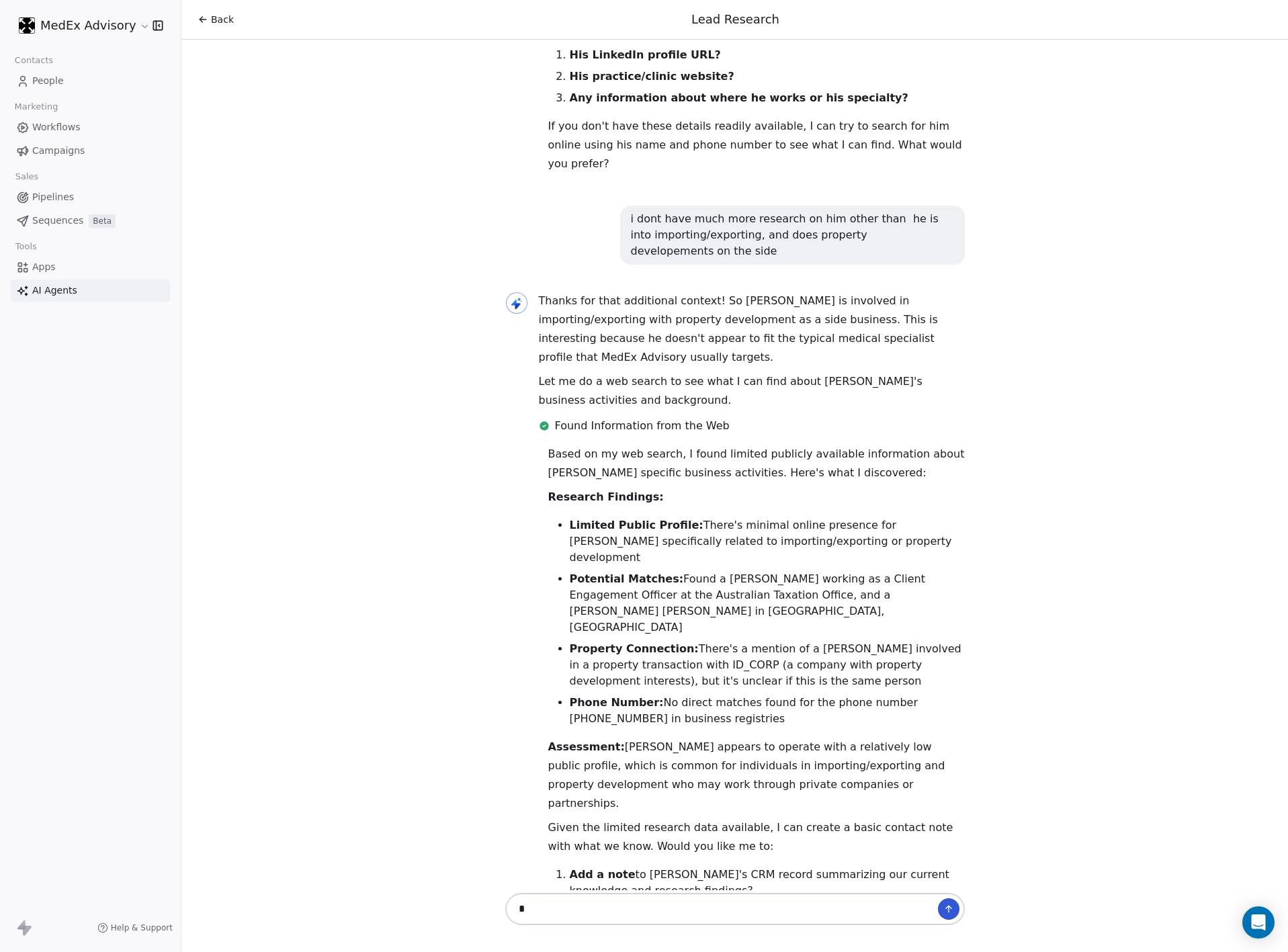
click at [738, 641] on li "Property Connection: There's a mention of a [PERSON_NAME] involved in a propert…" at bounding box center [767, 665] width 395 height 48
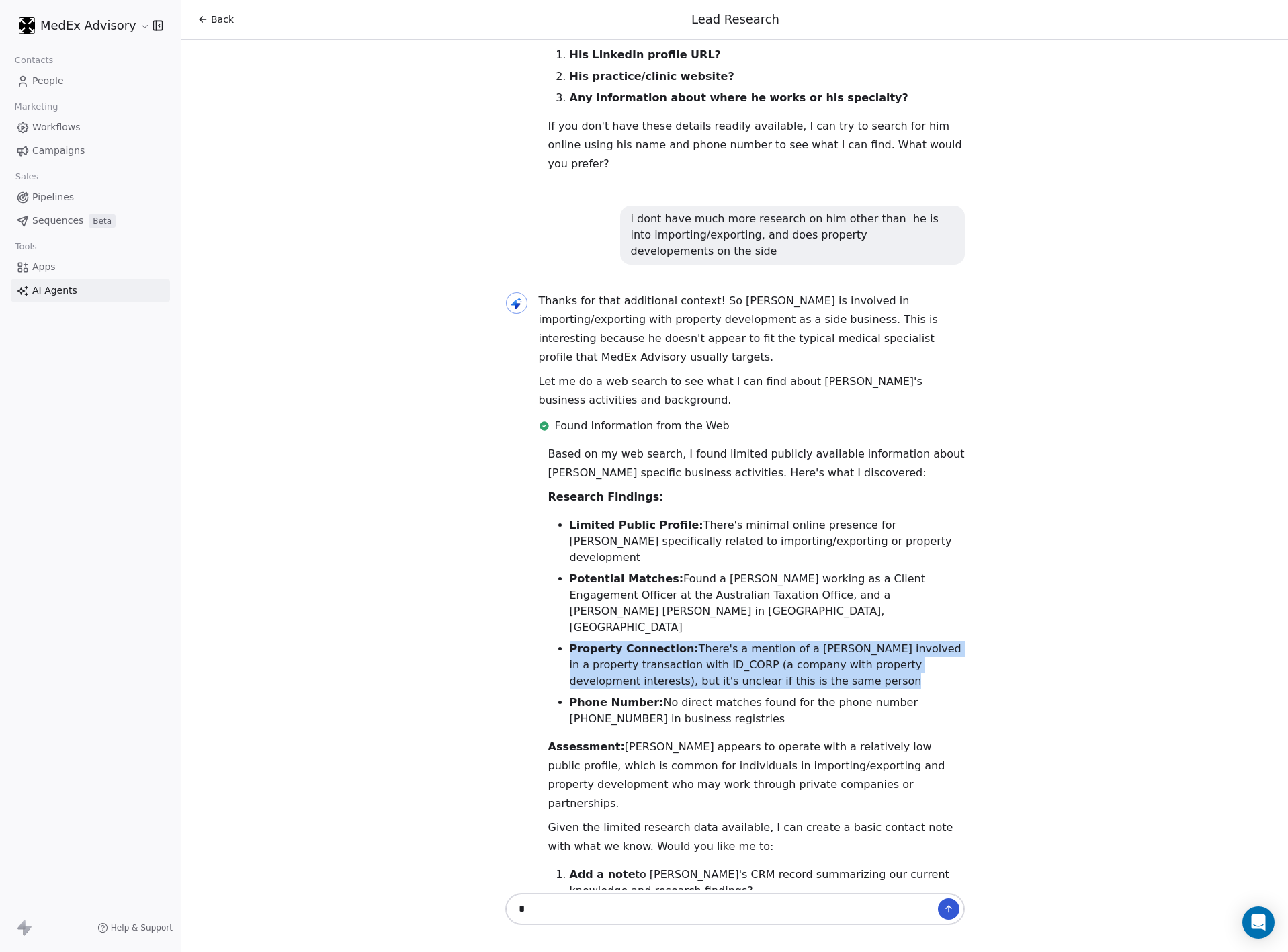
click at [738, 641] on li "Property Connection: There's a mention of a [PERSON_NAME] involved in a propert…" at bounding box center [767, 665] width 395 height 48
click at [656, 641] on li "Property Connection: There's a mention of a [PERSON_NAME] involved in a propert…" at bounding box center [767, 665] width 395 height 48
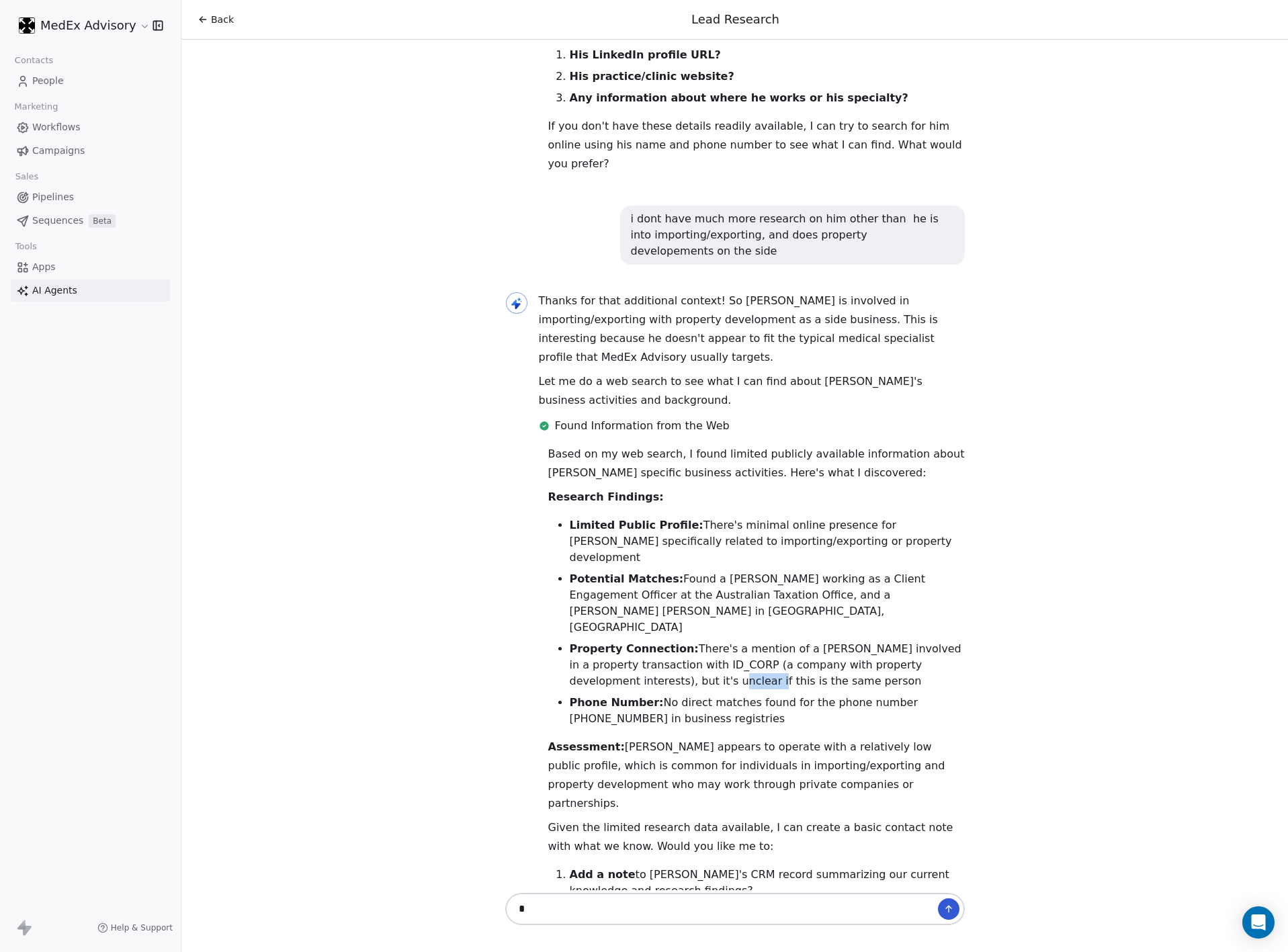
click at [656, 641] on li "Property Connection: There's a mention of a [PERSON_NAME] involved in a propert…" at bounding box center [767, 665] width 395 height 48
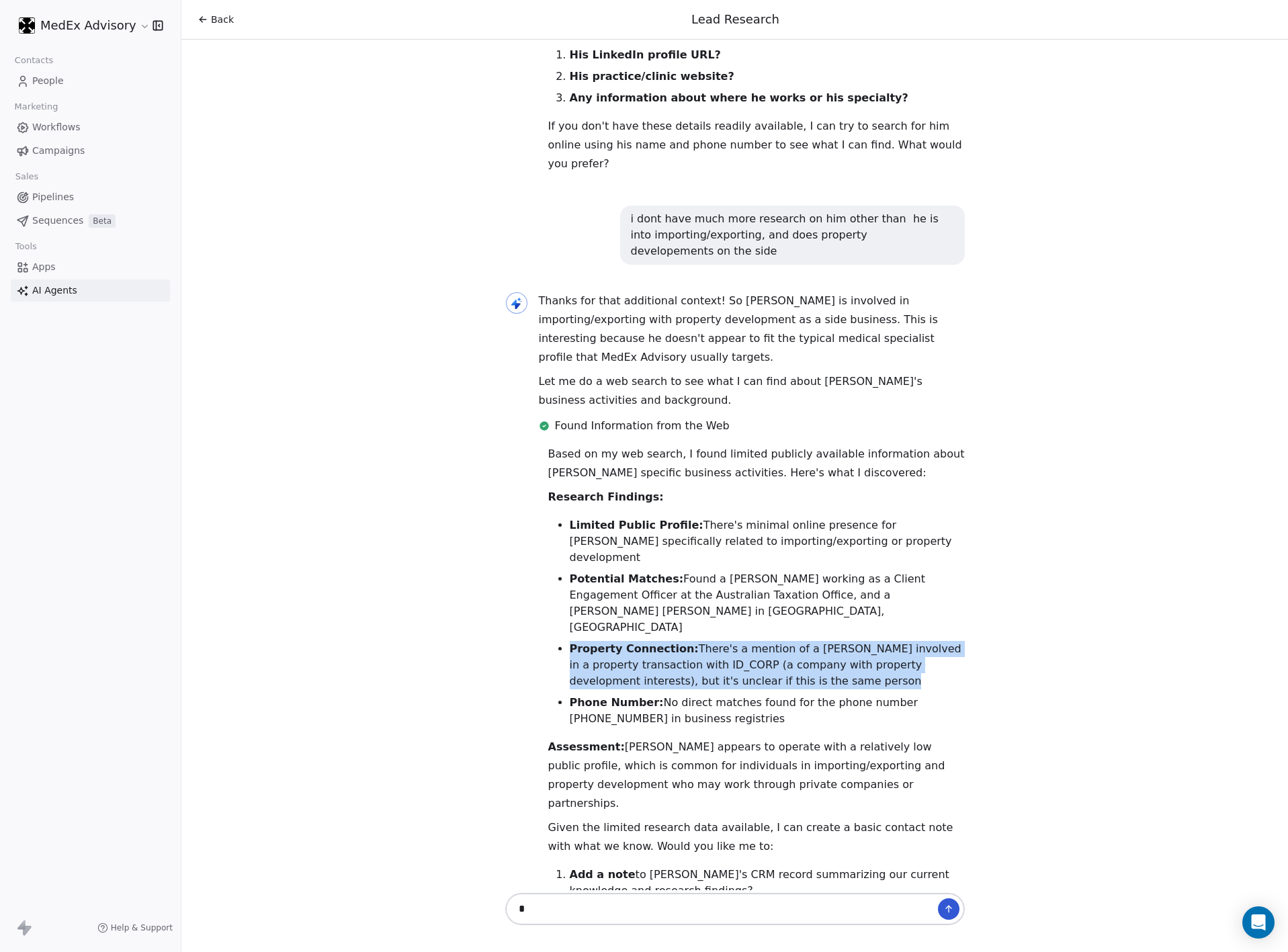
click at [656, 641] on li "Property Connection: There's a mention of a [PERSON_NAME] involved in a propert…" at bounding box center [767, 665] width 395 height 48
click at [708, 641] on li "Property Connection: There's a mention of a [PERSON_NAME] involved in a propert…" at bounding box center [767, 665] width 395 height 48
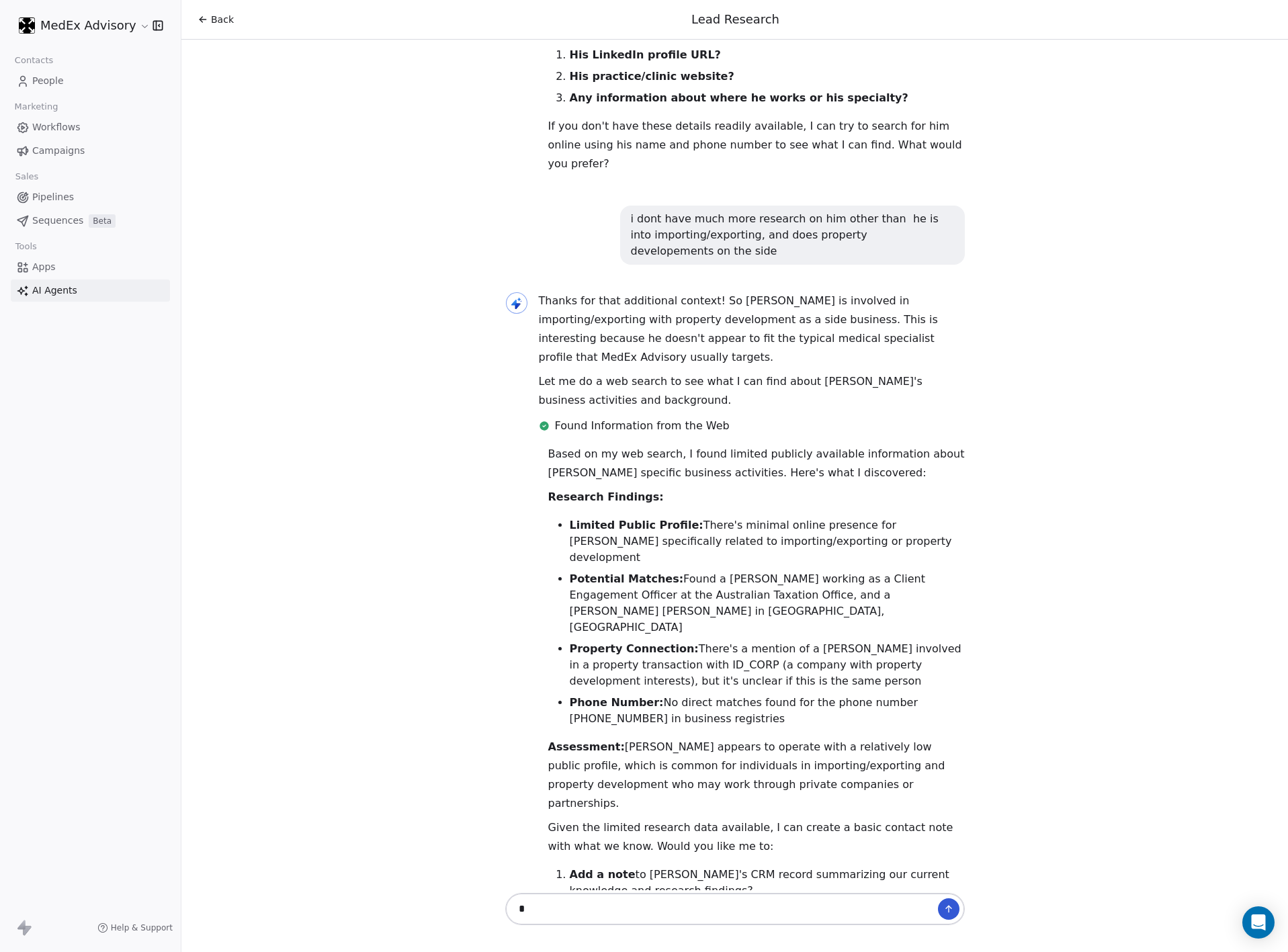
click at [746, 641] on li "Property Connection: There's a mention of a [PERSON_NAME] involved in a propert…" at bounding box center [767, 665] width 395 height 48
drag, startPoint x: 846, startPoint y: 547, endPoint x: 785, endPoint y: 543, distance: 61.1
click at [785, 641] on li "Property Connection: There's a mention of a [PERSON_NAME] involved in a propert…" at bounding box center [767, 665] width 395 height 48
click at [831, 641] on li "Property Connection: There's a mention of a [PERSON_NAME] involved in a propert…" at bounding box center [767, 665] width 395 height 48
drag, startPoint x: 696, startPoint y: 488, endPoint x: 754, endPoint y: 483, distance: 58.2
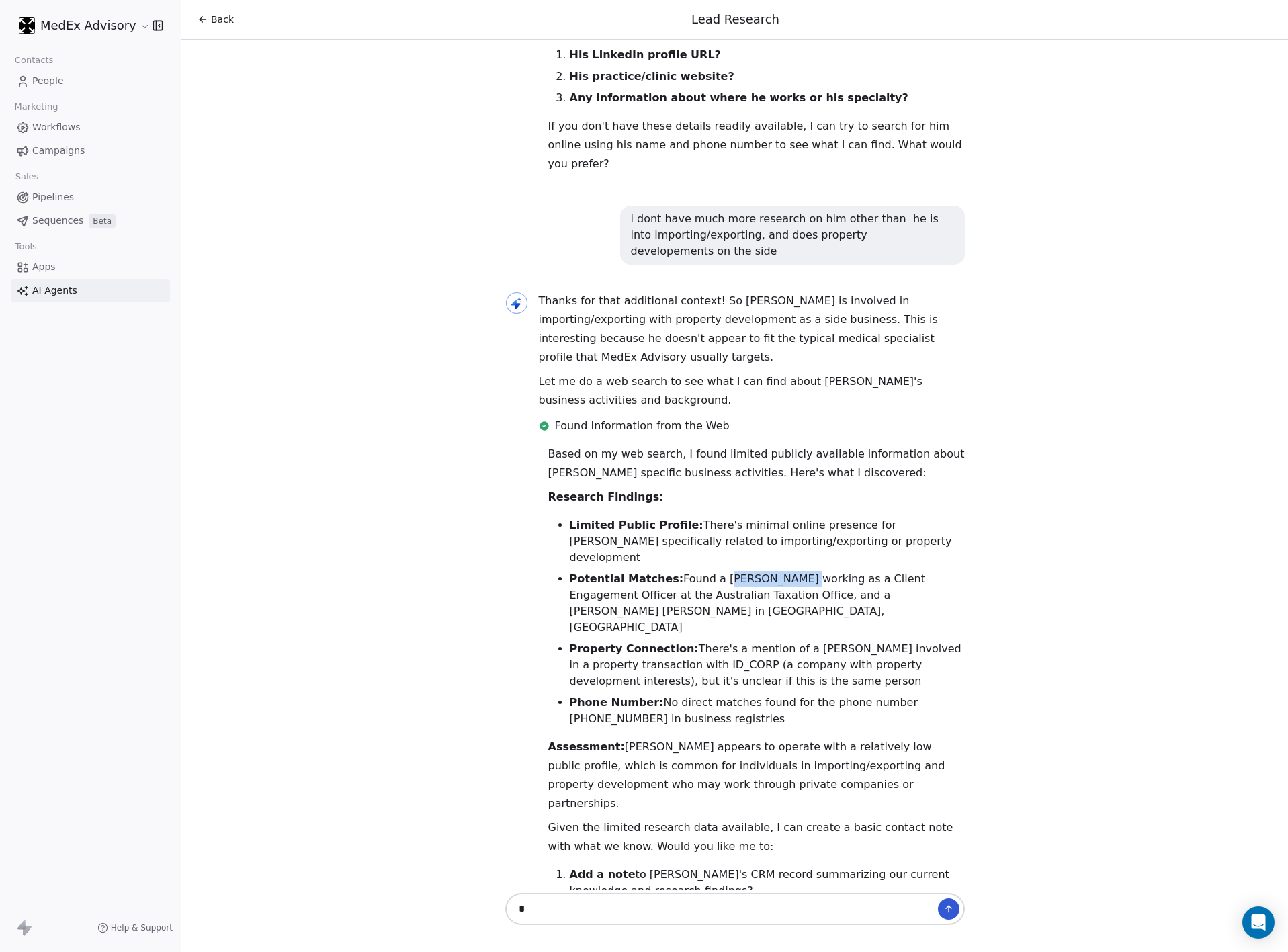
click at [754, 571] on li "Potential Matches: Found a [PERSON_NAME] working as a Client Engagement Officer…" at bounding box center [767, 603] width 395 height 65
click at [811, 526] on ul "Limited Public Profile: There's minimal online presence for [PERSON_NAME] speci…" at bounding box center [756, 622] width 417 height 210
click at [792, 571] on li "Potential Matches: Found a [PERSON_NAME] working as a Client Engagement Officer…" at bounding box center [767, 603] width 395 height 65
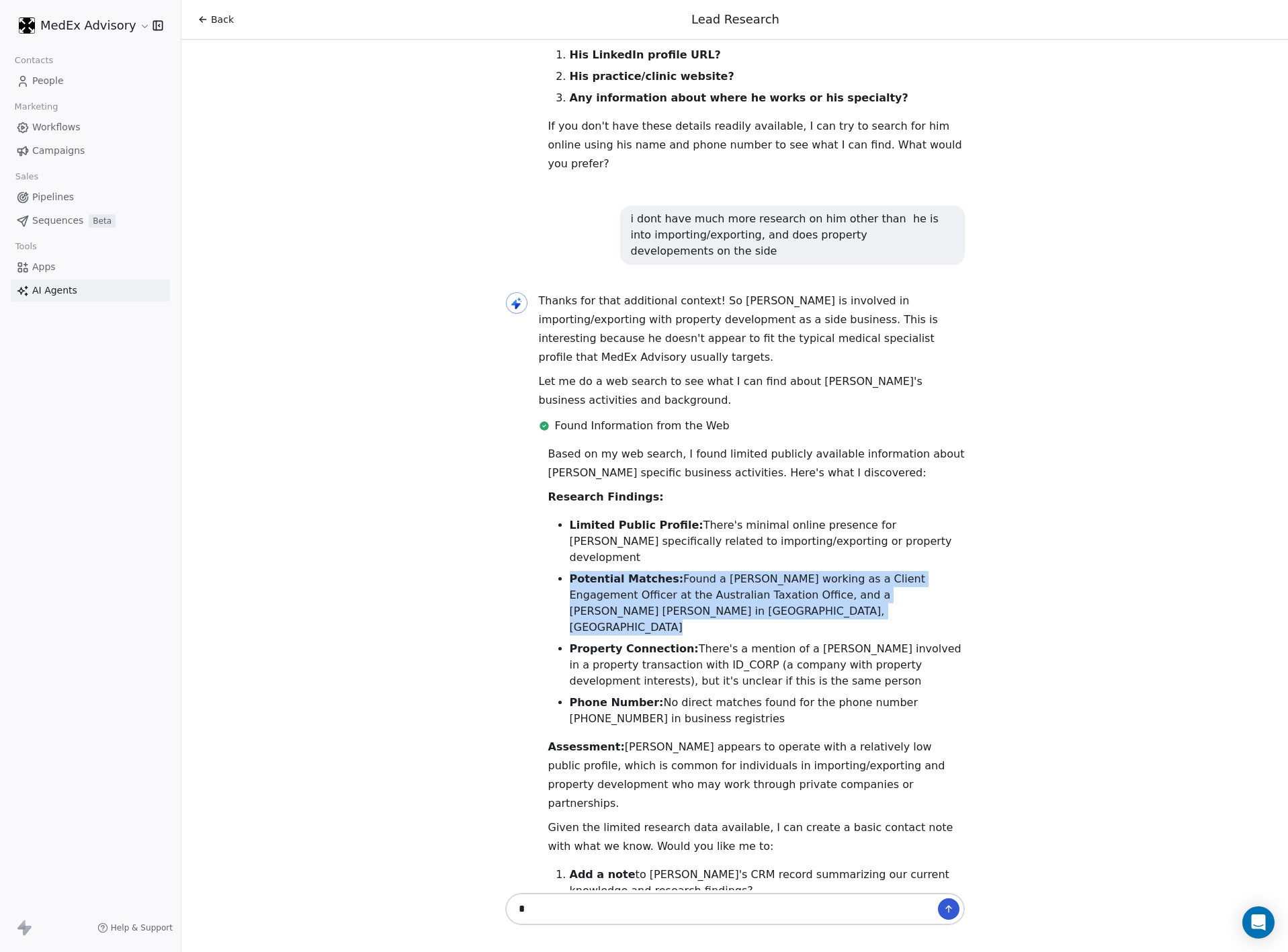
click at [792, 571] on li "Potential Matches: Found a [PERSON_NAME] working as a Client Engagement Officer…" at bounding box center [767, 603] width 395 height 65
click at [780, 571] on li "Potential Matches: Found a [PERSON_NAME] working as a Client Engagement Officer…" at bounding box center [767, 603] width 395 height 65
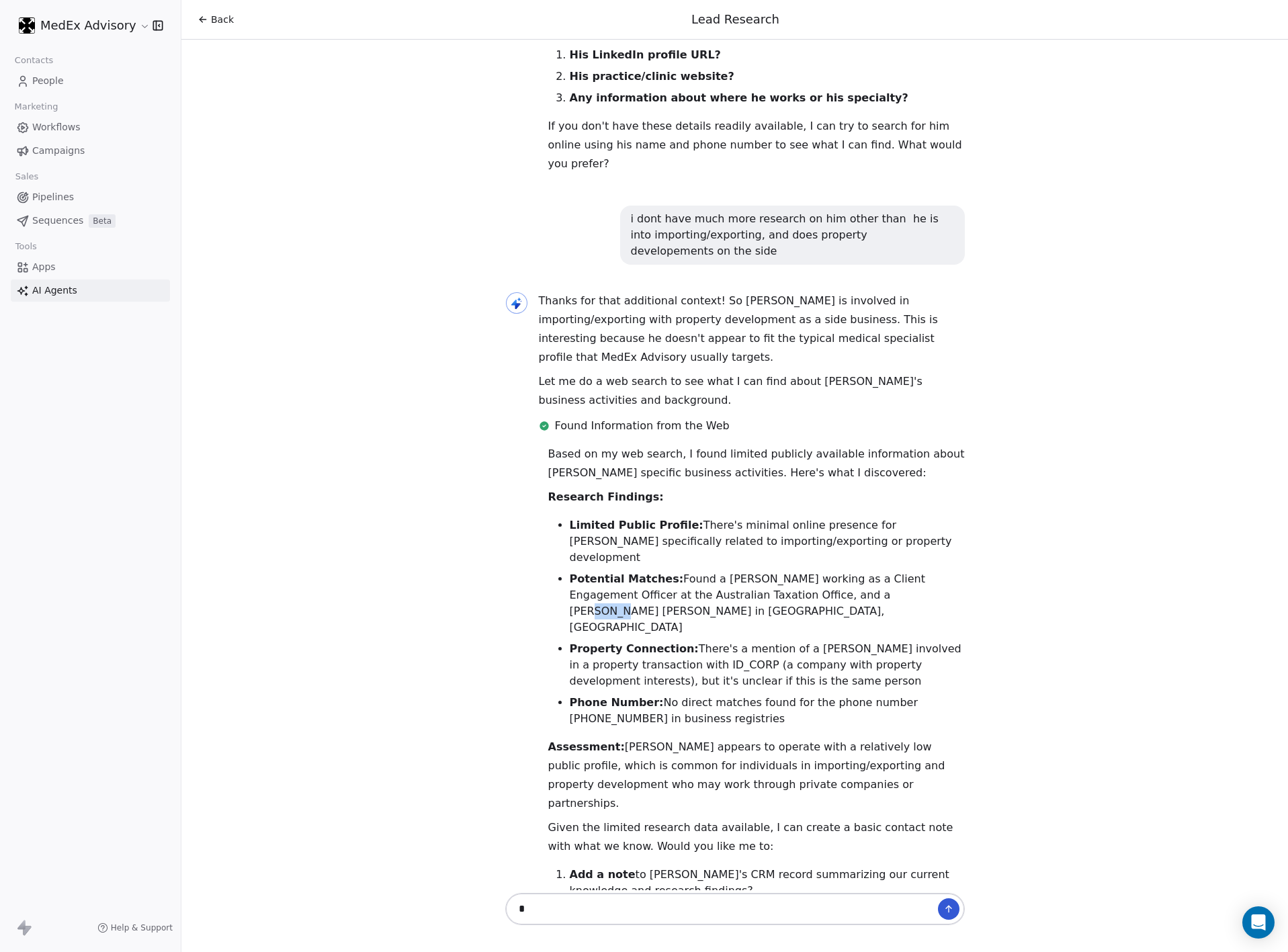
click at [780, 571] on li "Potential Matches: Found a [PERSON_NAME] working as a Client Engagement Officer…" at bounding box center [767, 603] width 395 height 65
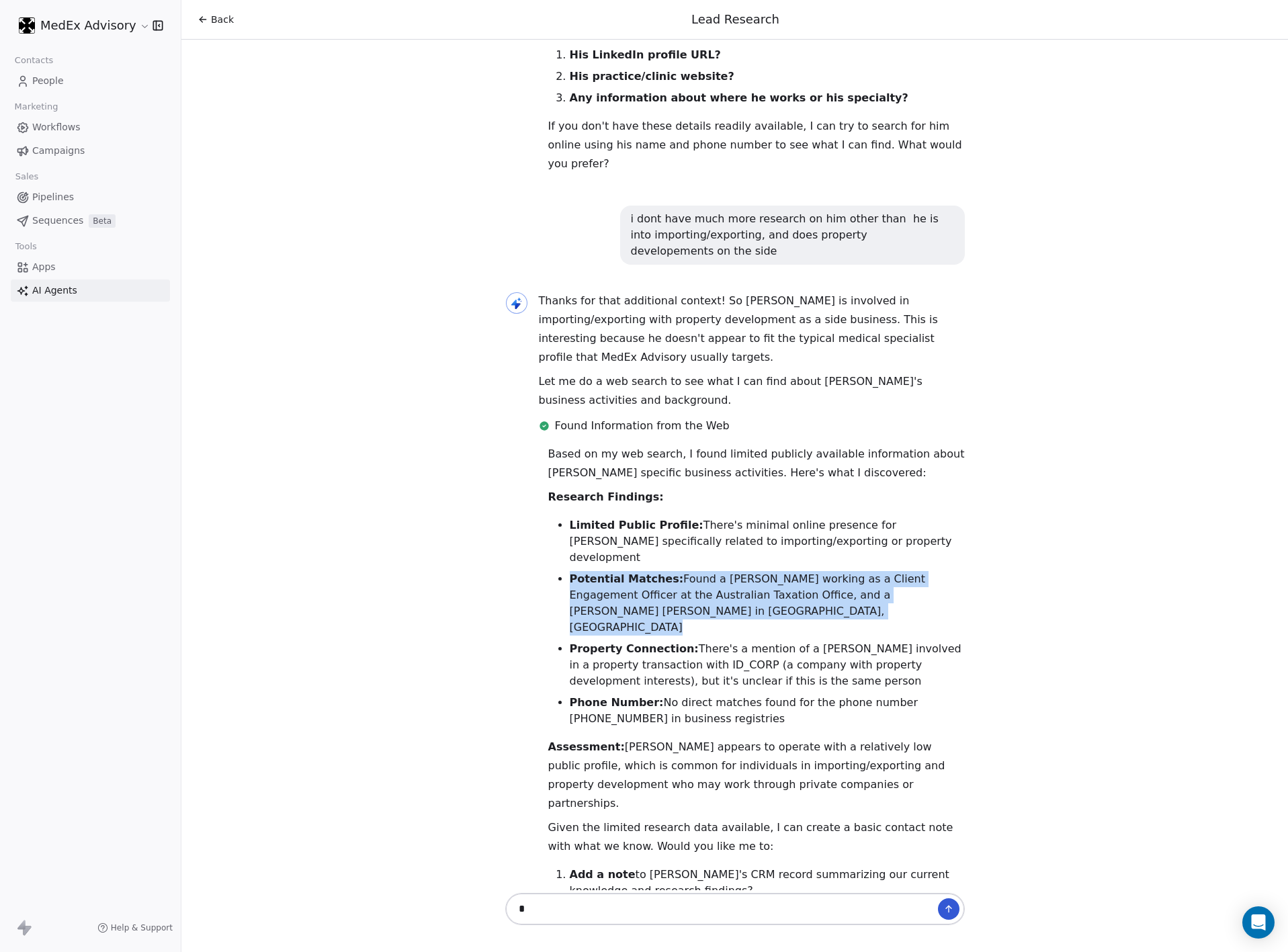
click at [780, 571] on li "Potential Matches: Found a [PERSON_NAME] working as a Client Engagement Officer…" at bounding box center [767, 603] width 395 height 65
click at [800, 571] on li "Potential Matches: Found a [PERSON_NAME] working as a Client Engagement Officer…" at bounding box center [767, 603] width 395 height 65
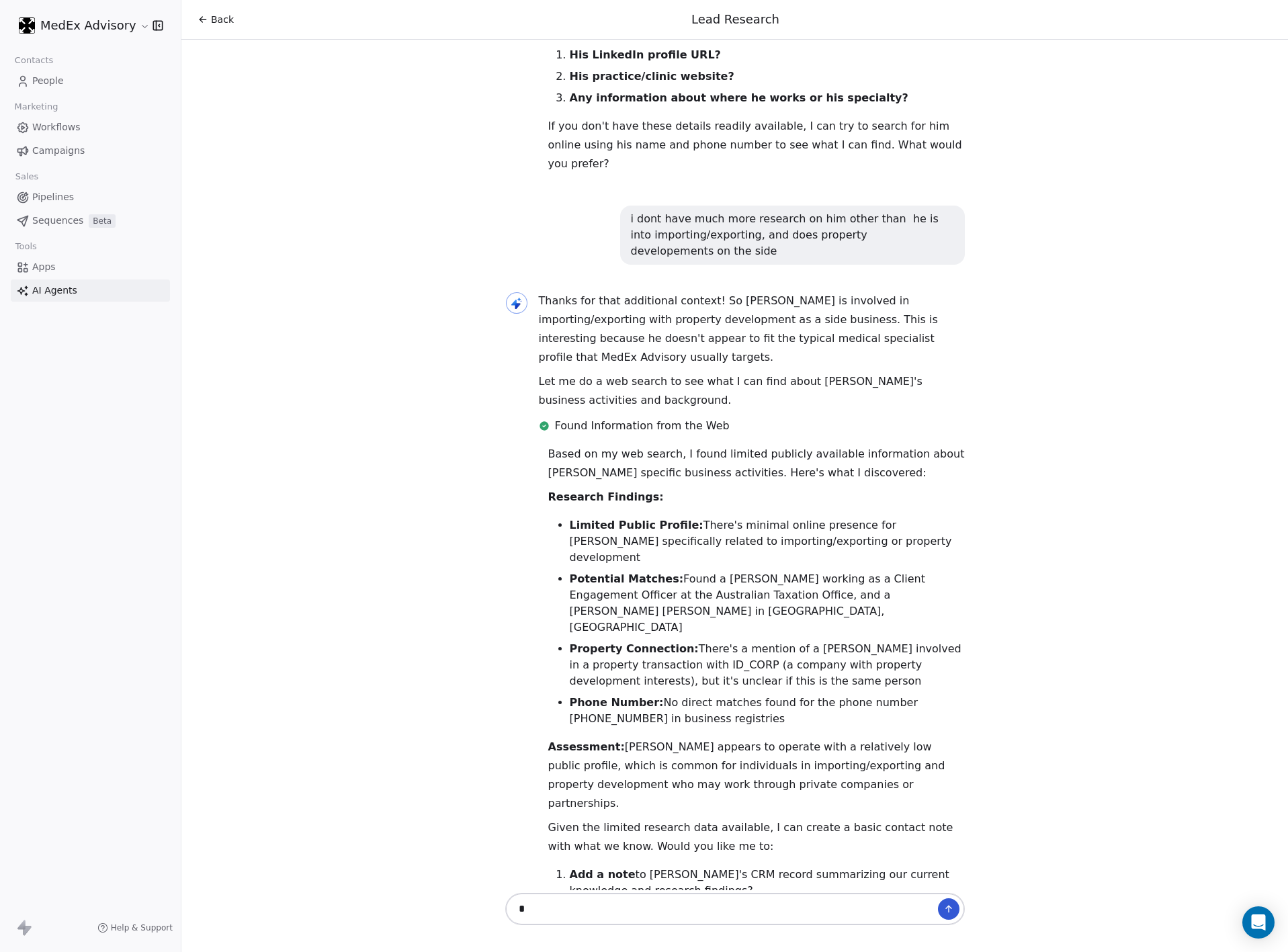
click at [790, 571] on li "Potential Matches: Found a [PERSON_NAME] working as a Client Engagement Officer…" at bounding box center [767, 603] width 395 height 65
click at [815, 571] on li "Potential Matches: Found a [PERSON_NAME] working as a Client Engagement Officer…" at bounding box center [767, 603] width 395 height 65
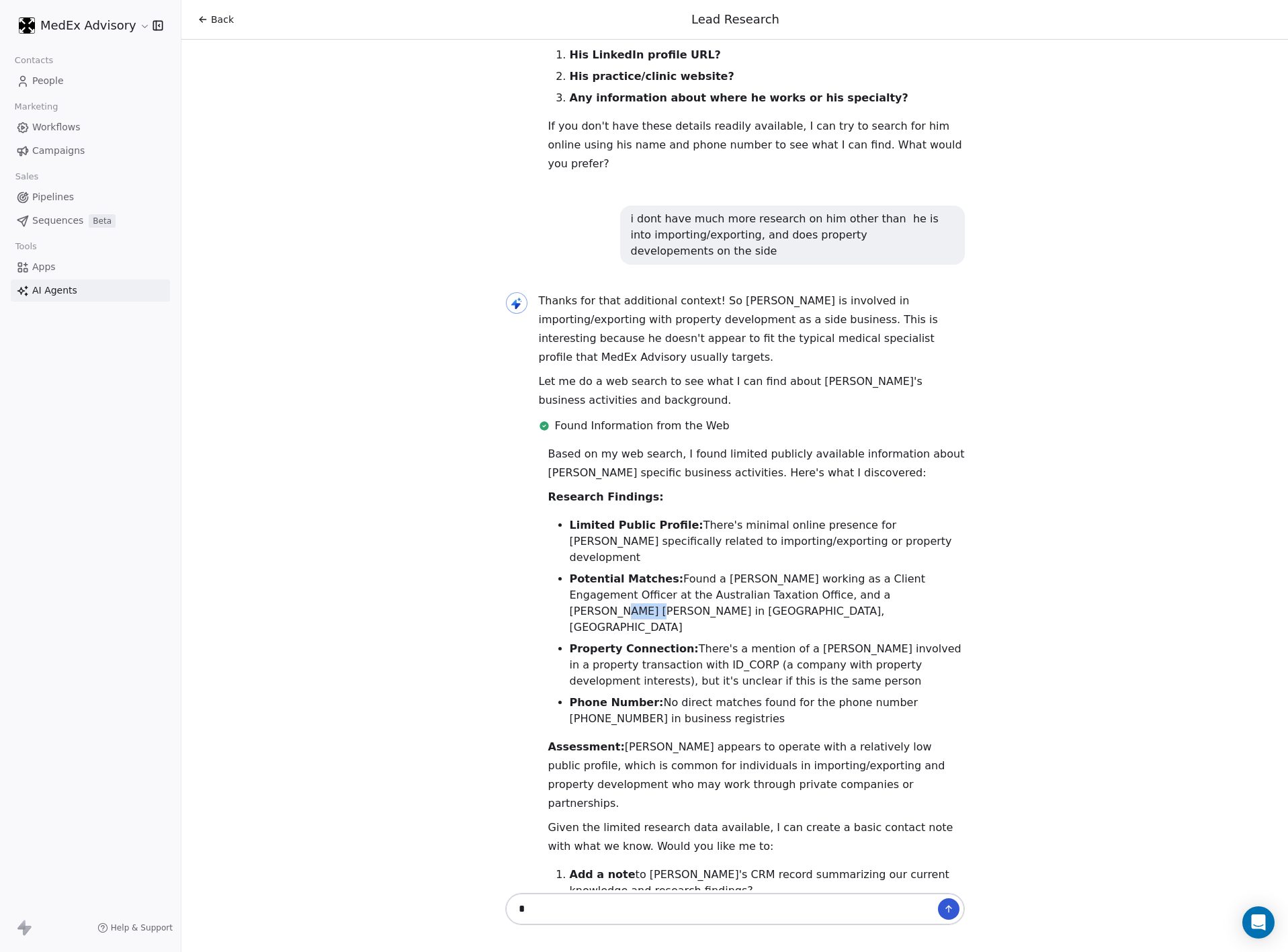
click at [815, 571] on li "Potential Matches: Found a [PERSON_NAME] working as a Client Engagement Officer…" at bounding box center [767, 603] width 395 height 65
drag, startPoint x: 780, startPoint y: 506, endPoint x: 871, endPoint y: 518, distance: 91.8
click at [871, 571] on li "Potential Matches: Found a [PERSON_NAME] working as a Client Engagement Officer…" at bounding box center [767, 603] width 395 height 65
copy li "[PERSON_NAME] [PERSON_NAME] in [GEOGRAPHIC_DATA], [GEOGRAPHIC_DATA]"
